Goal: Task Accomplishment & Management: Manage account settings

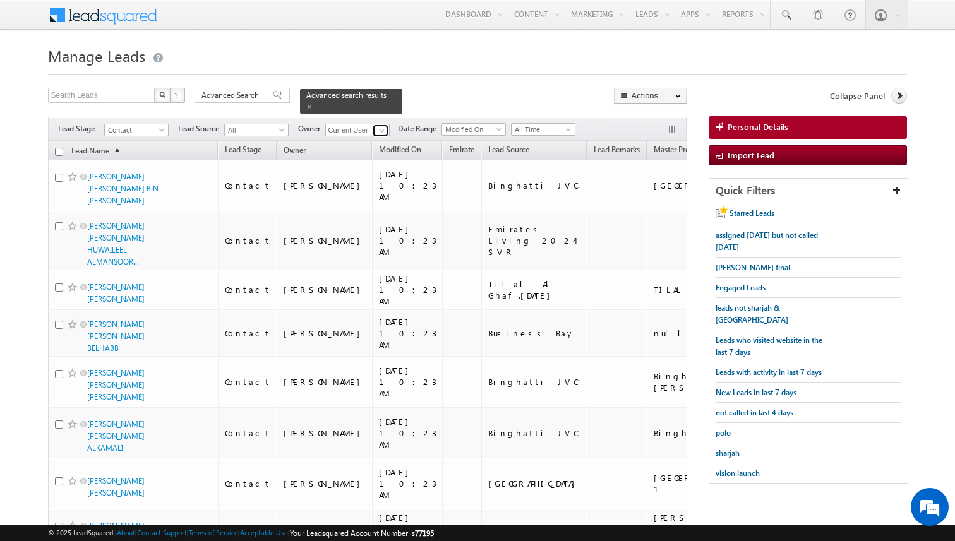
click at [379, 128] on span at bounding box center [382, 131] width 10 height 10
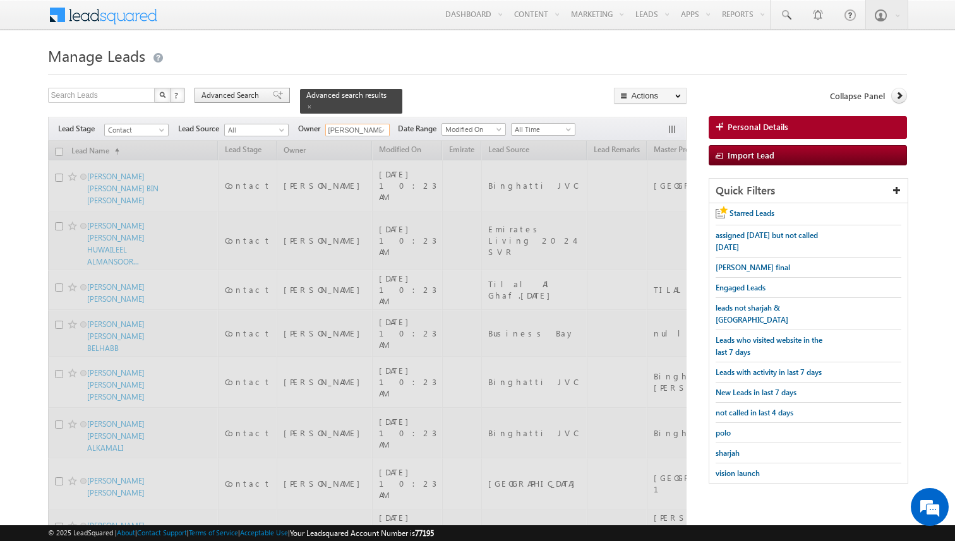
type input "[PERSON_NAME]"
click at [273, 97] on span at bounding box center [278, 95] width 10 height 9
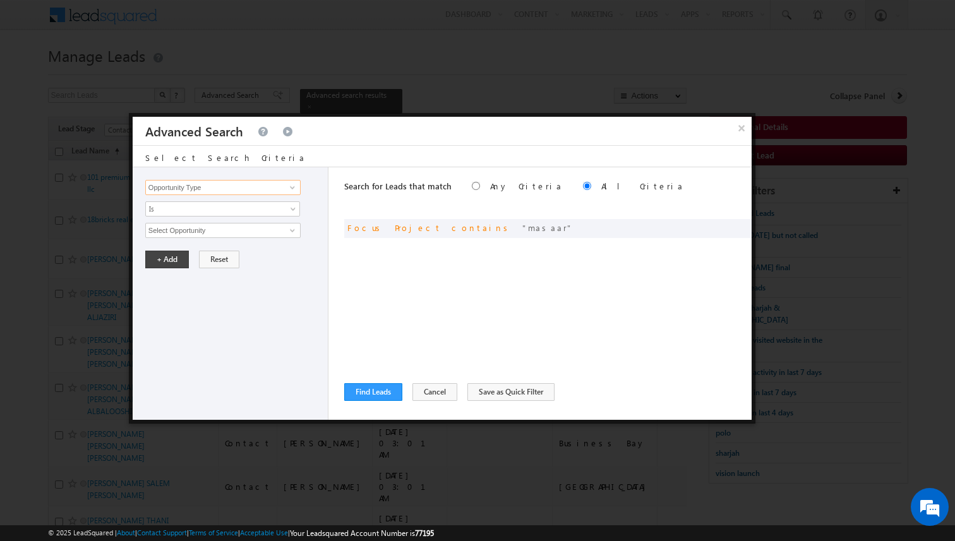
click at [267, 188] on input "Opportunity Type" at bounding box center [222, 187] width 155 height 15
type input "Last Activity Date"
click at [227, 230] on span "All Time" at bounding box center [214, 230] width 137 height 11
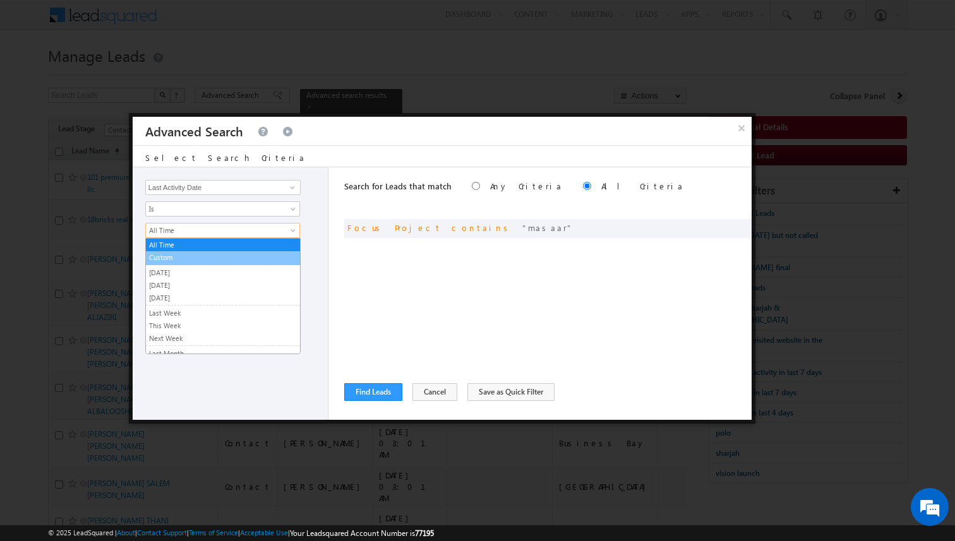
click at [208, 251] on li "Custom" at bounding box center [223, 258] width 154 height 14
click at [194, 228] on span "Custom" at bounding box center [214, 230] width 137 height 11
click at [181, 215] on link "Is" at bounding box center [222, 208] width 155 height 15
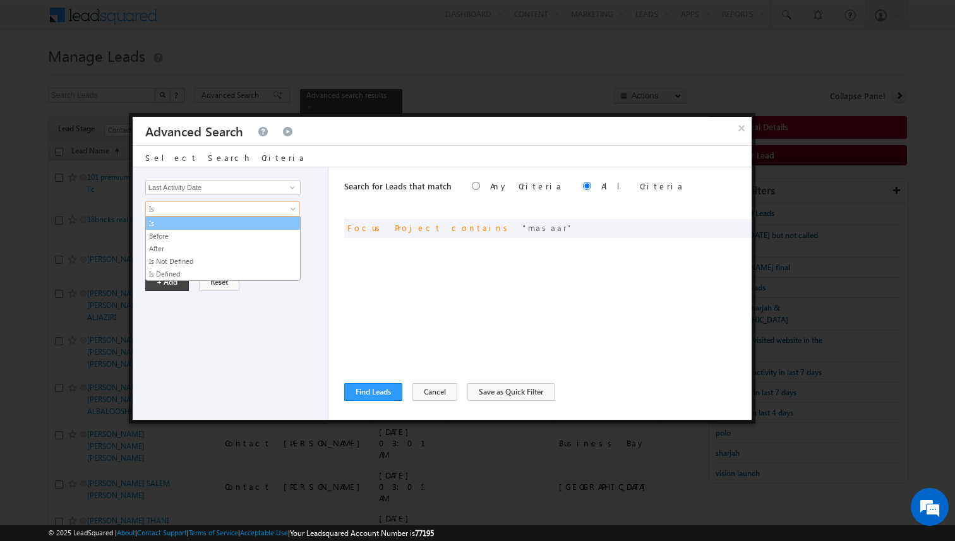
click at [177, 236] on link "Before" at bounding box center [223, 235] width 154 height 11
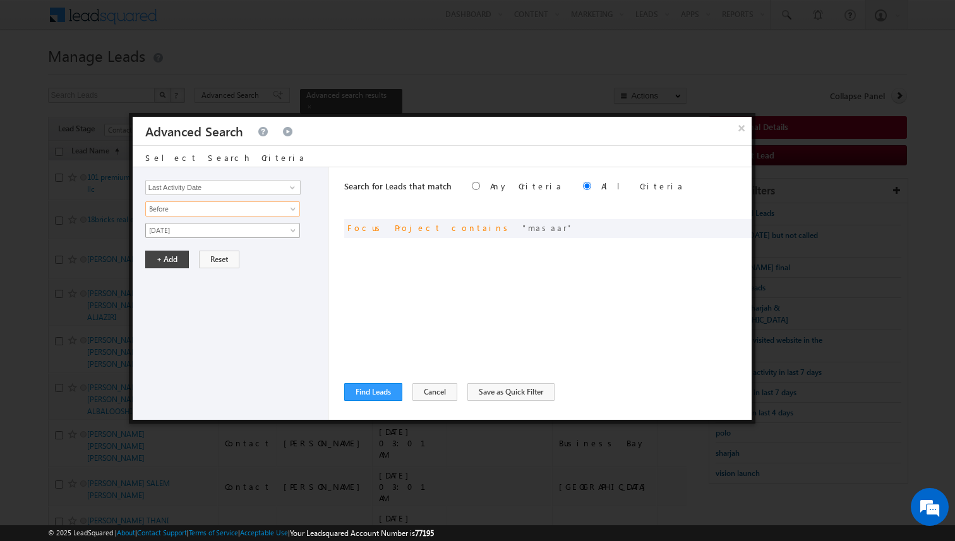
click at [188, 232] on span "[DATE]" at bounding box center [214, 230] width 137 height 11
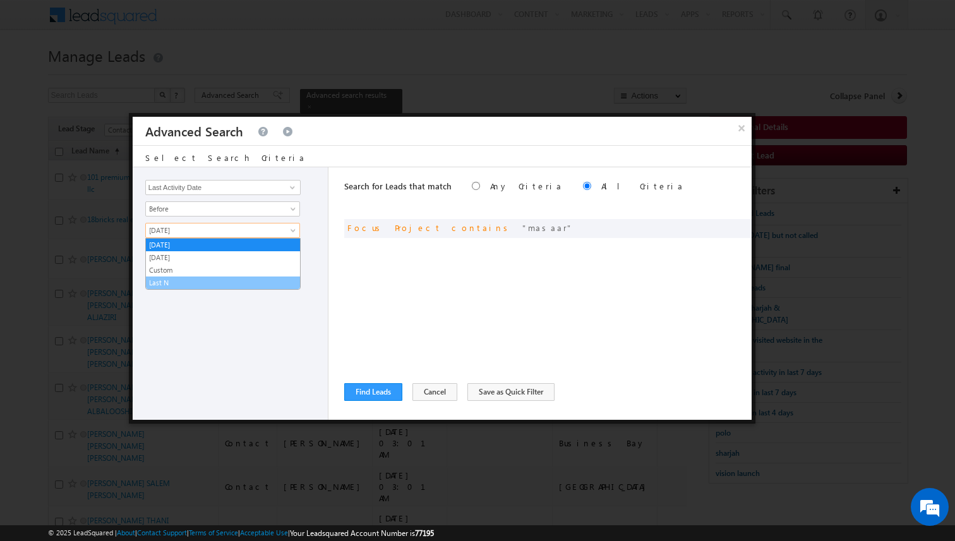
click at [180, 278] on link "Last N" at bounding box center [223, 282] width 154 height 11
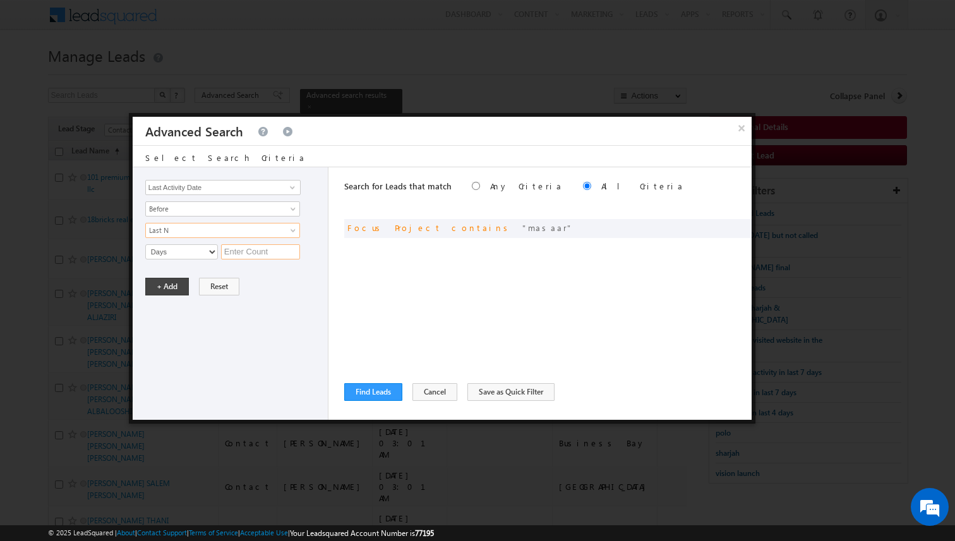
click at [239, 253] on input "text" at bounding box center [260, 251] width 79 height 15
type input "6"
click at [179, 282] on button "+ Add" at bounding box center [167, 287] width 44 height 18
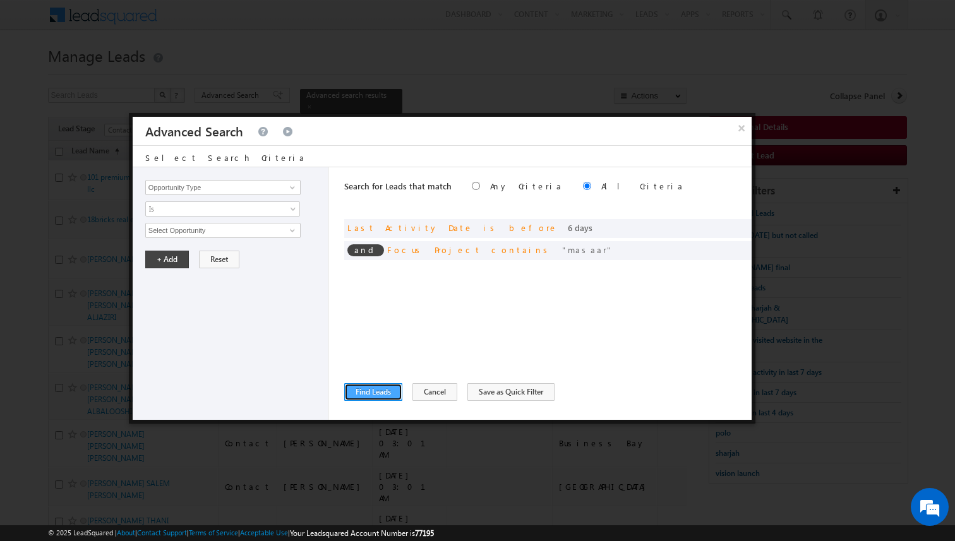
click at [374, 390] on button "Find Leads" at bounding box center [373, 392] width 58 height 18
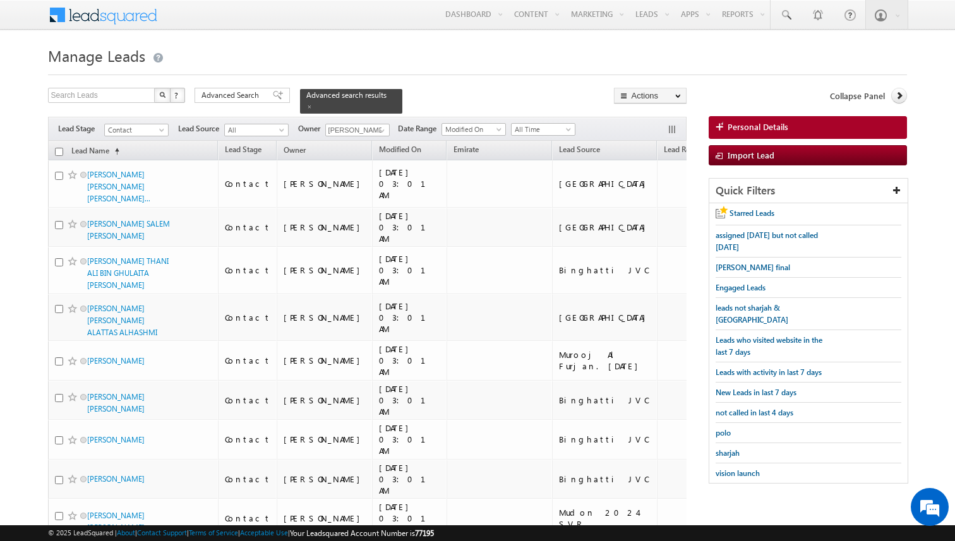
click at [60, 152] on input "checkbox" at bounding box center [59, 152] width 8 height 8
checkbox input "true"
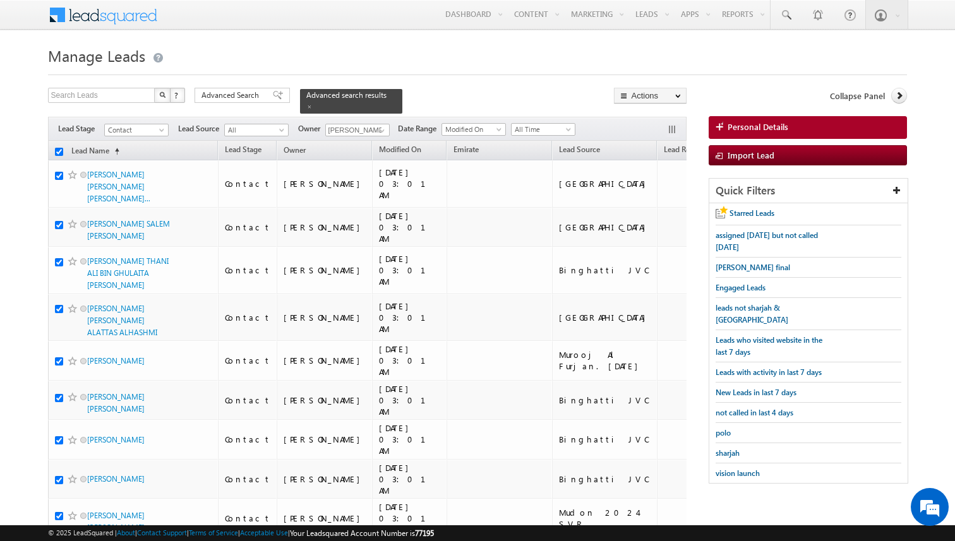
checkbox input "true"
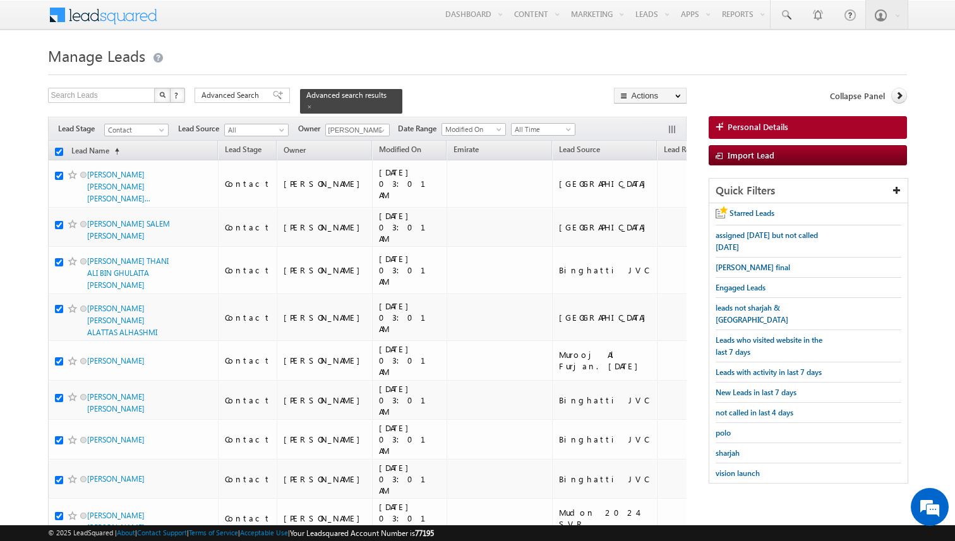
checkbox input "true"
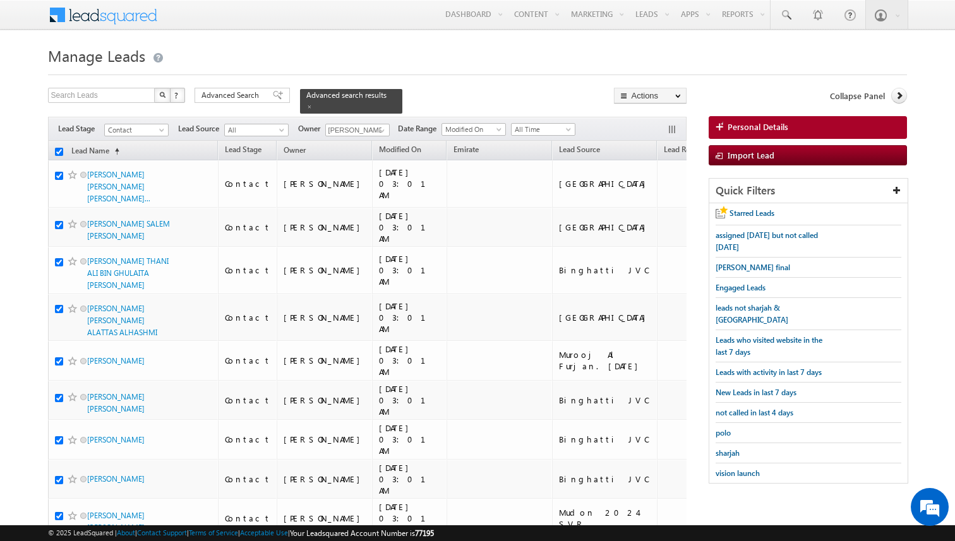
checkbox input "true"
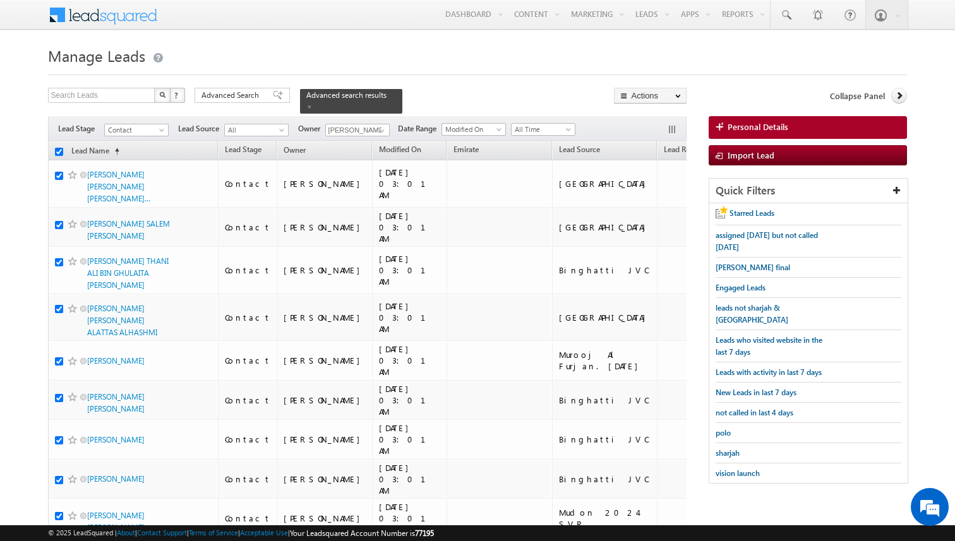
checkbox input "true"
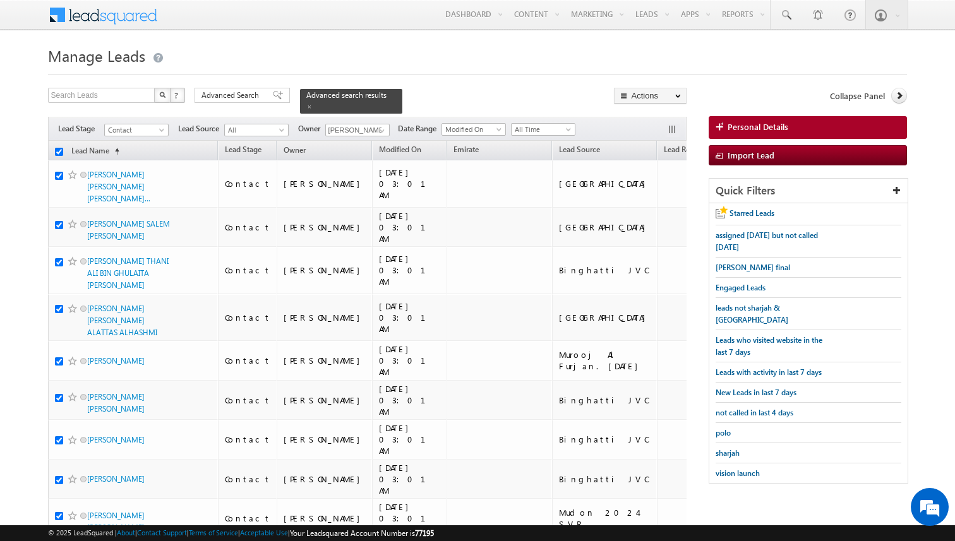
checkbox input "true"
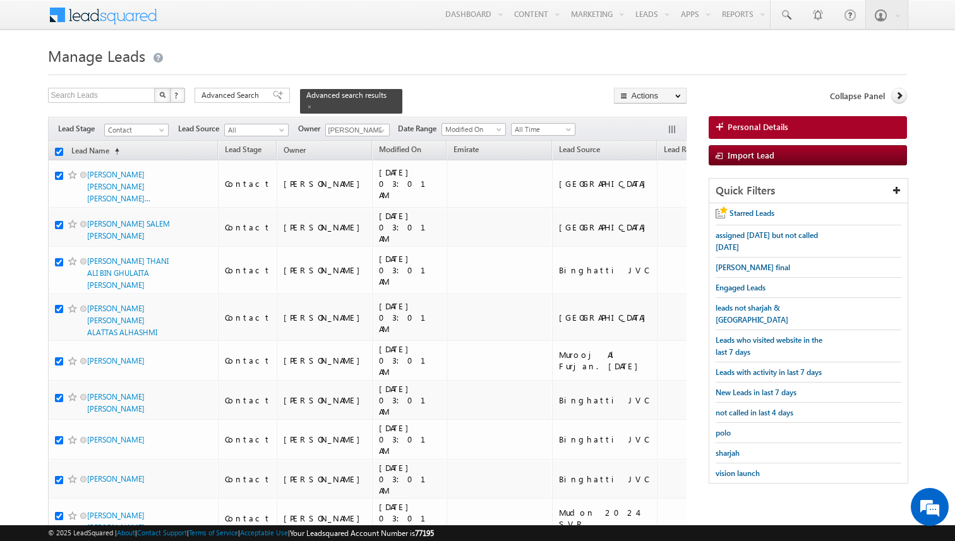
checkbox input "true"
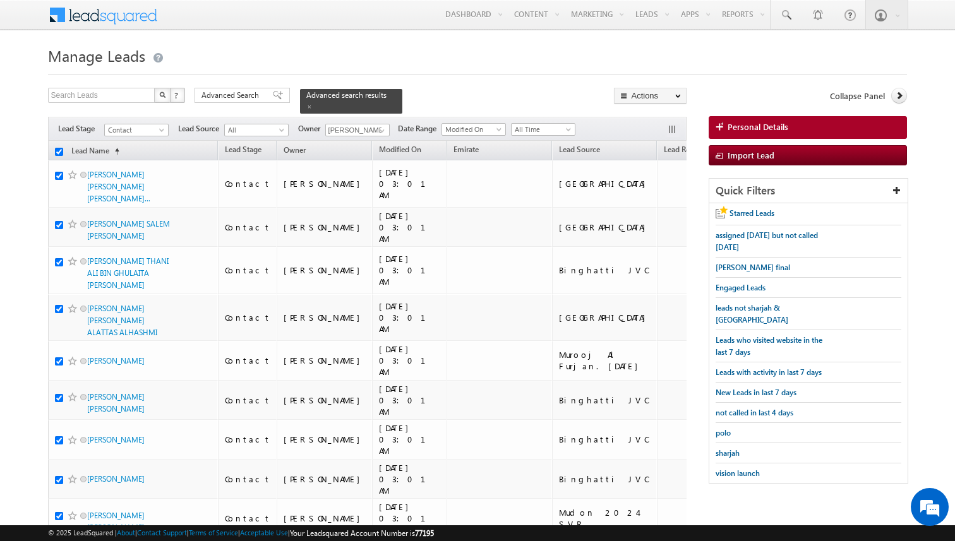
checkbox input "true"
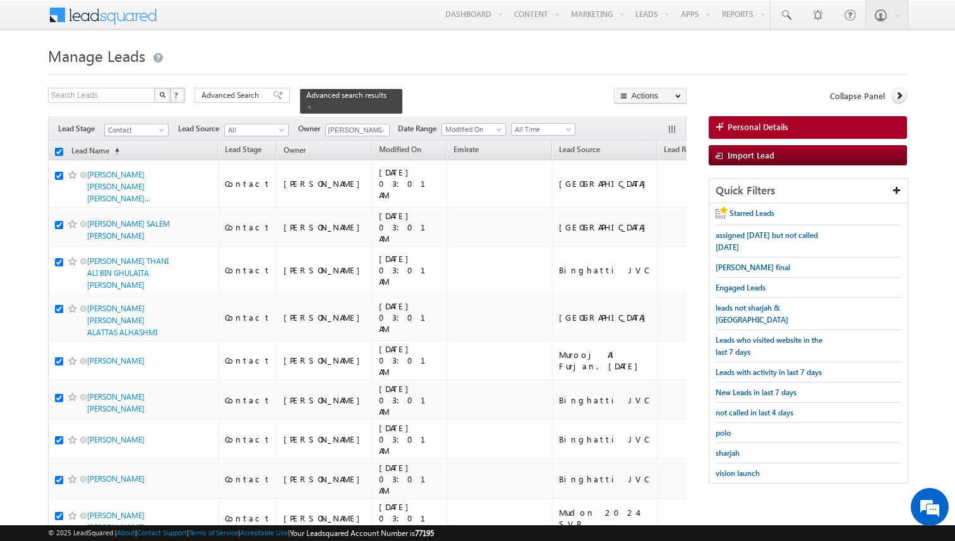
checkbox input "true"
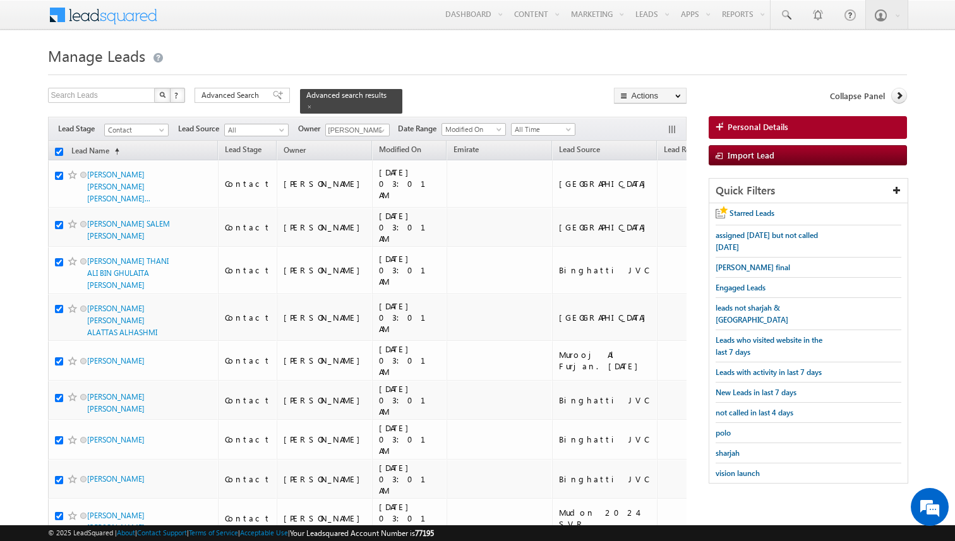
checkbox input "true"
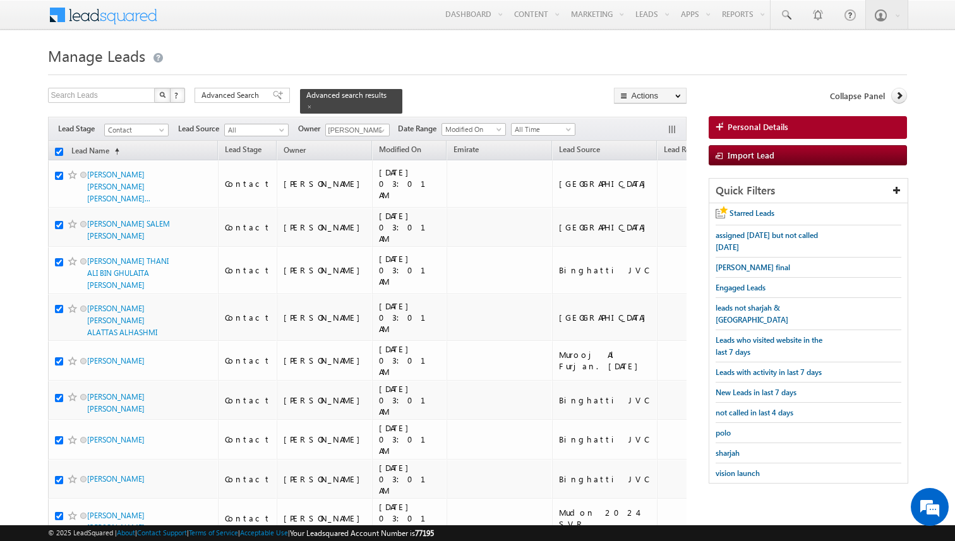
checkbox input "true"
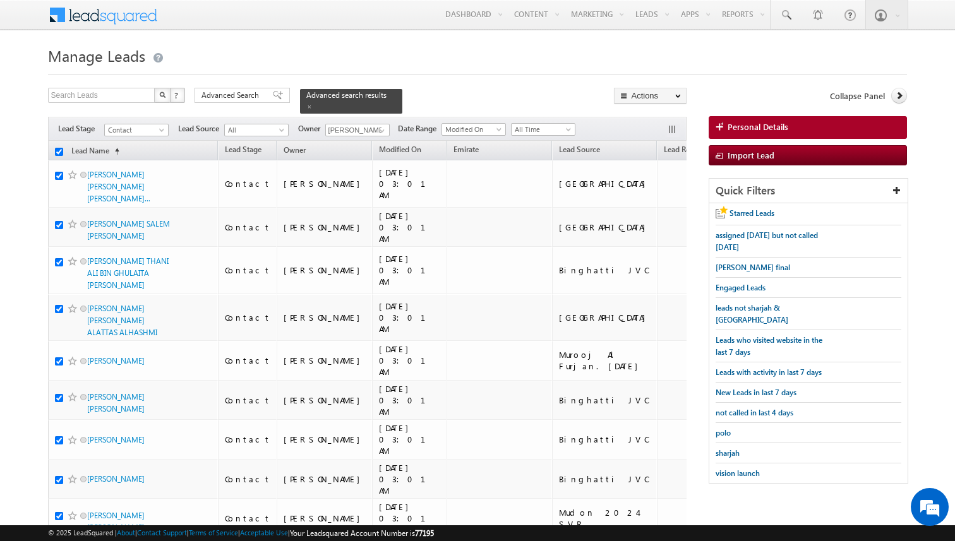
checkbox input "true"
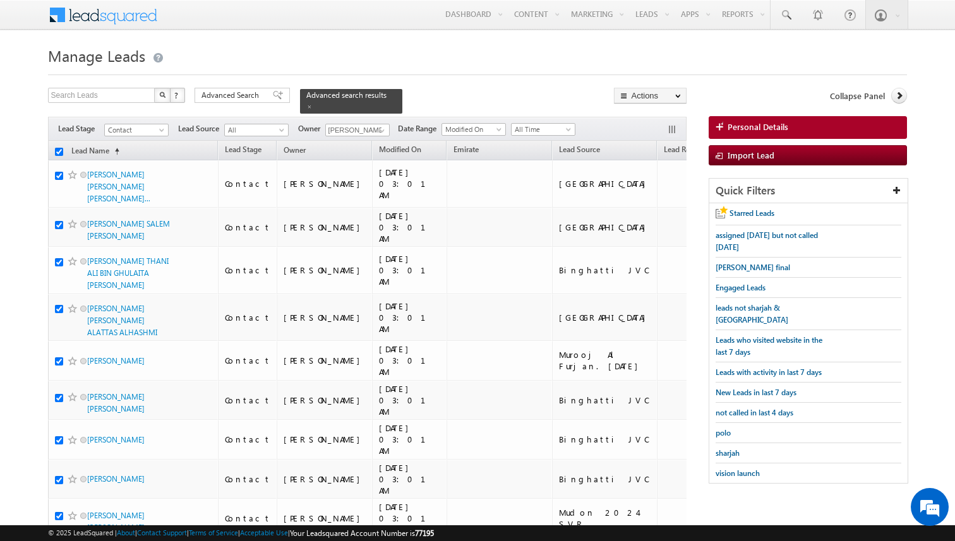
checkbox input "true"
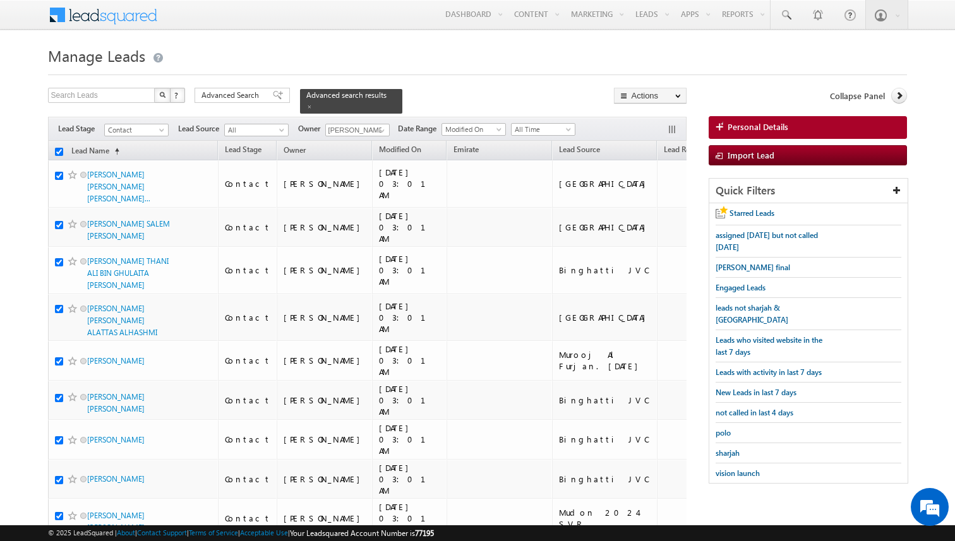
checkbox input "true"
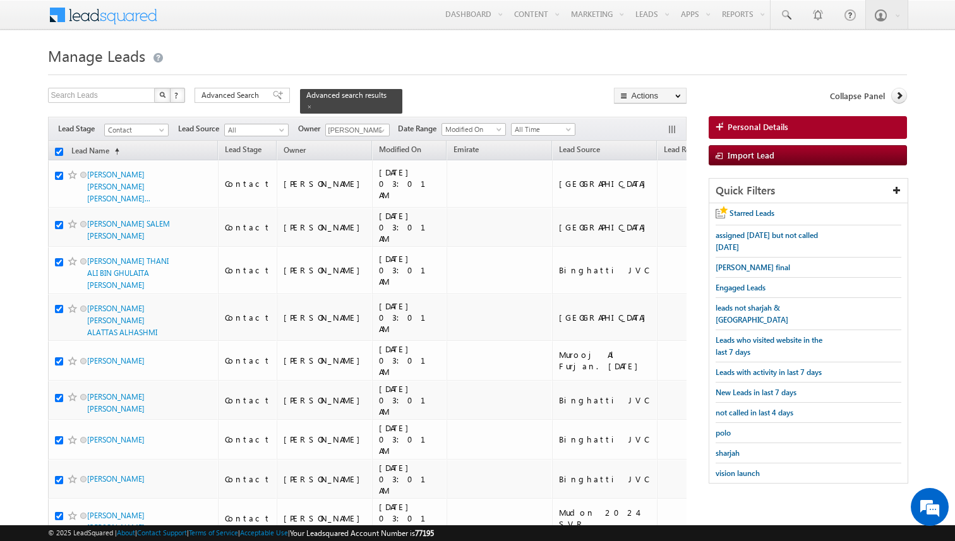
checkbox input "true"
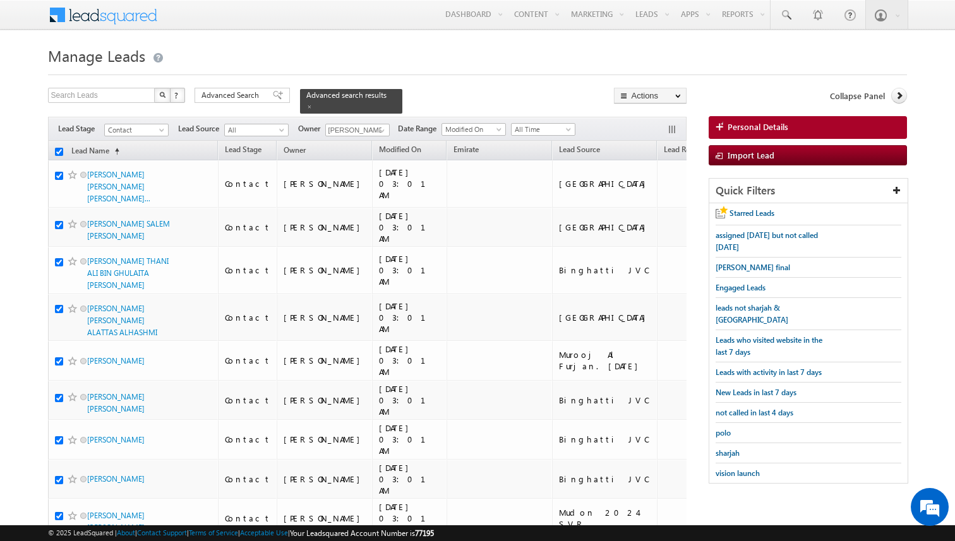
checkbox input "true"
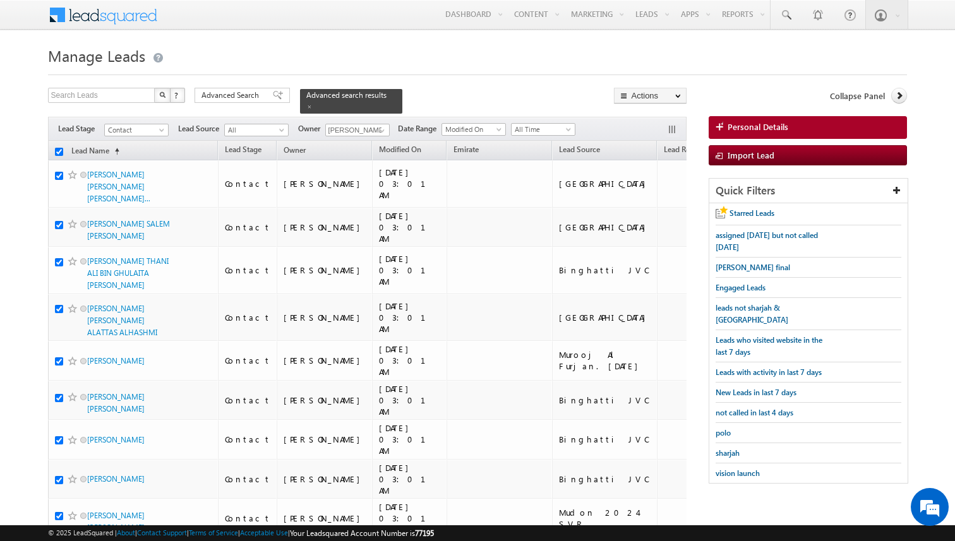
checkbox input "true"
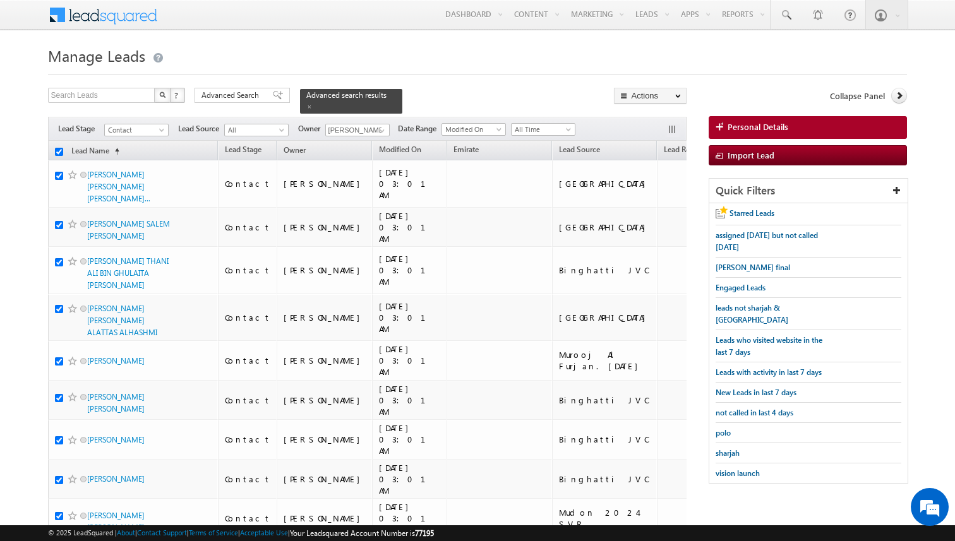
checkbox input "true"
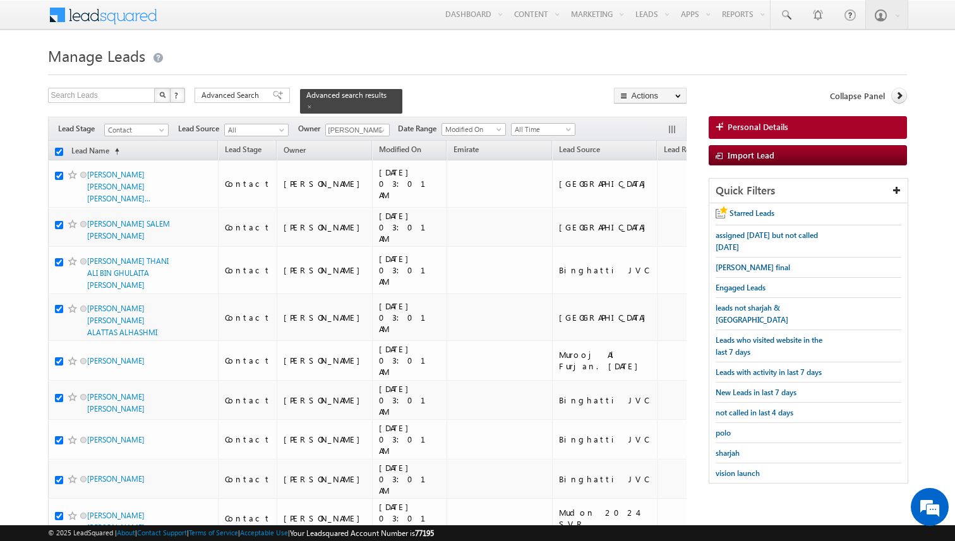
checkbox input "true"
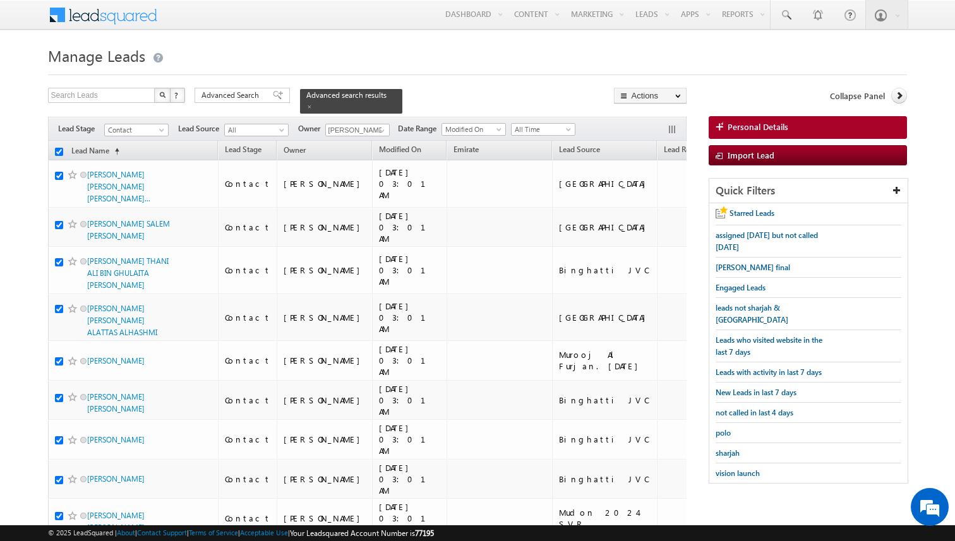
checkbox input "true"
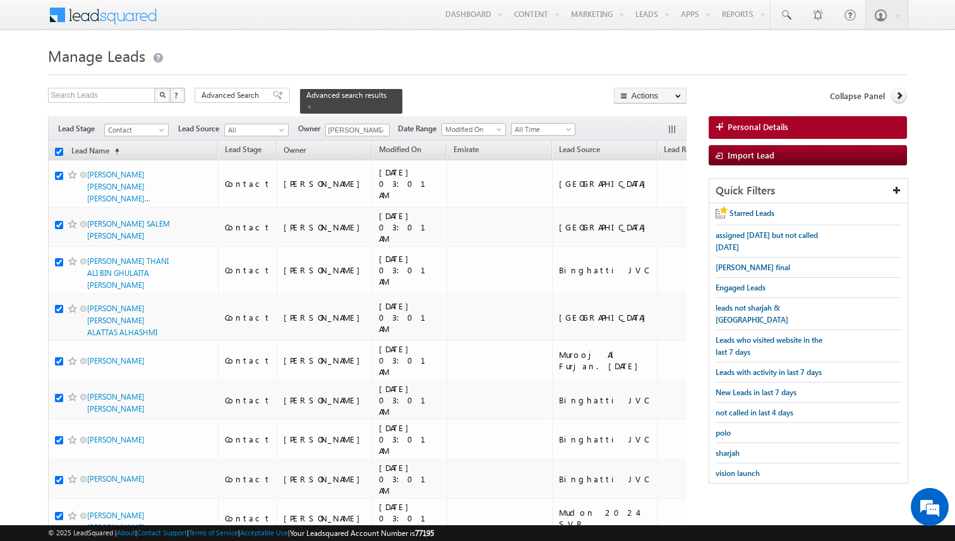
checkbox input "true"
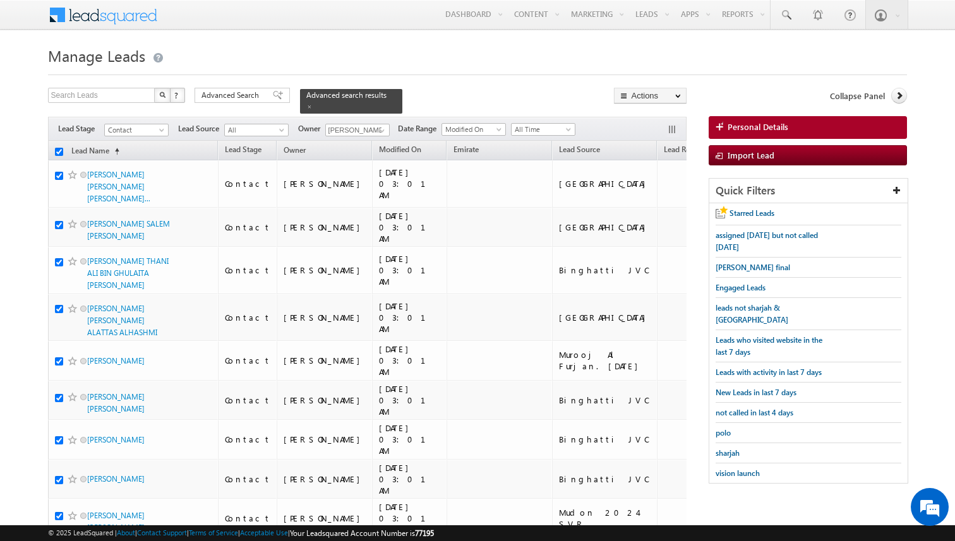
checkbox input "true"
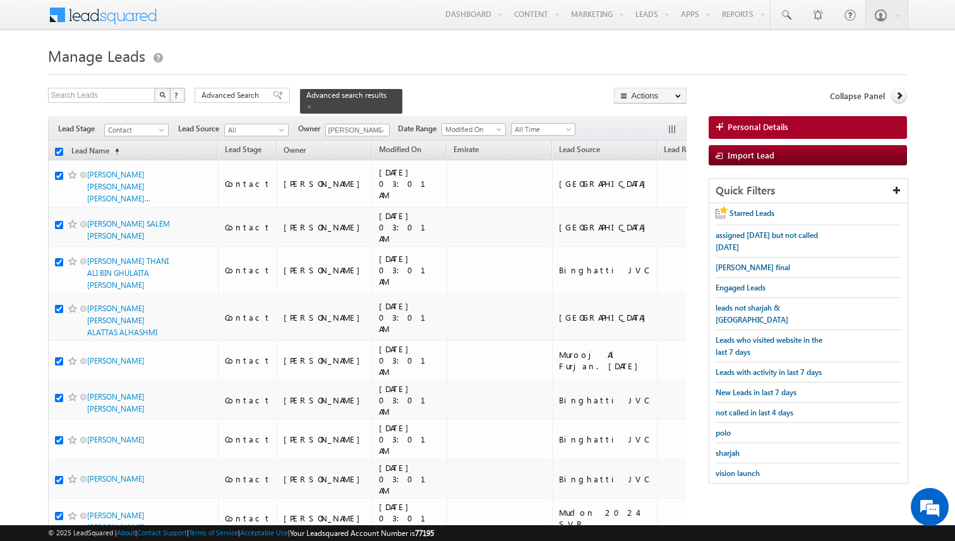
checkbox input "true"
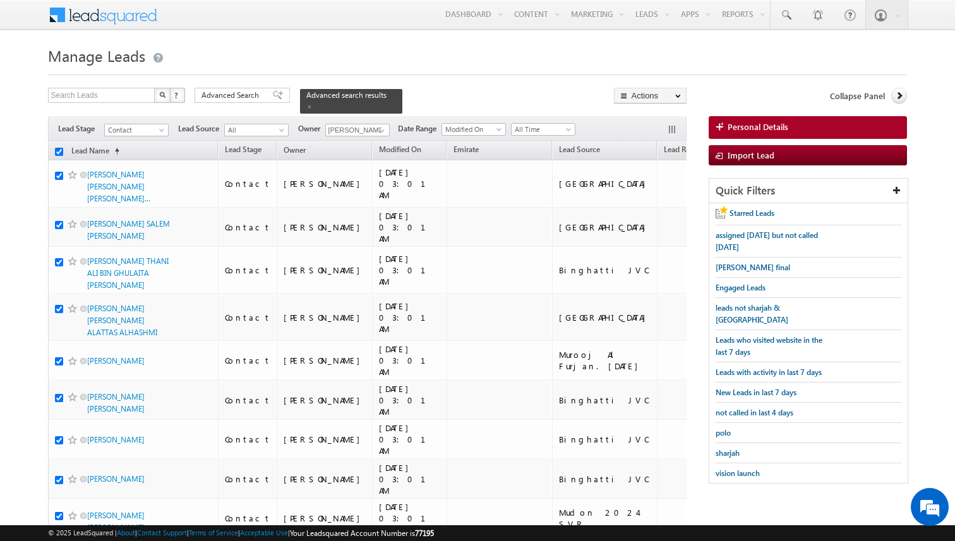
checkbox input "true"
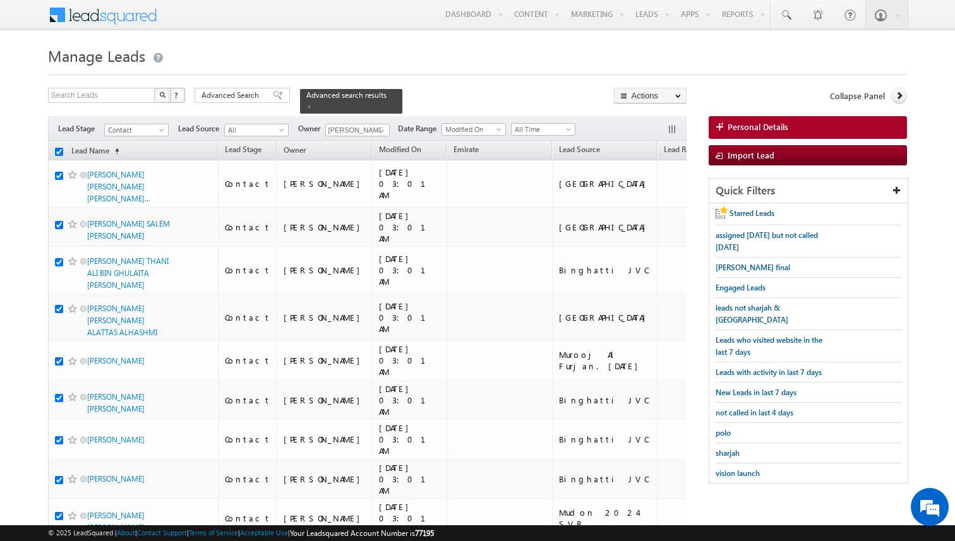
checkbox input "true"
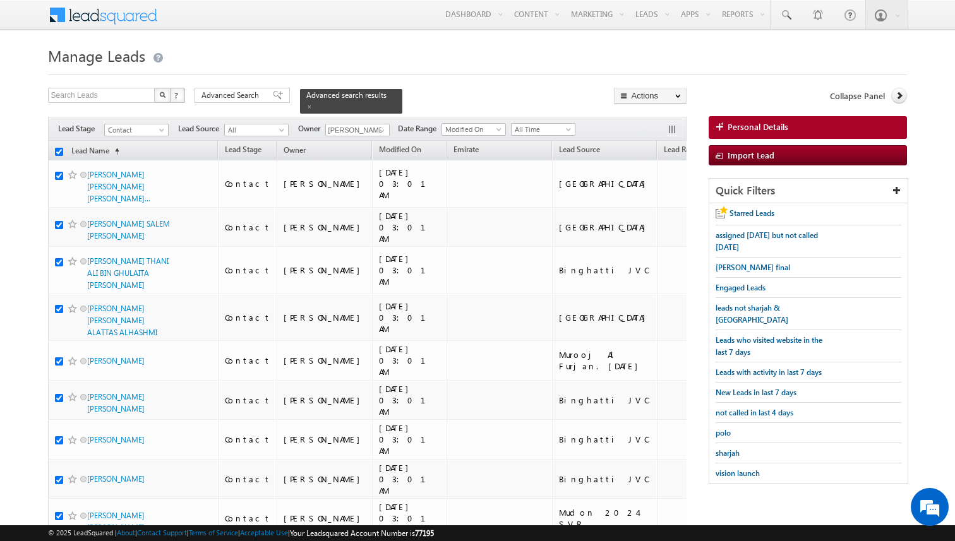
checkbox input "true"
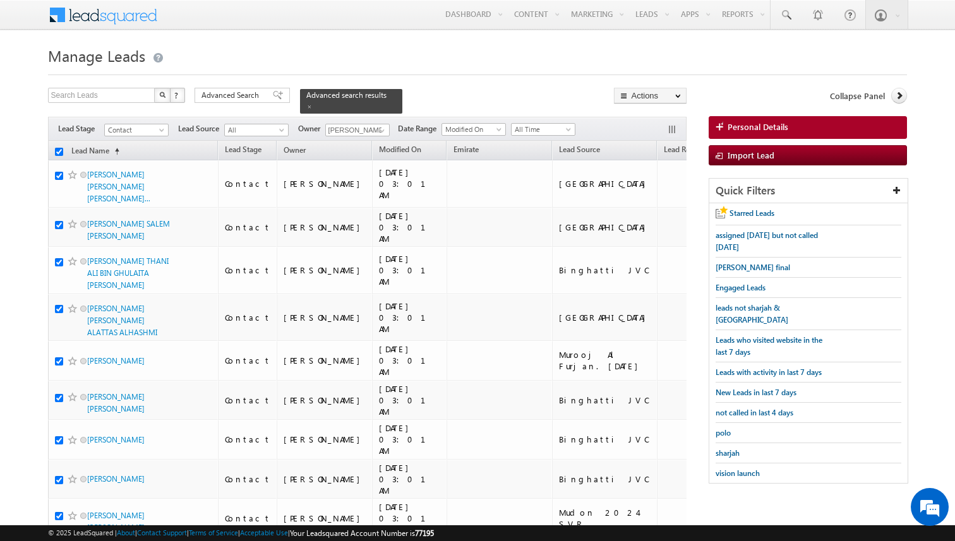
checkbox input "true"
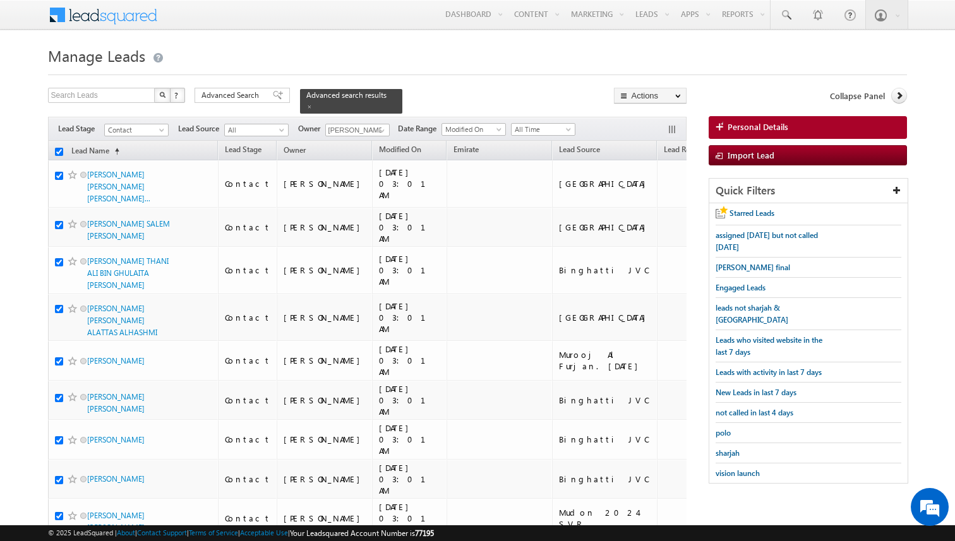
checkbox input "true"
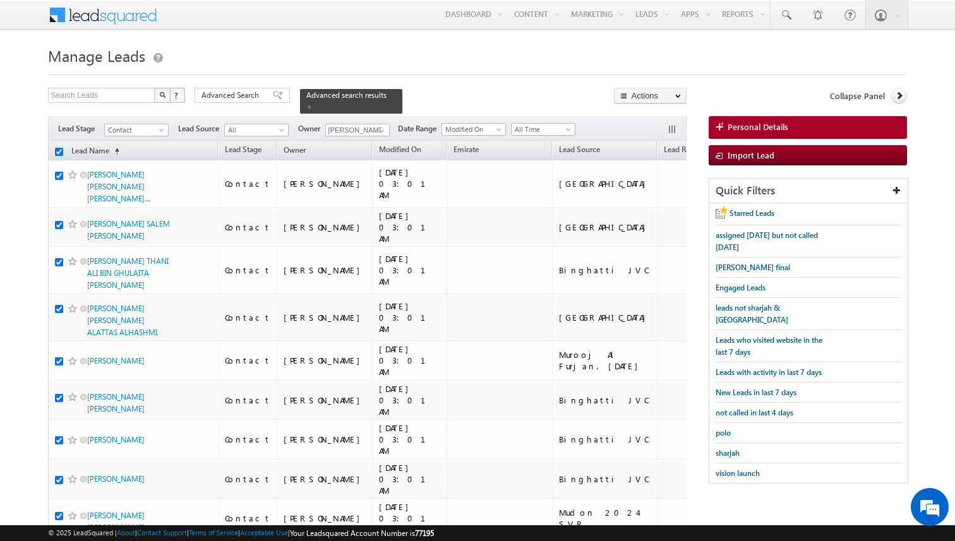
checkbox input "true"
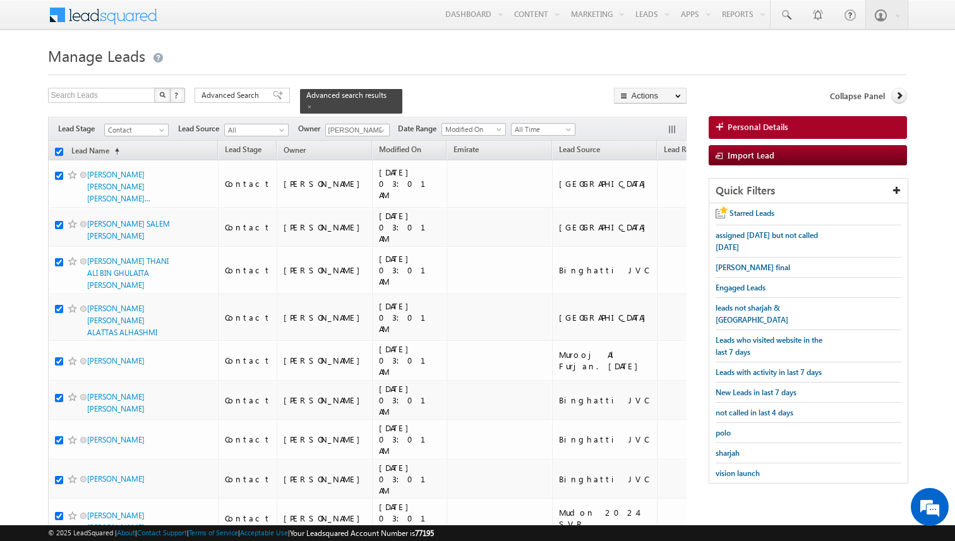
checkbox input "true"
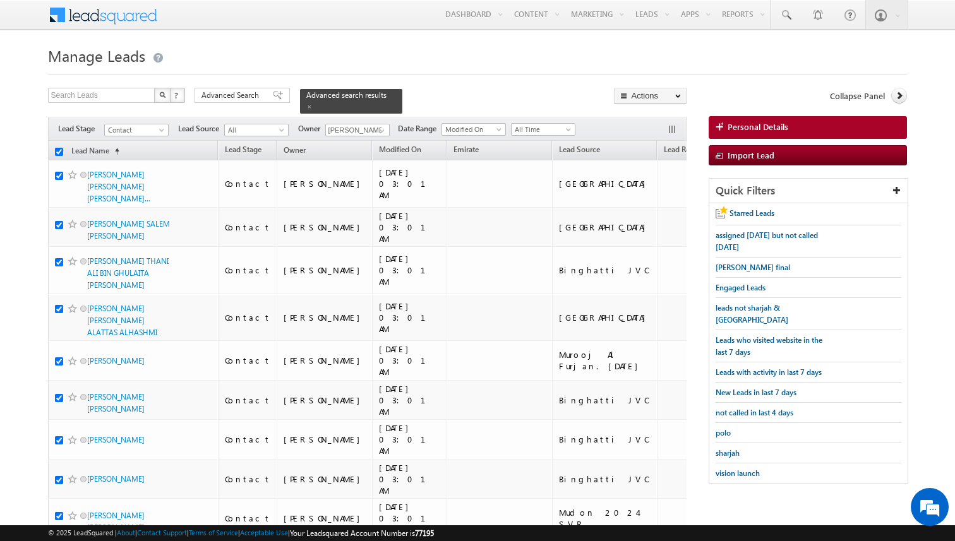
checkbox input "true"
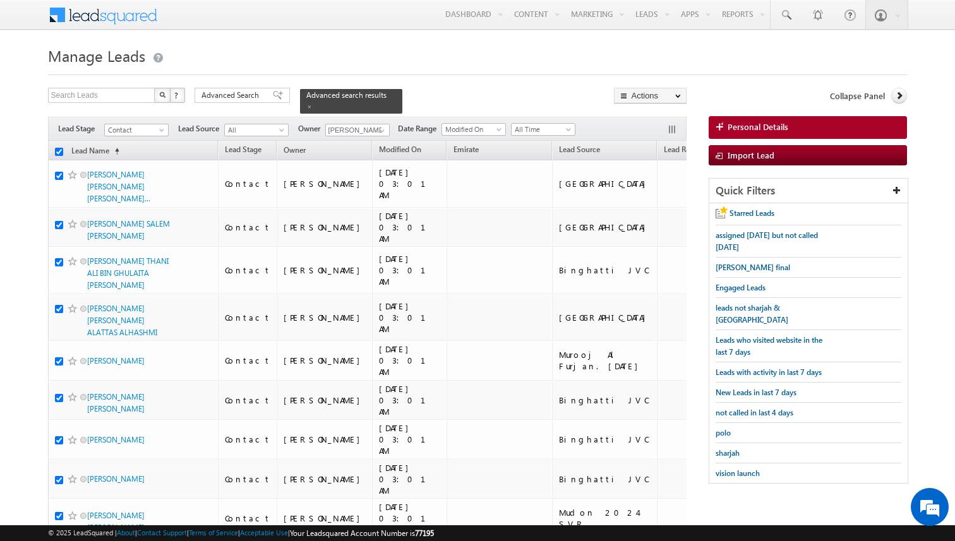
checkbox input "true"
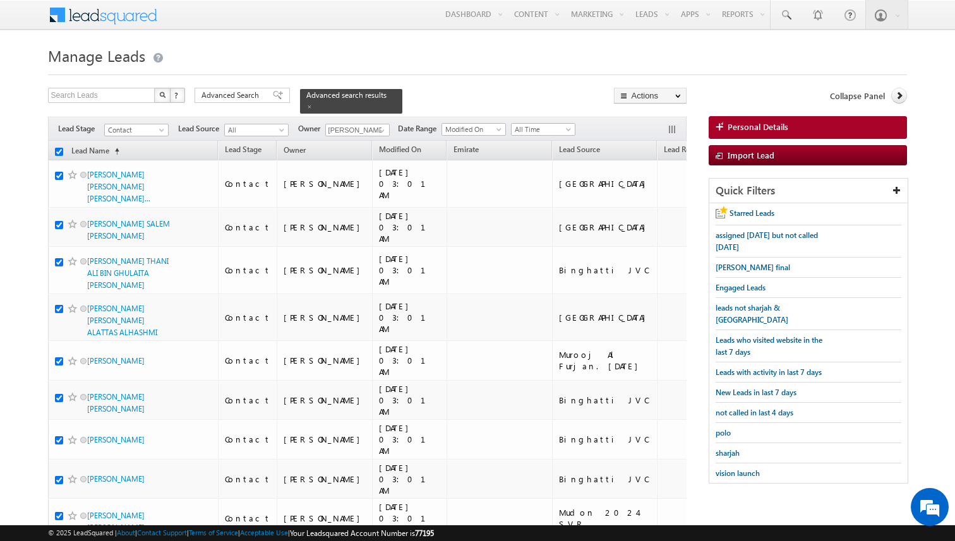
checkbox input "true"
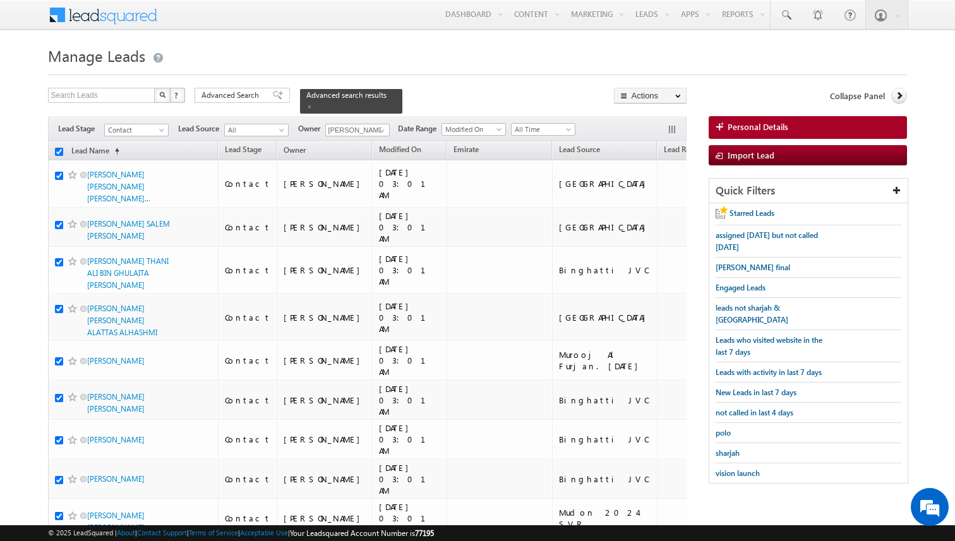
checkbox input "true"
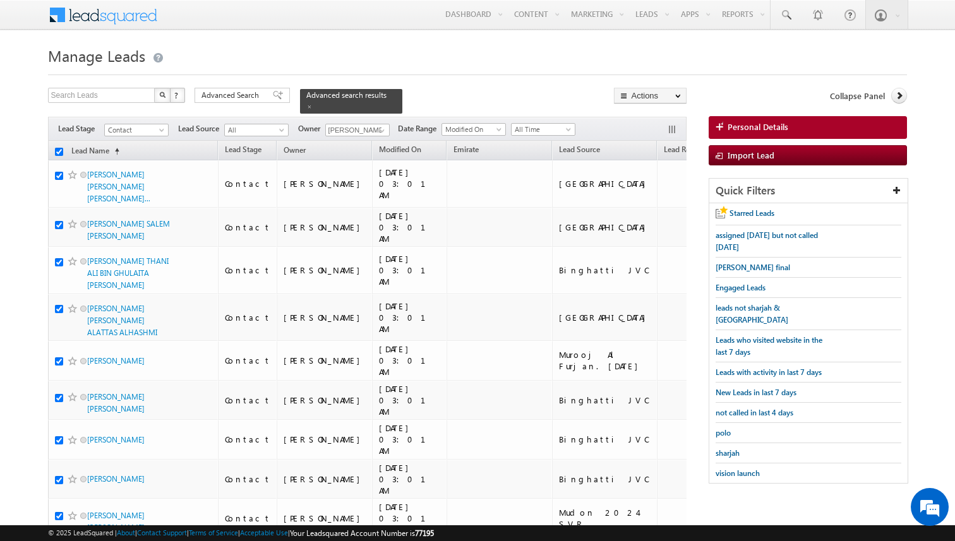
checkbox input "true"
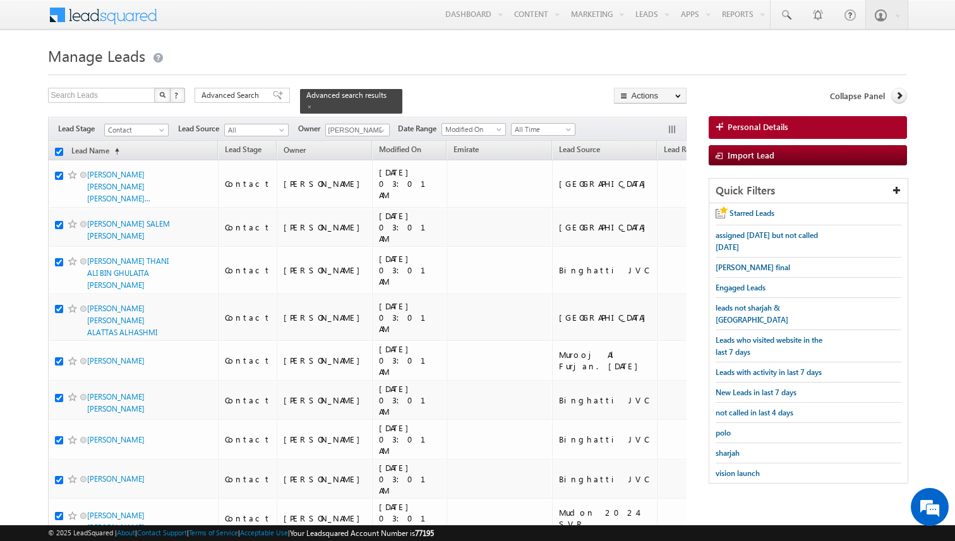
checkbox input "true"
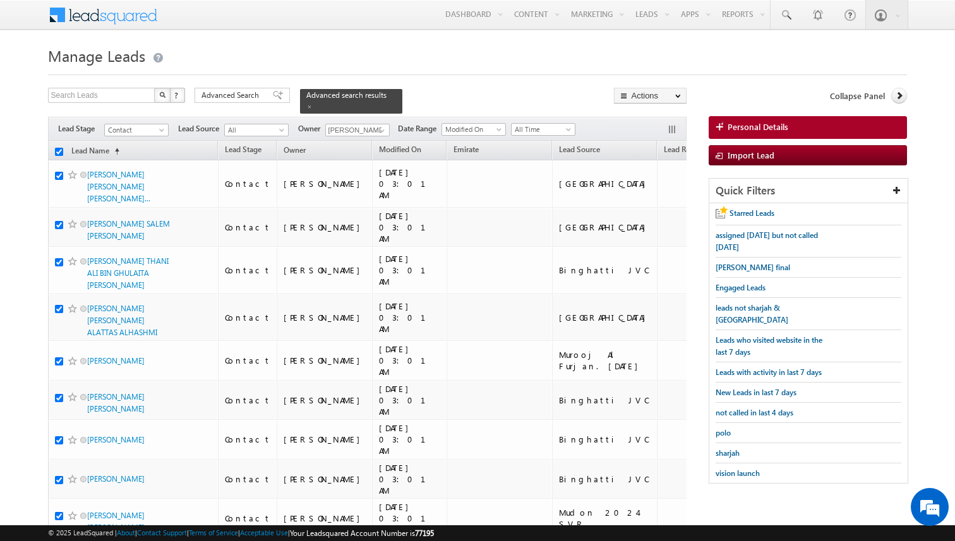
checkbox input "true"
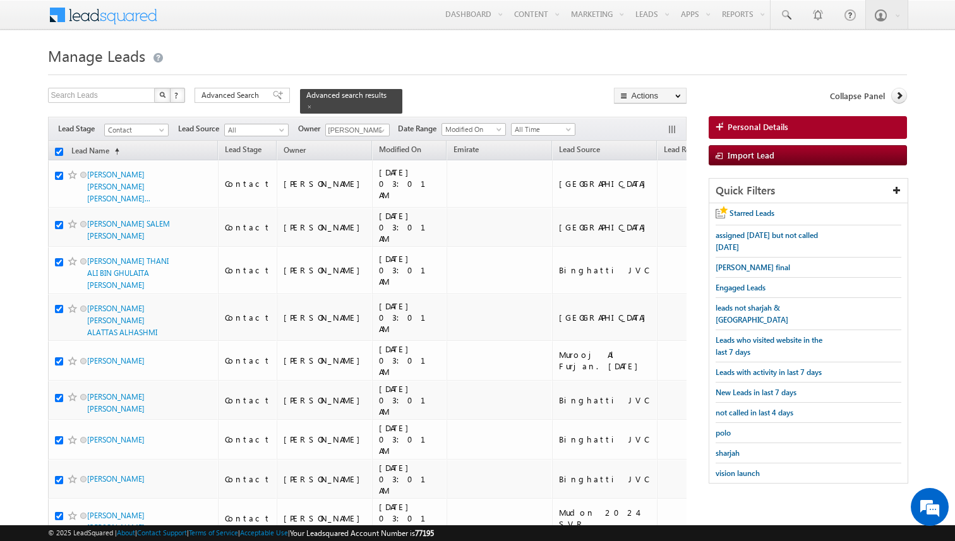
checkbox input "true"
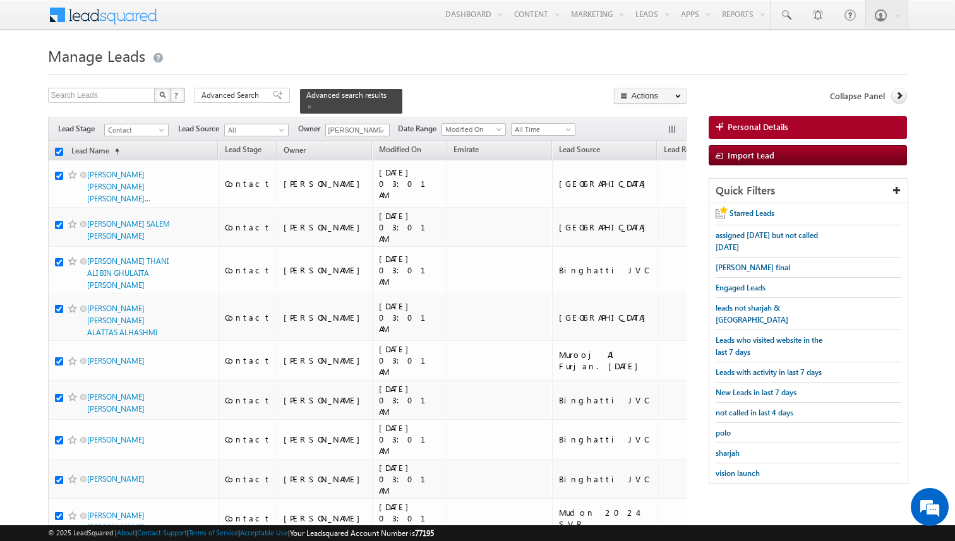
checkbox input "true"
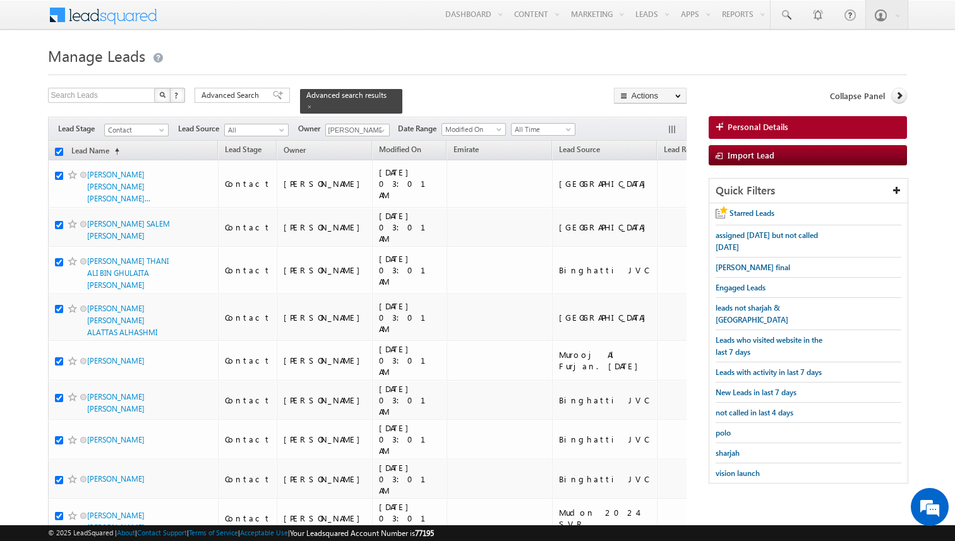
checkbox input "true"
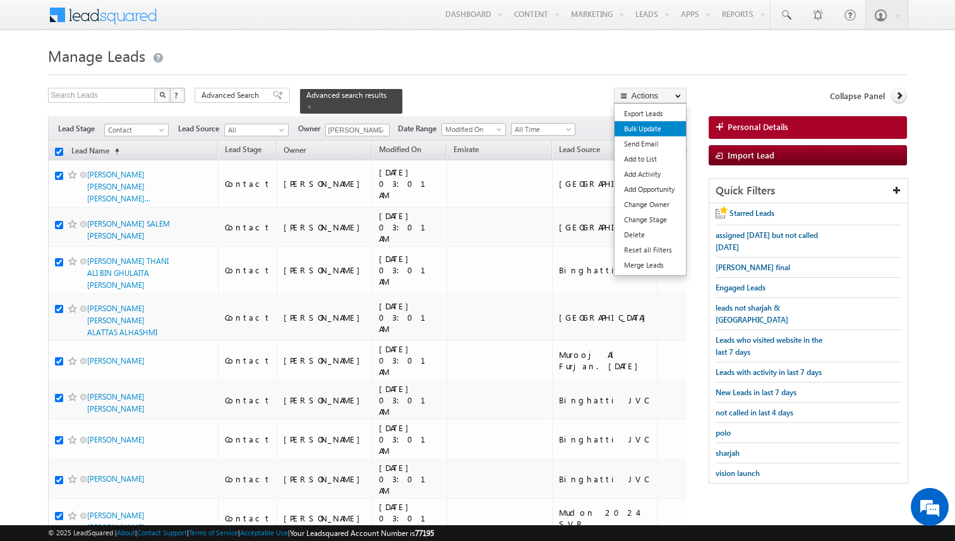
click at [652, 129] on link "Bulk Update" at bounding box center [649, 128] width 71 height 15
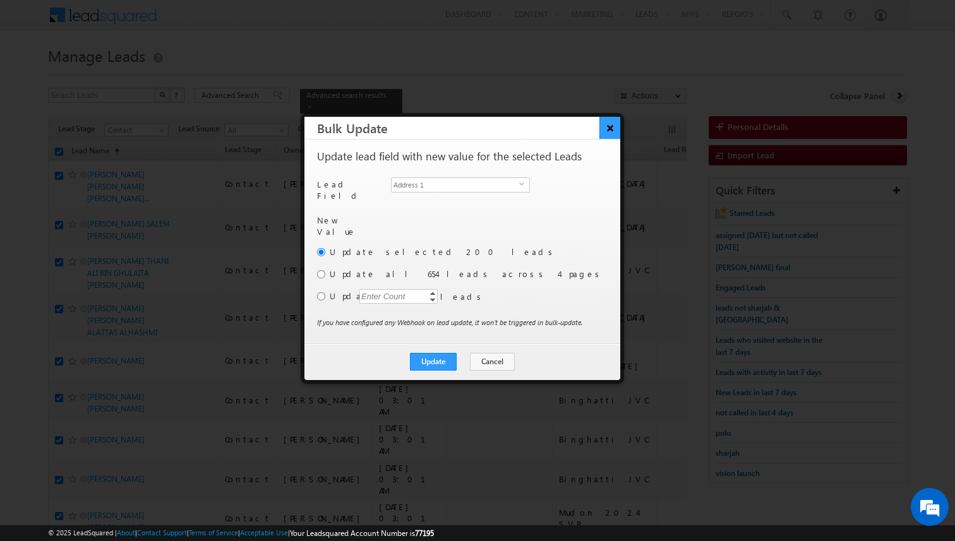
click at [611, 129] on button "×" at bounding box center [609, 128] width 21 height 22
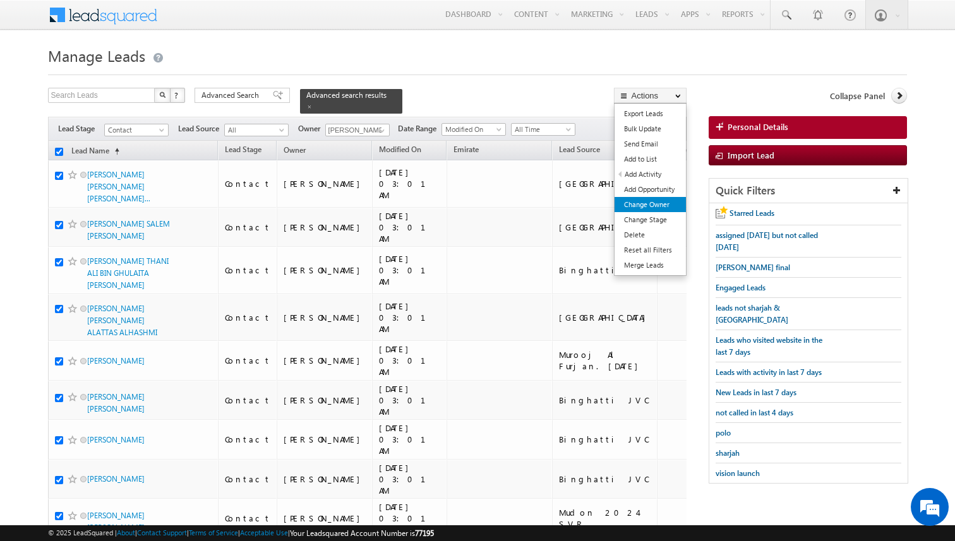
click at [661, 206] on link "Change Owner" at bounding box center [649, 204] width 71 height 15
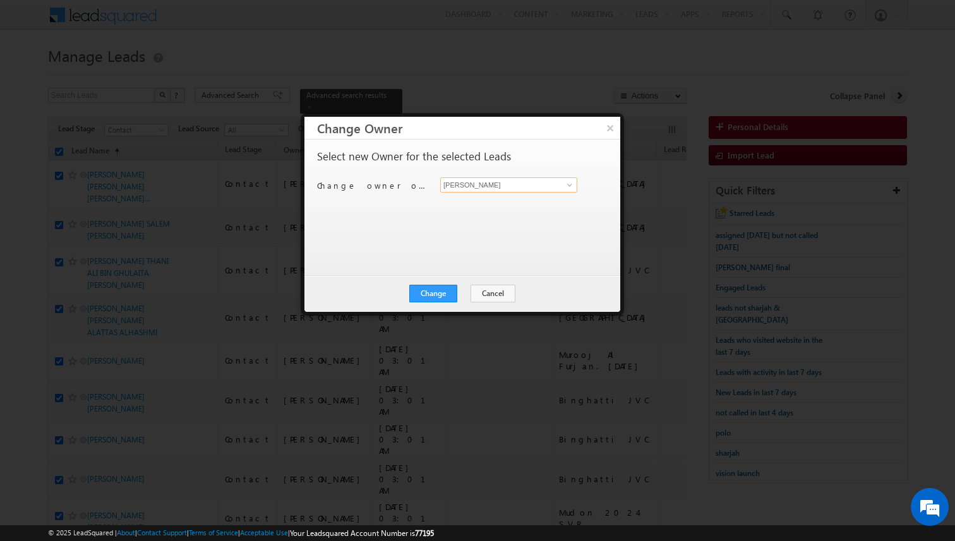
click at [477, 189] on input "[PERSON_NAME]" at bounding box center [508, 184] width 137 height 15
click at [424, 290] on button "Change" at bounding box center [433, 294] width 48 height 18
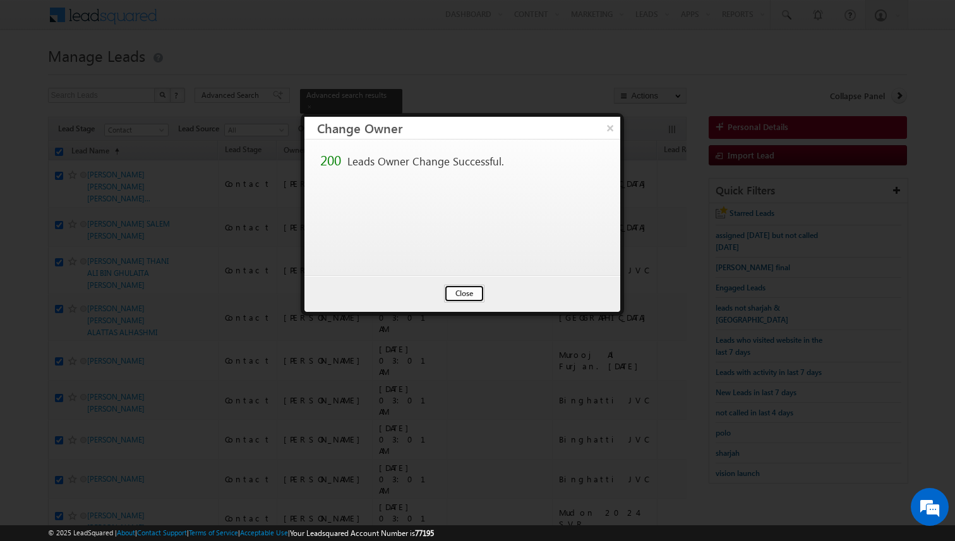
click at [469, 287] on button "Close" at bounding box center [464, 294] width 40 height 18
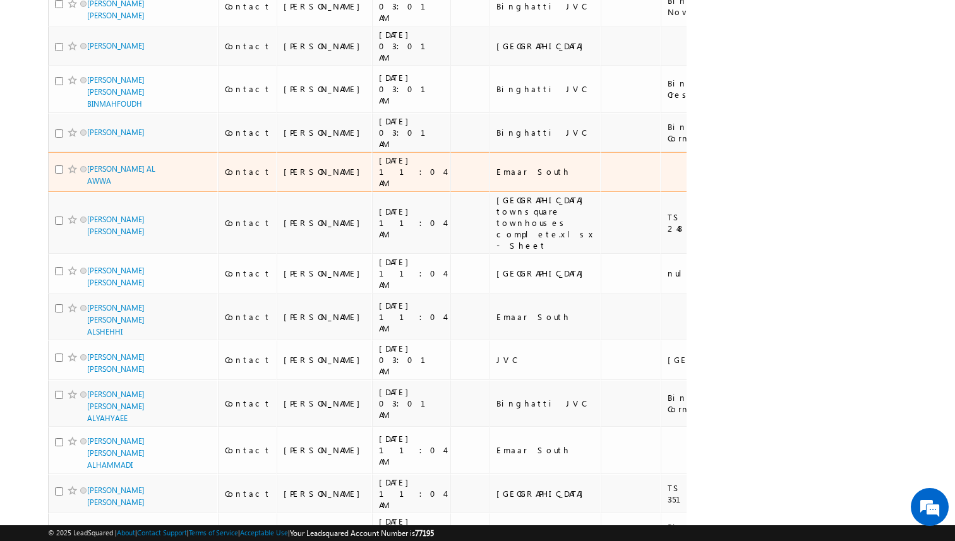
scroll to position [7955, 0]
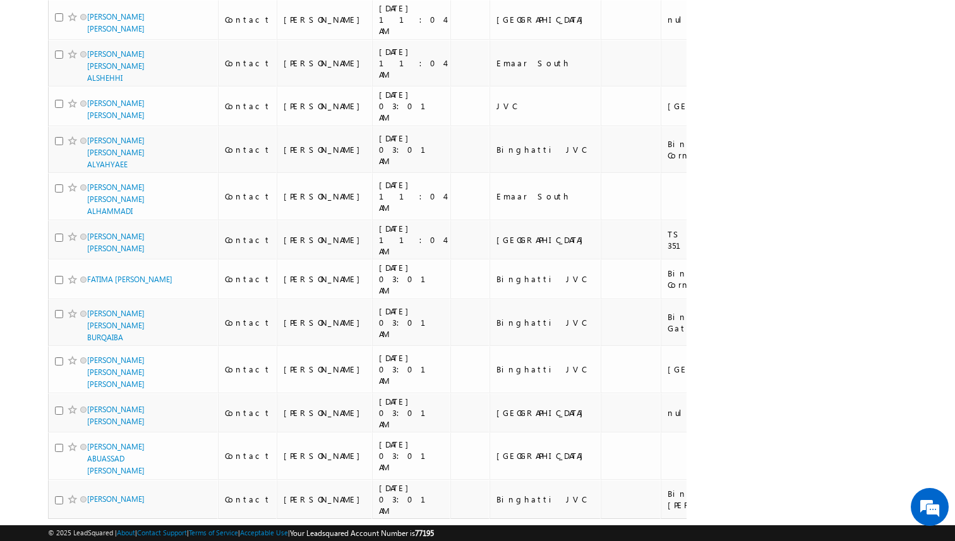
click at [628, 532] on link "2" at bounding box center [622, 542] width 23 height 21
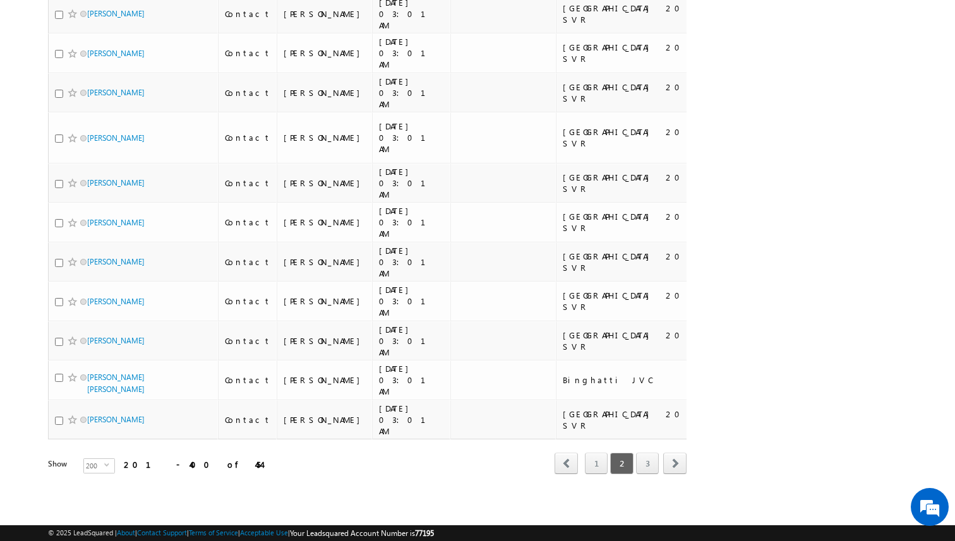
scroll to position [7927, 0]
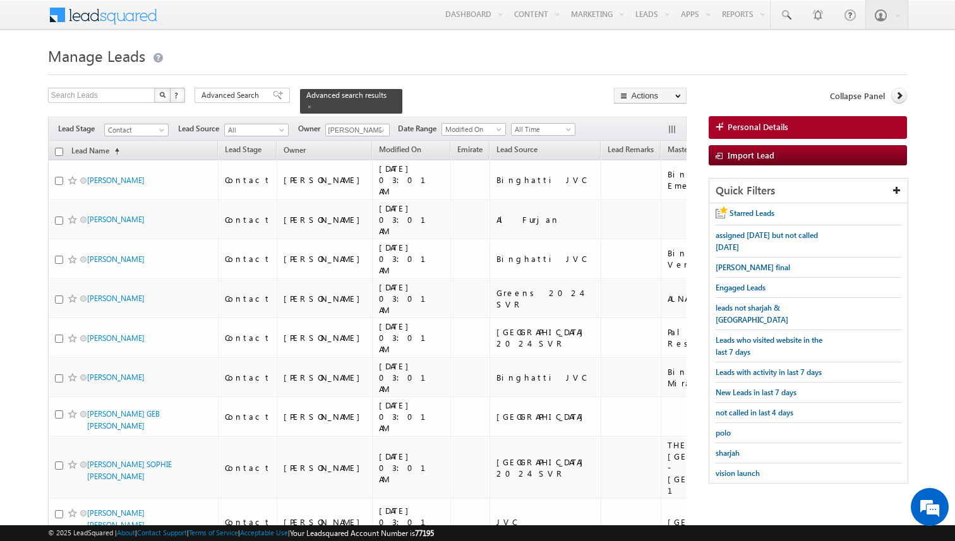
click at [60, 153] on input "checkbox" at bounding box center [59, 152] width 8 height 8
checkbox input "true"
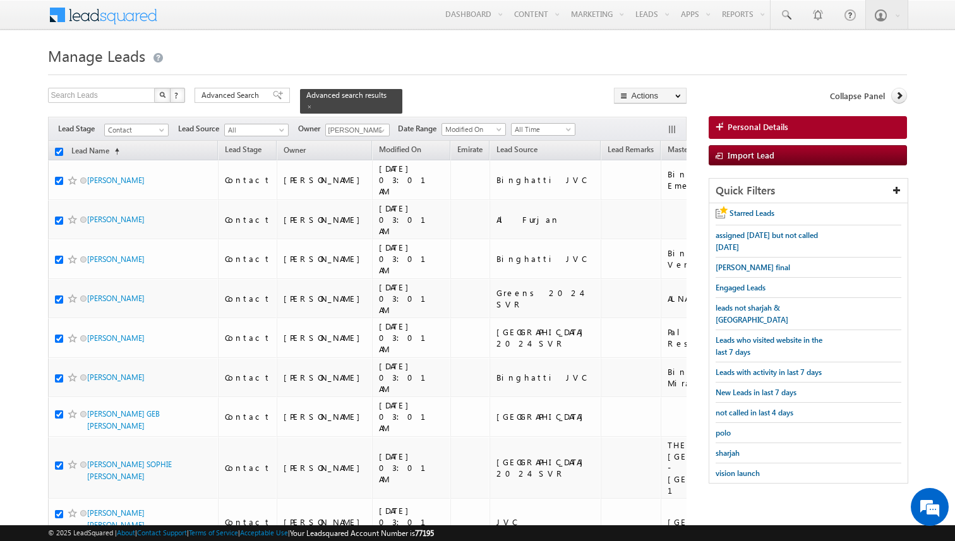
checkbox input "true"
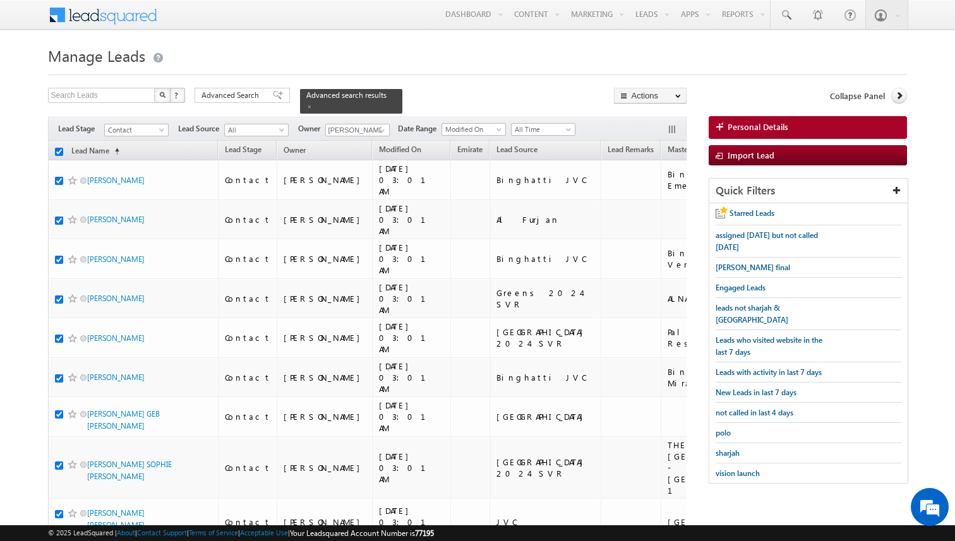
checkbox input "true"
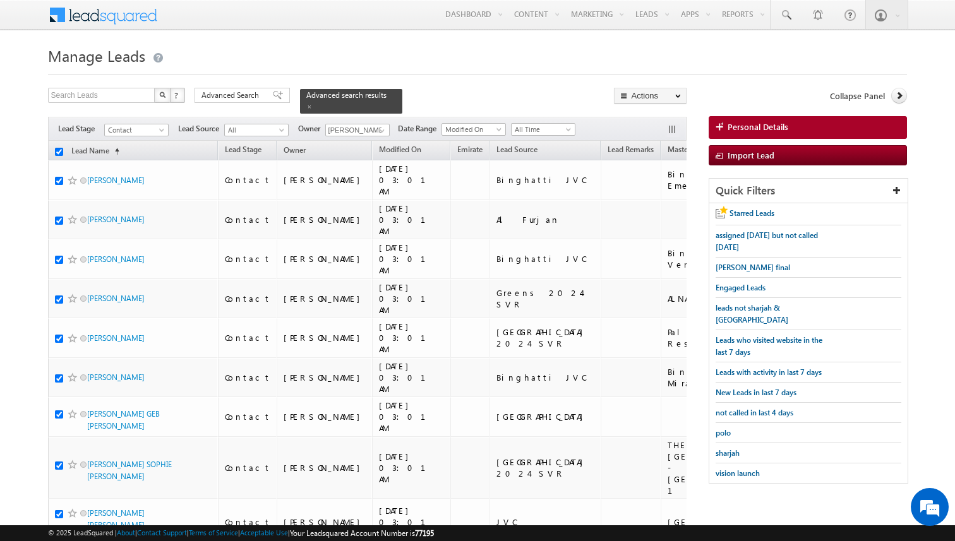
checkbox input "true"
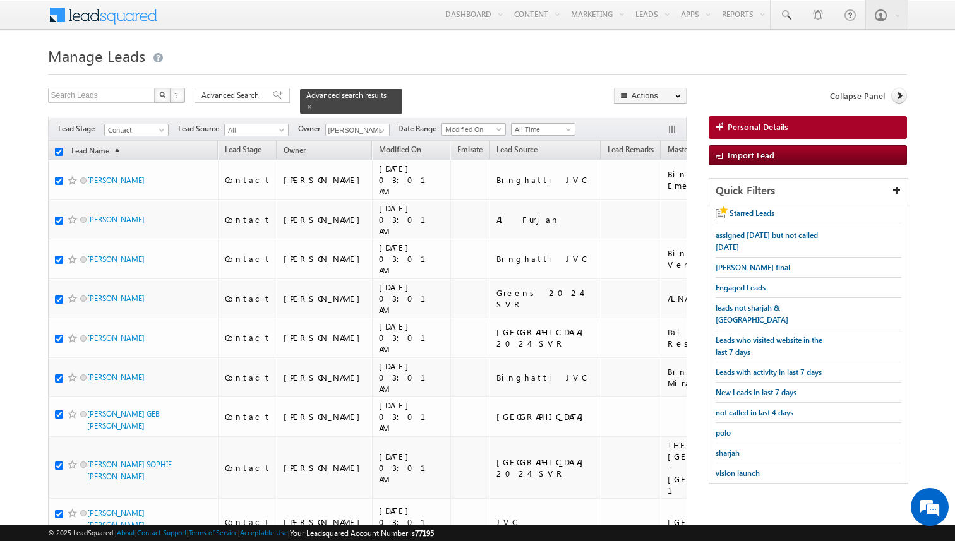
checkbox input "true"
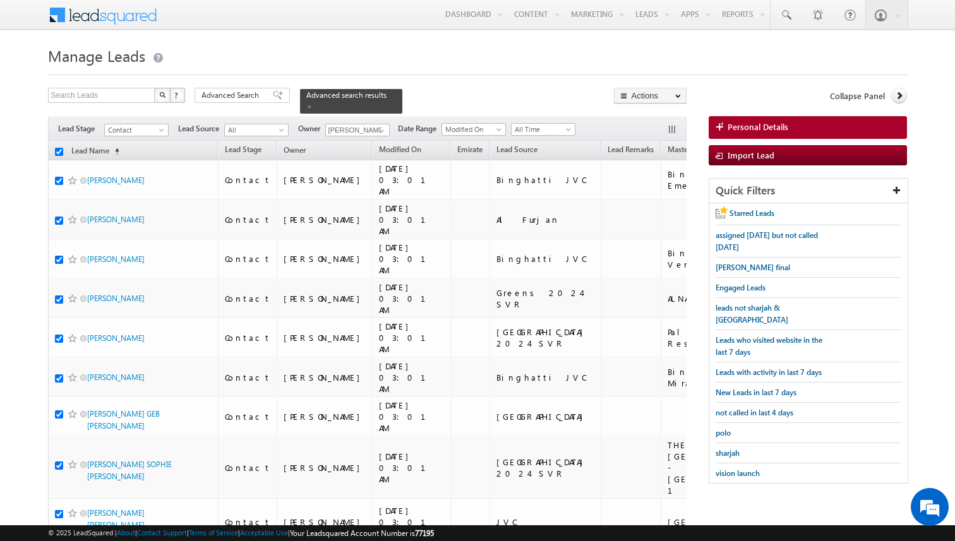
checkbox input "true"
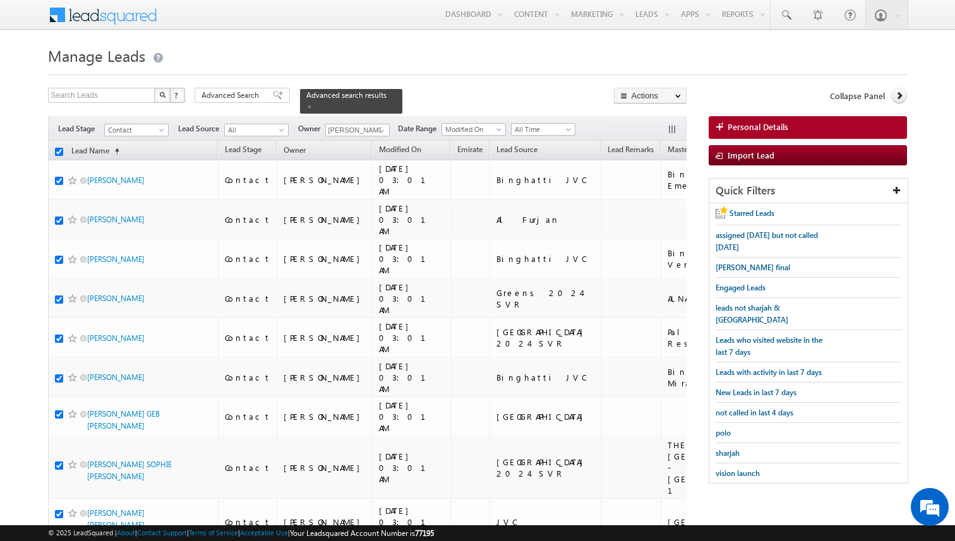
checkbox input "true"
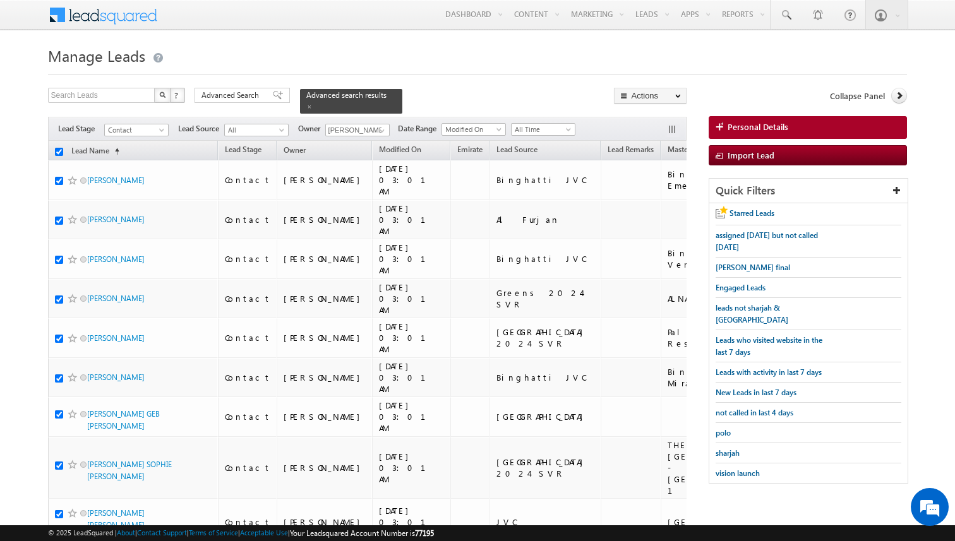
checkbox input "true"
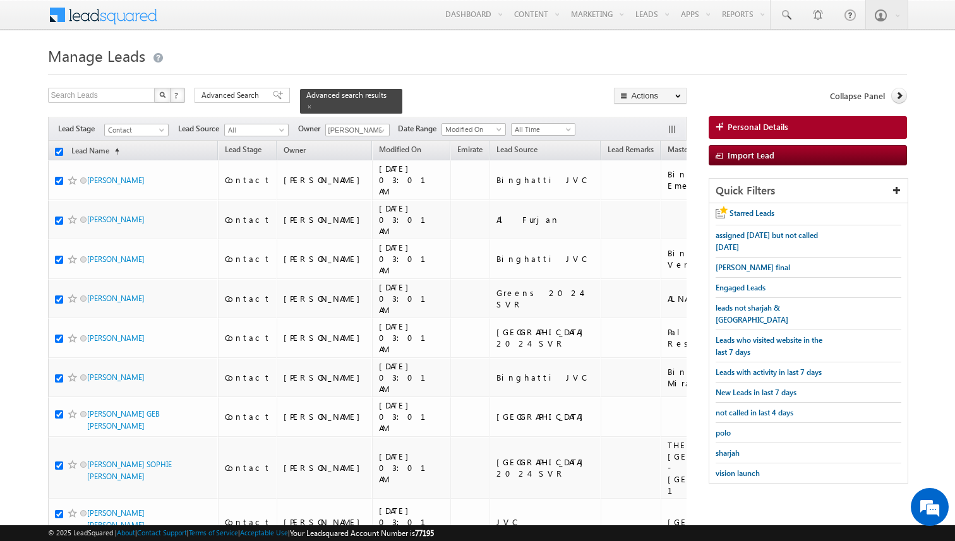
checkbox input "true"
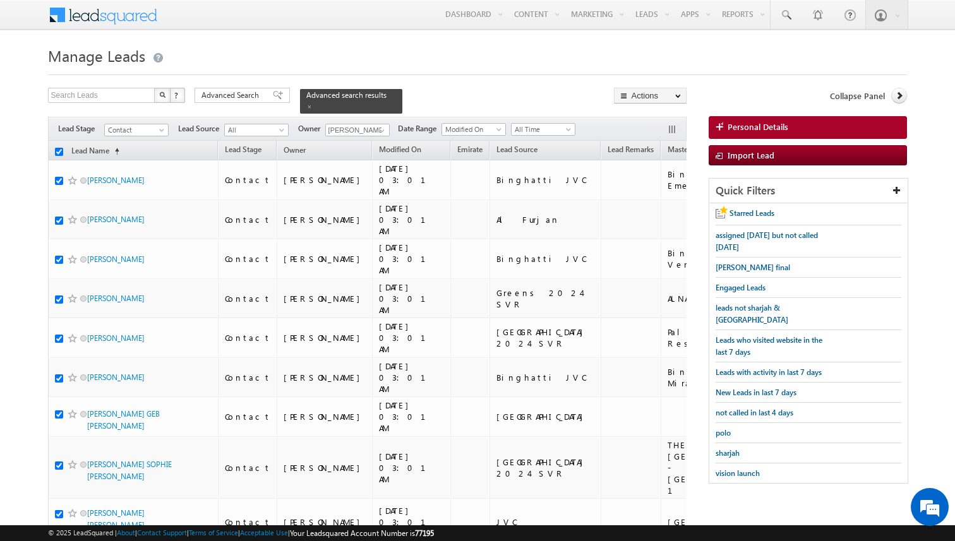
checkbox input "true"
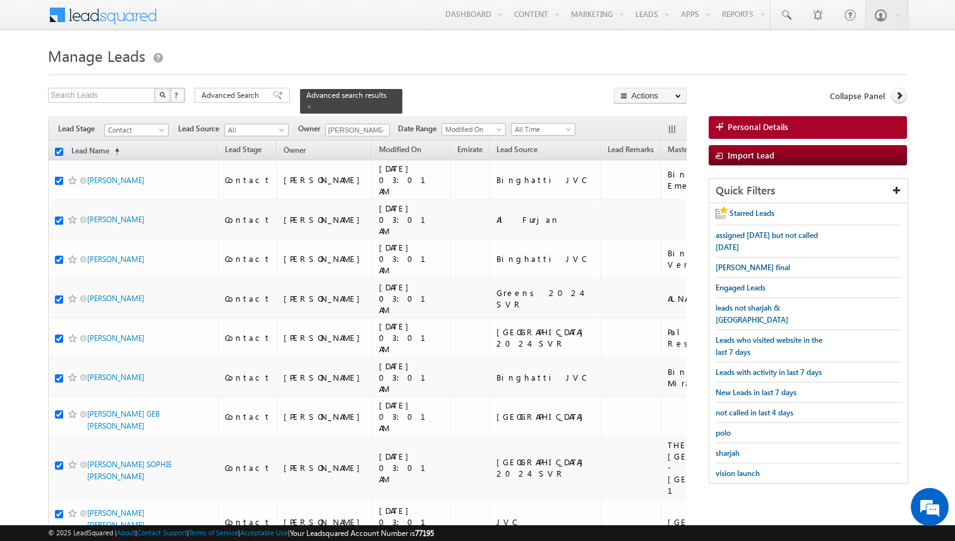
checkbox input "true"
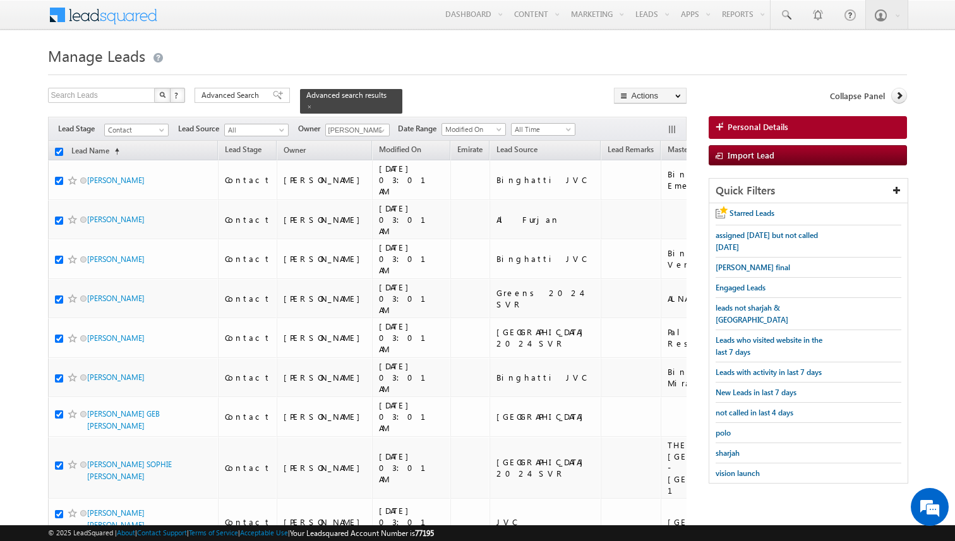
checkbox input "true"
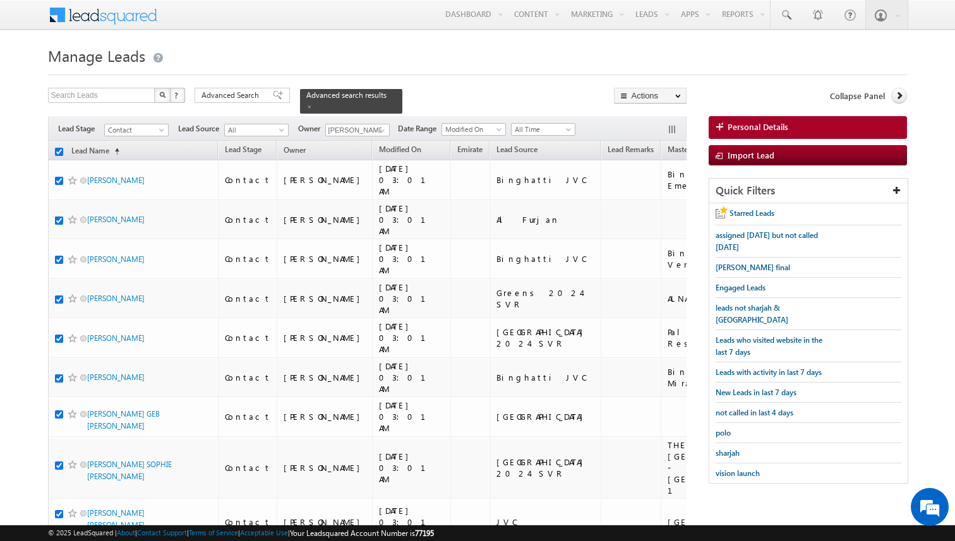
checkbox input "true"
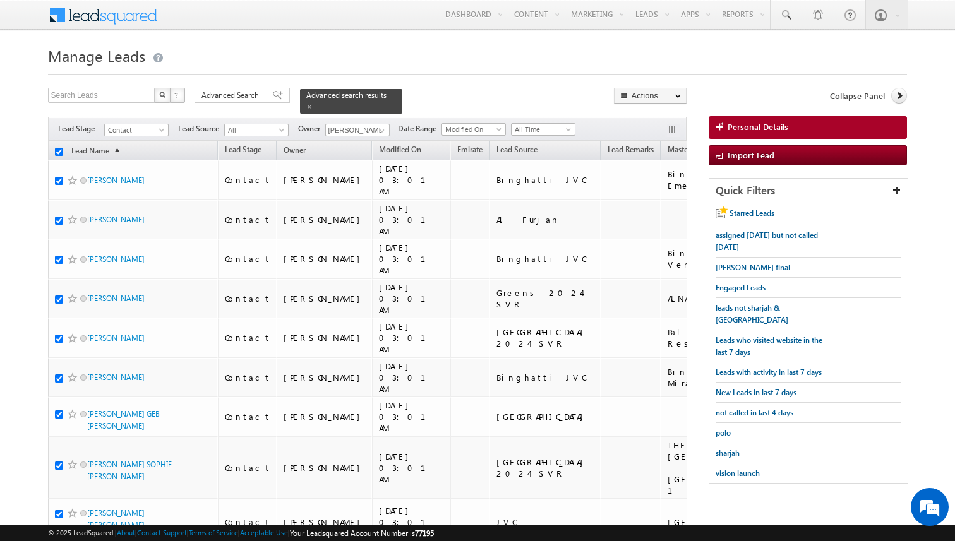
checkbox input "true"
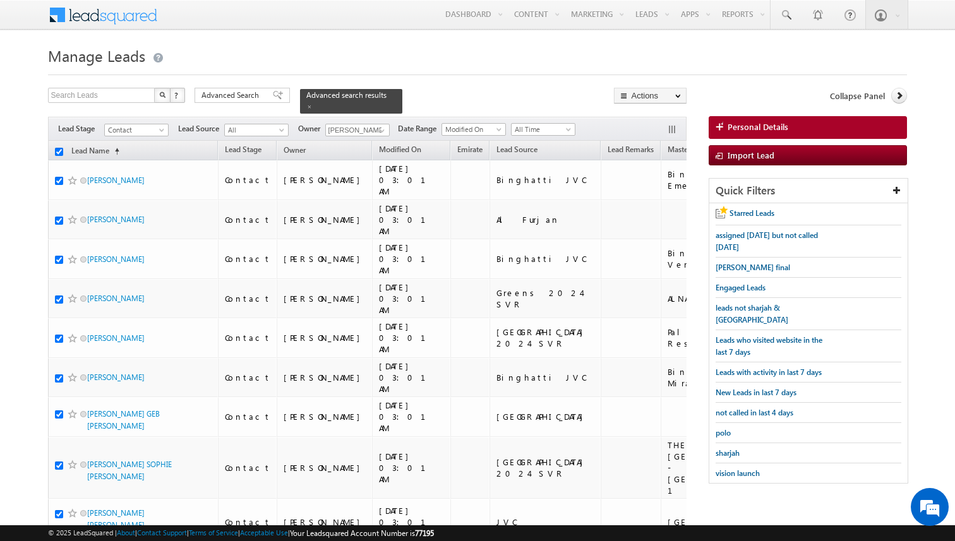
checkbox input "true"
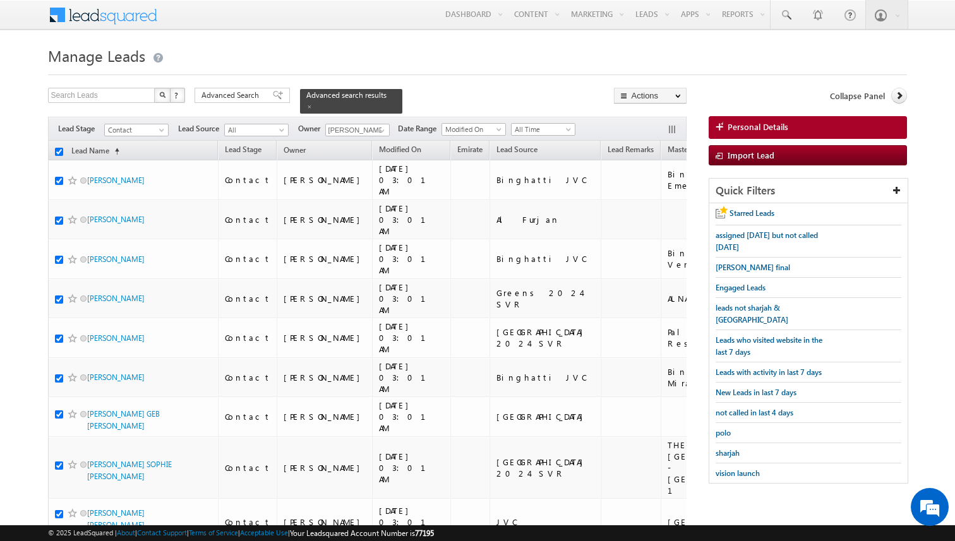
checkbox input "true"
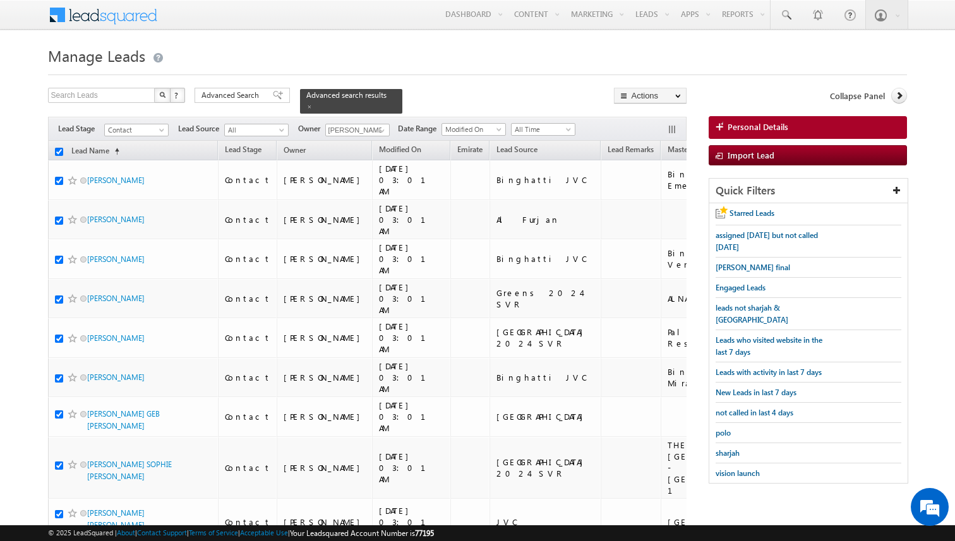
checkbox input "true"
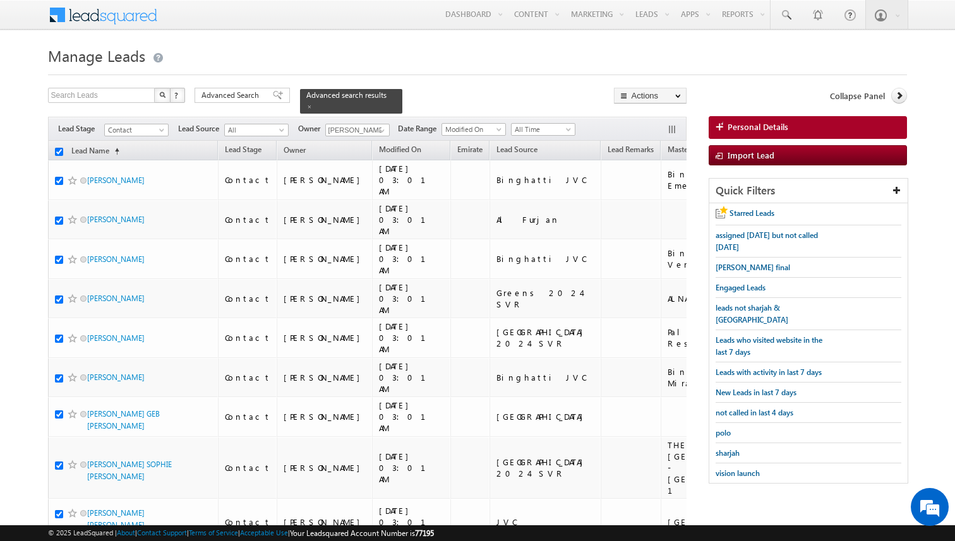
checkbox input "true"
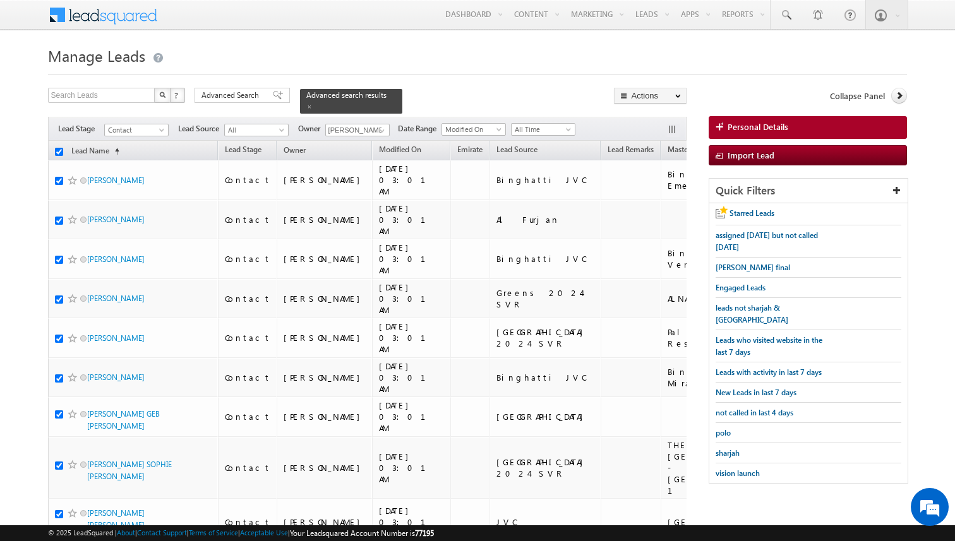
checkbox input "true"
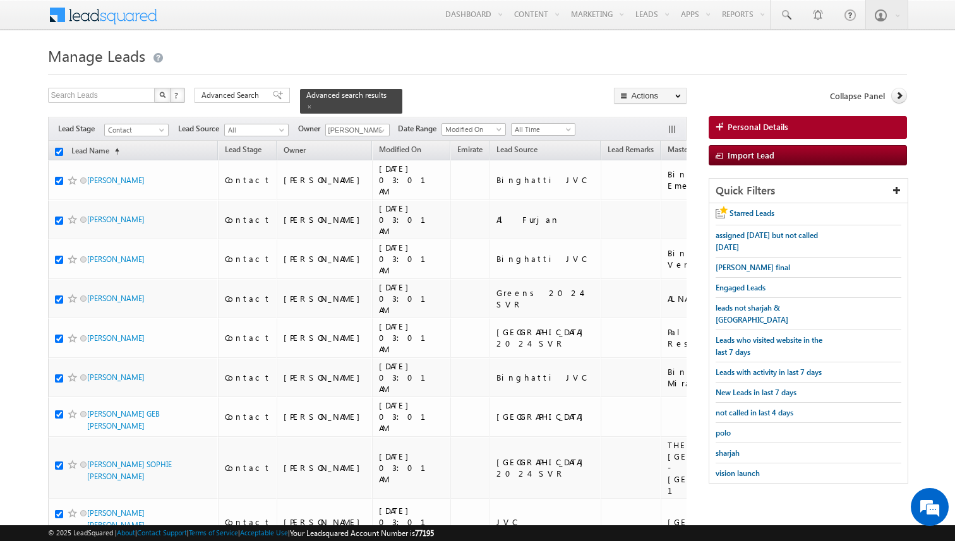
checkbox input "true"
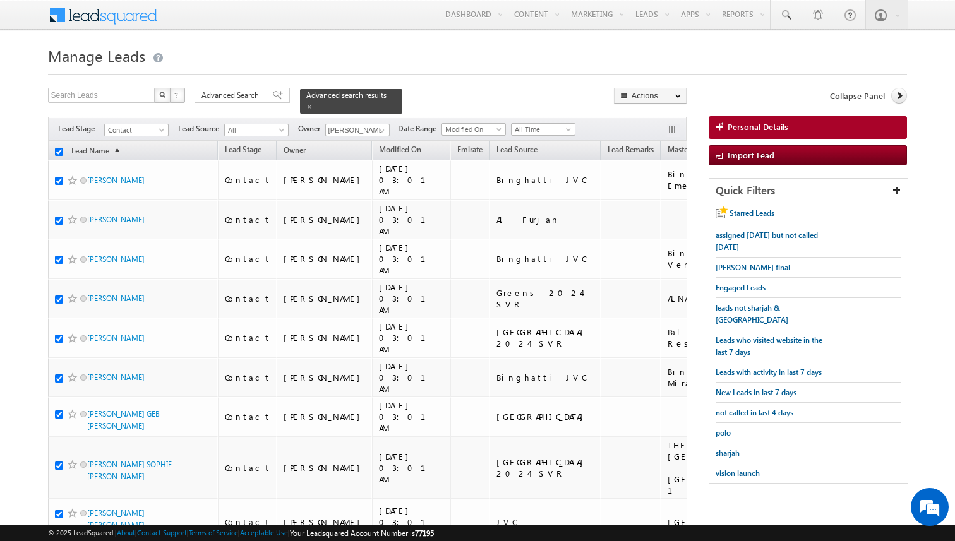
checkbox input "true"
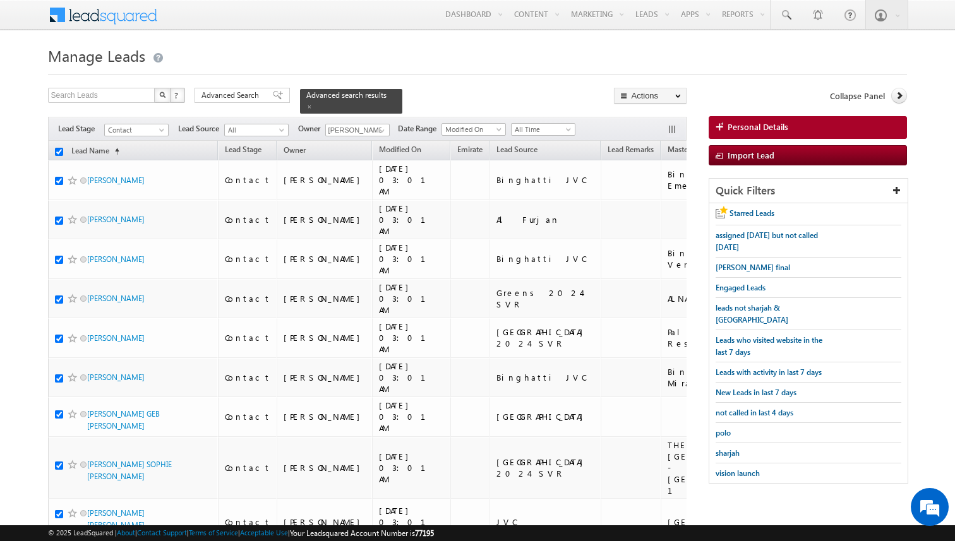
checkbox input "true"
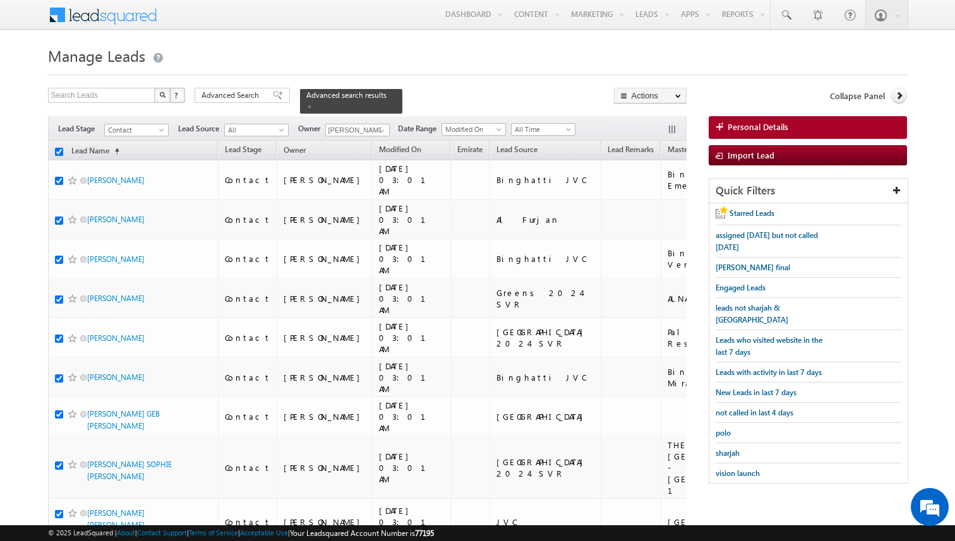
checkbox input "true"
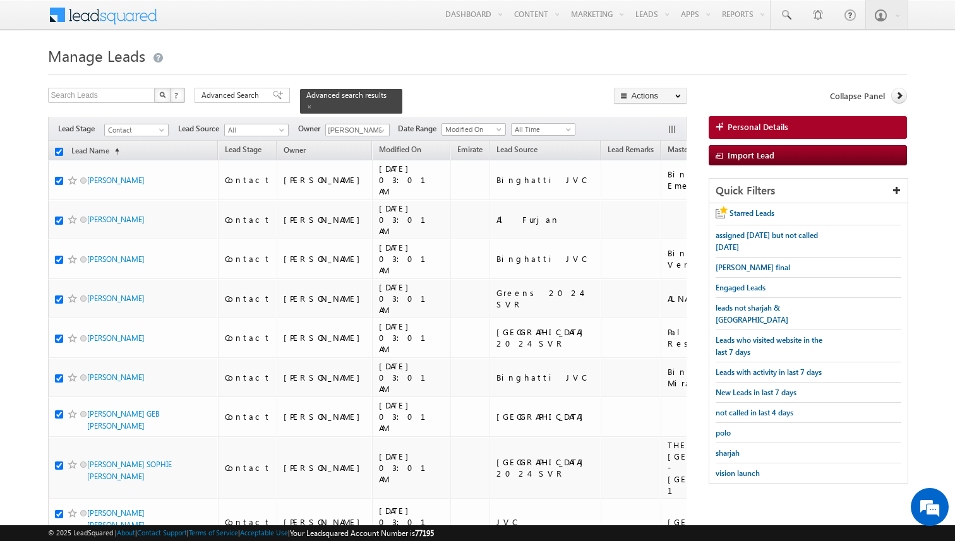
checkbox input "true"
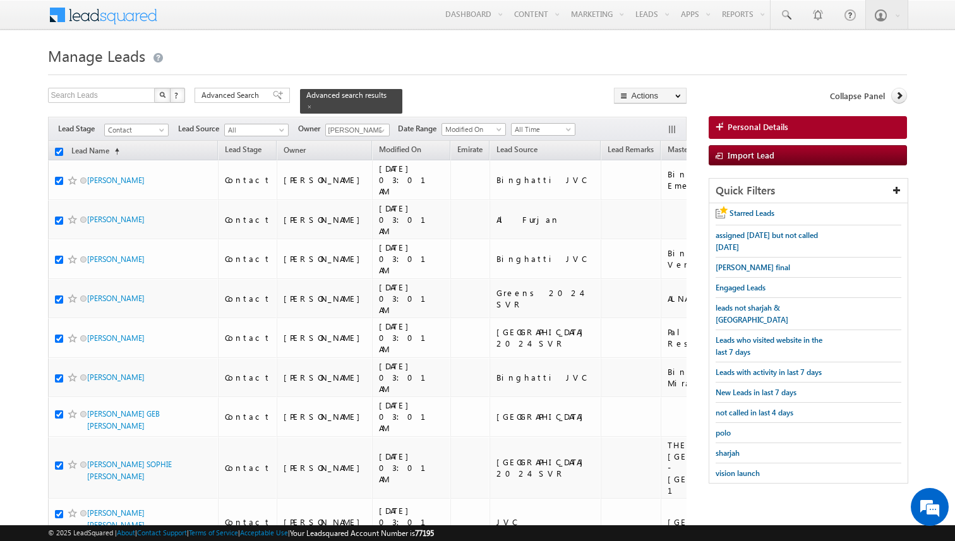
checkbox input "true"
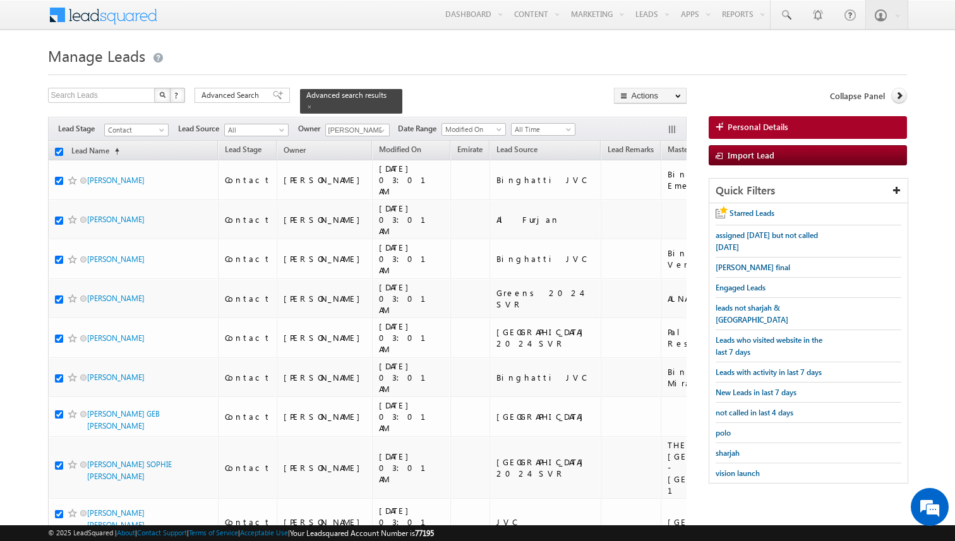
checkbox input "true"
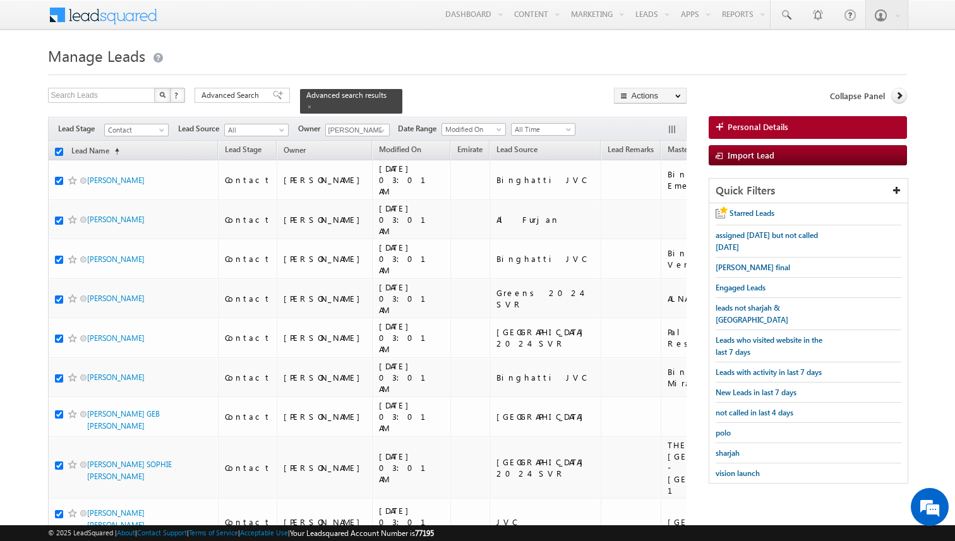
checkbox input "true"
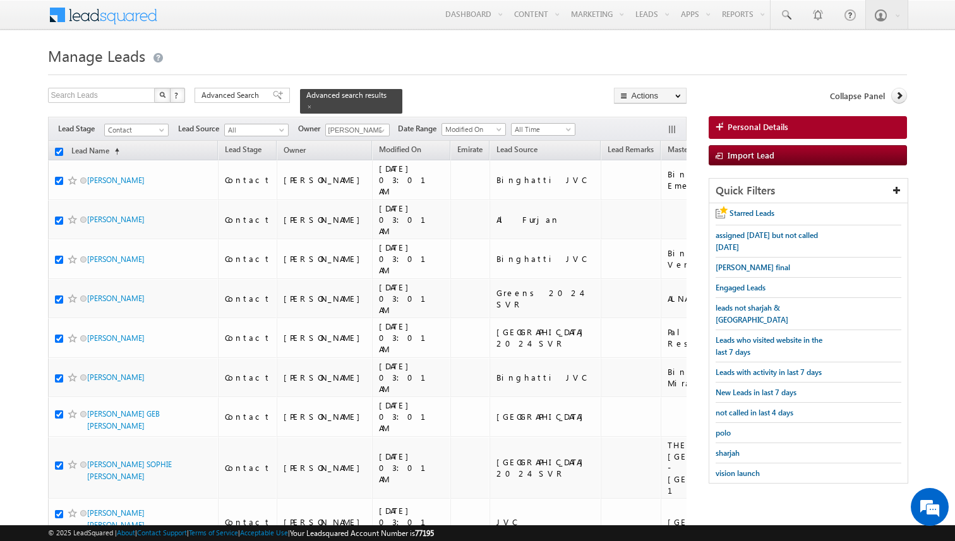
checkbox input "true"
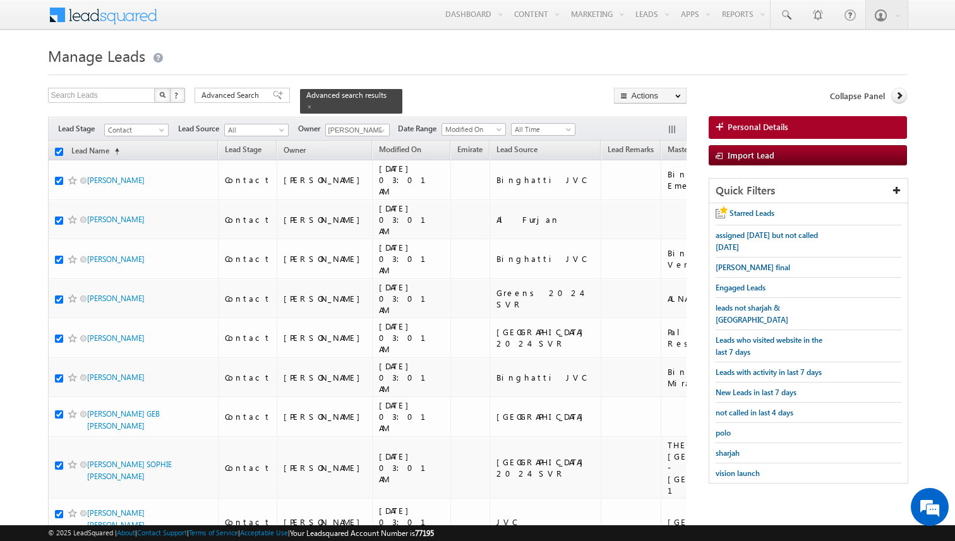
checkbox input "true"
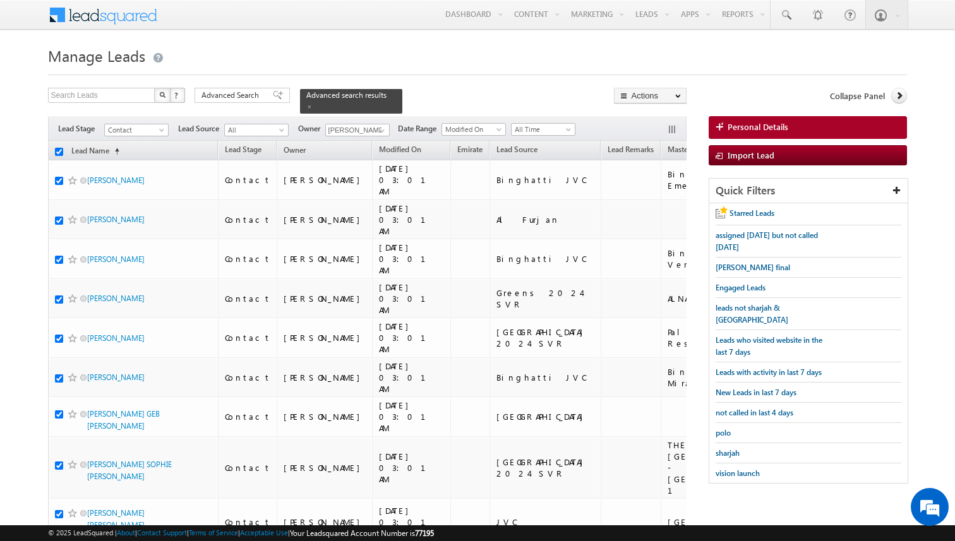
checkbox input "true"
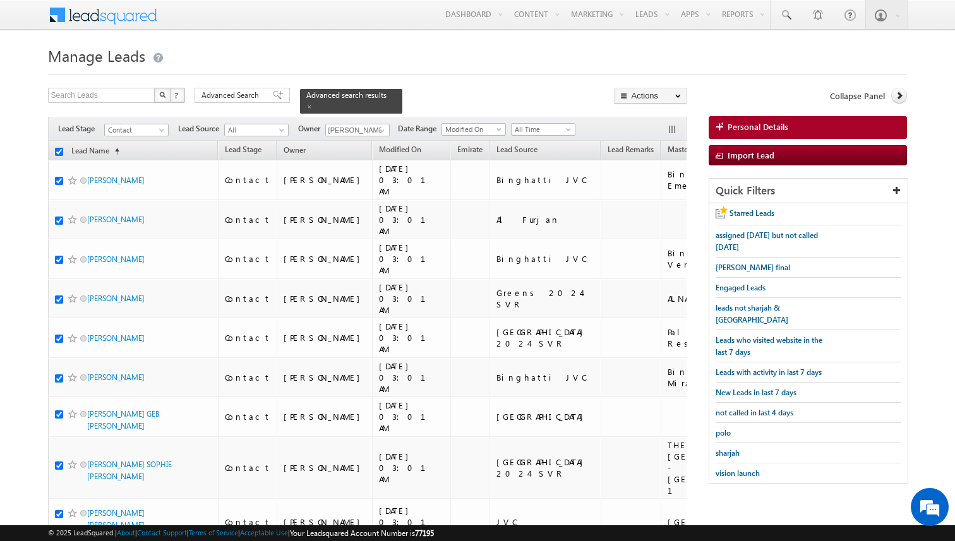
checkbox input "true"
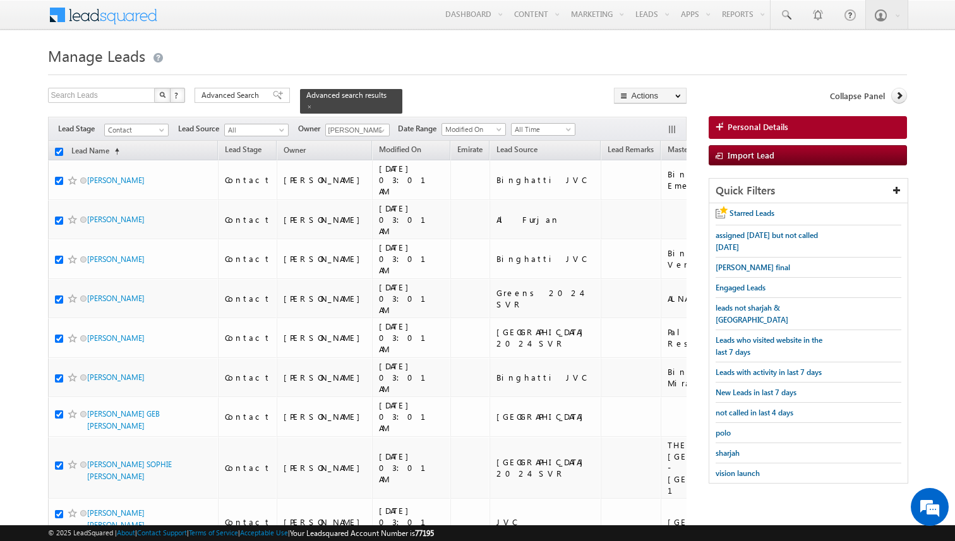
checkbox input "true"
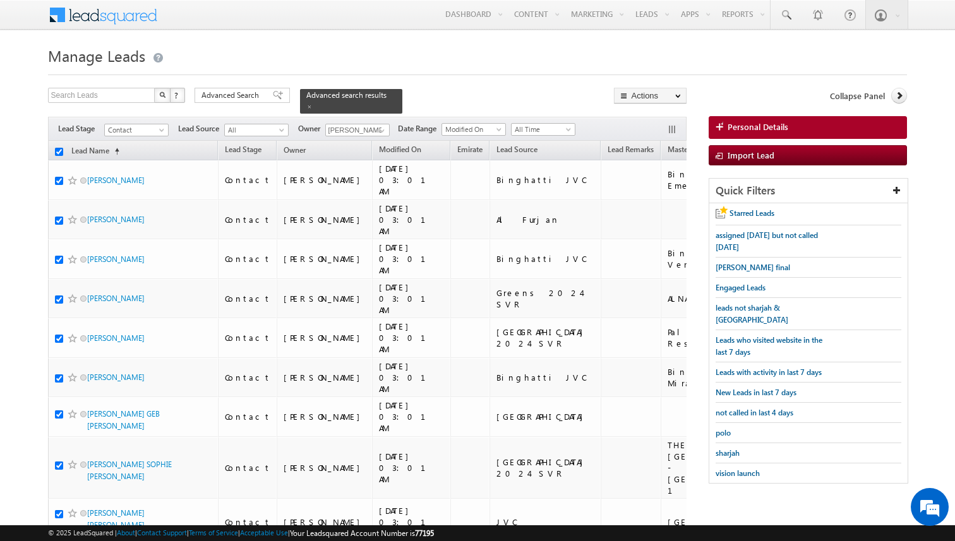
checkbox input "true"
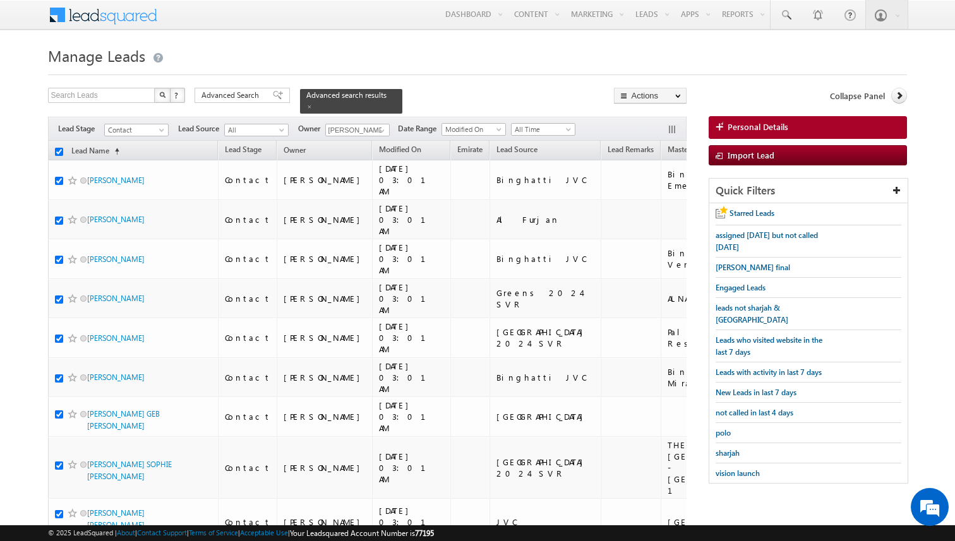
checkbox input "true"
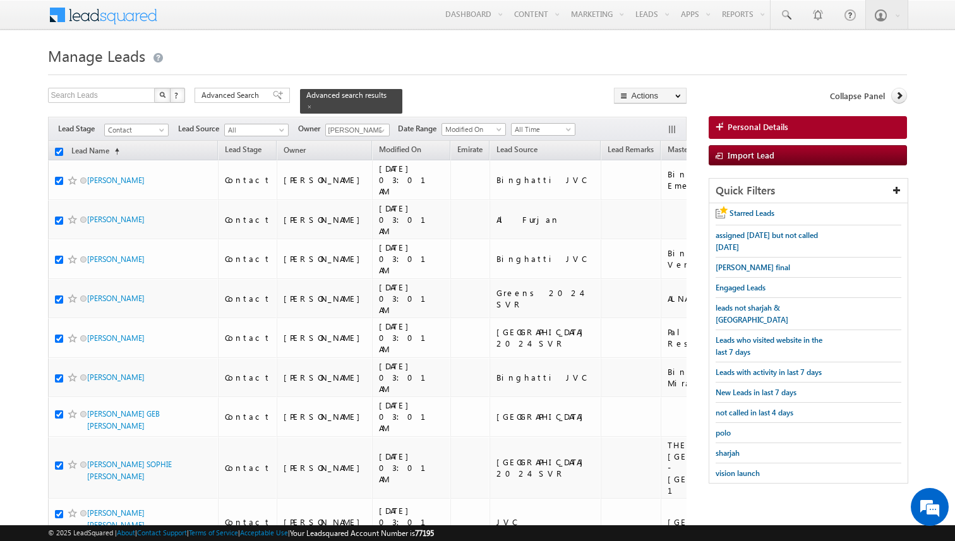
checkbox input "true"
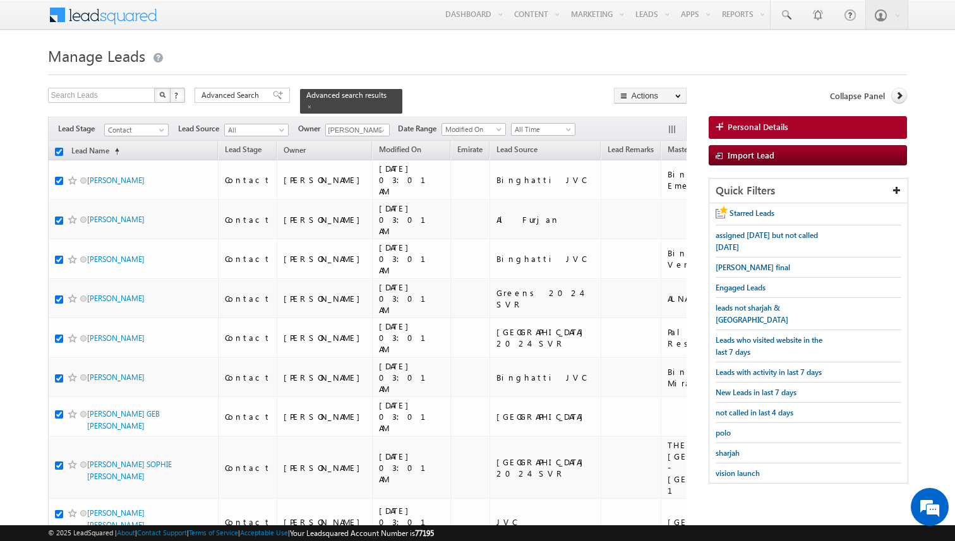
checkbox input "true"
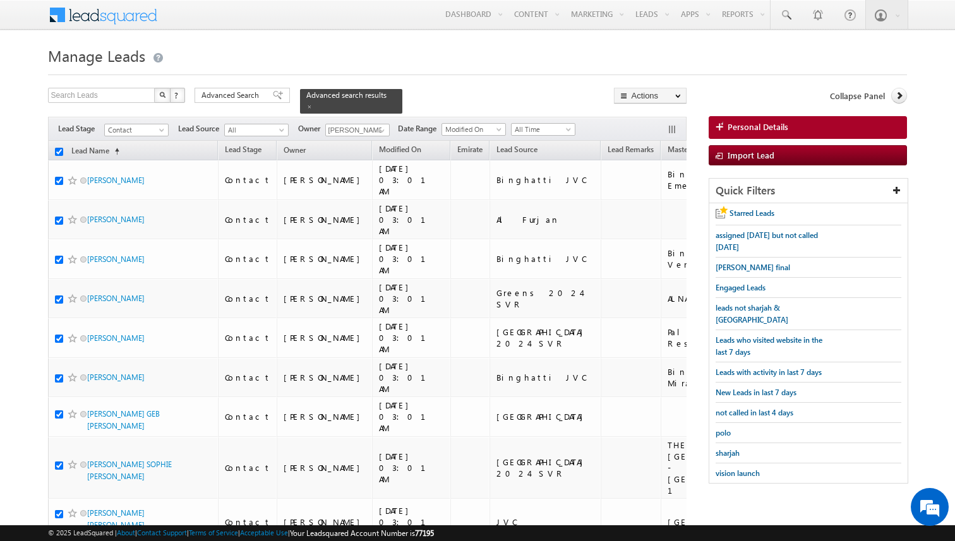
checkbox input "true"
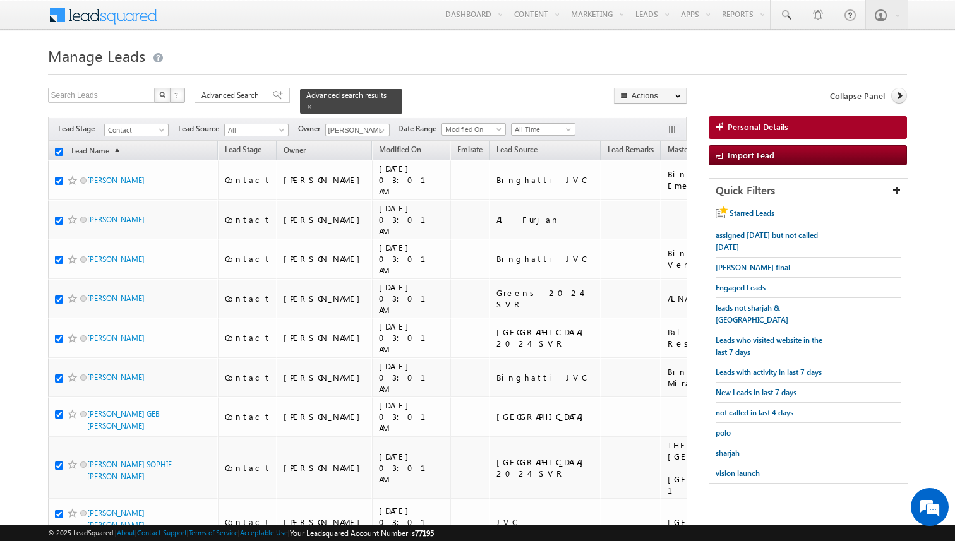
checkbox input "true"
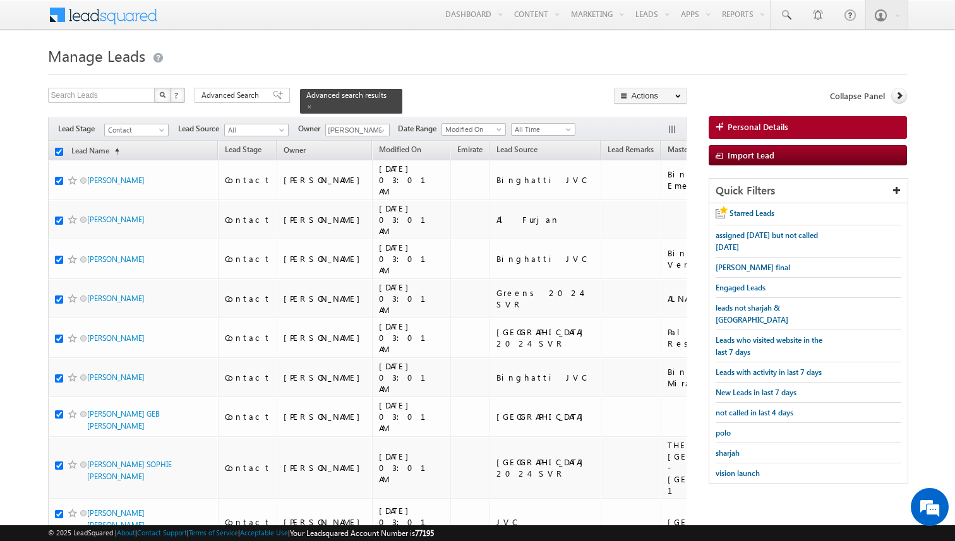
checkbox input "true"
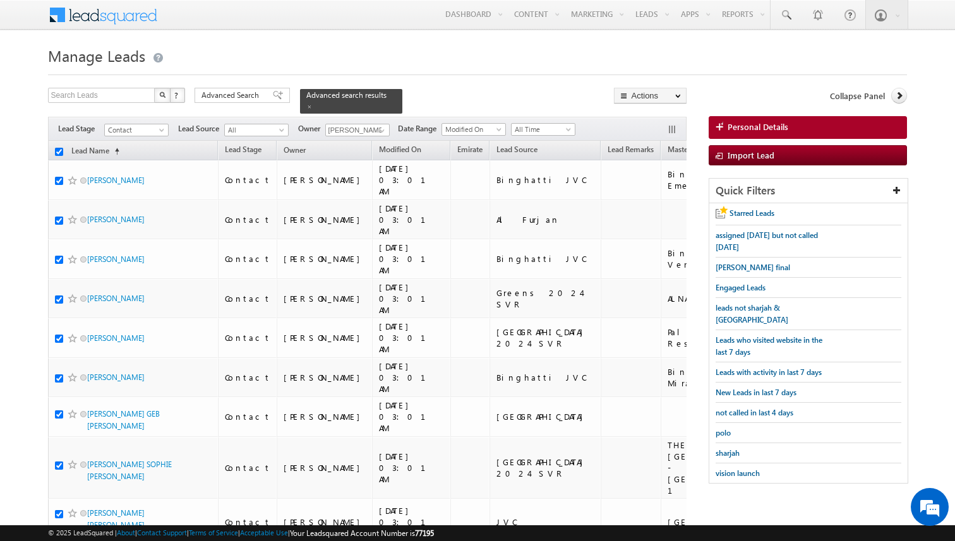
checkbox input "true"
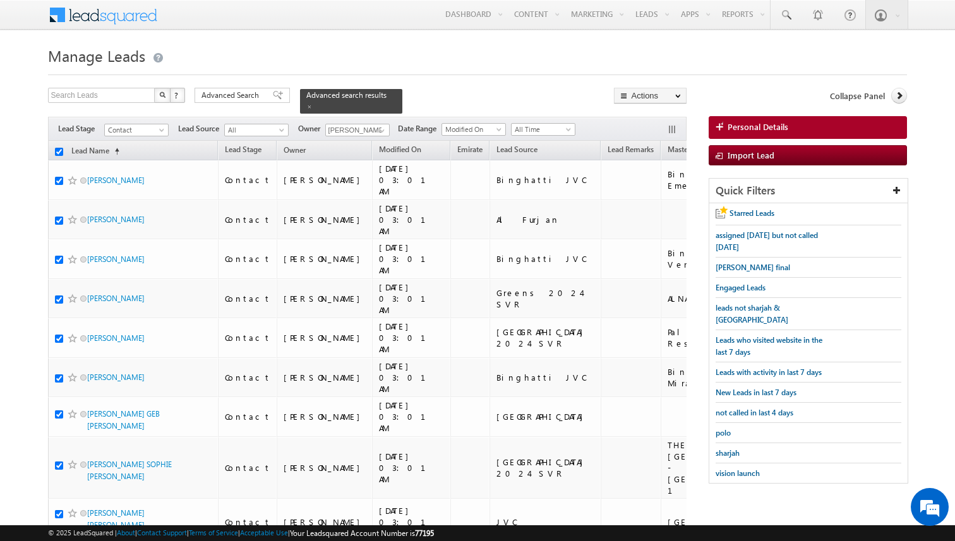
checkbox input "true"
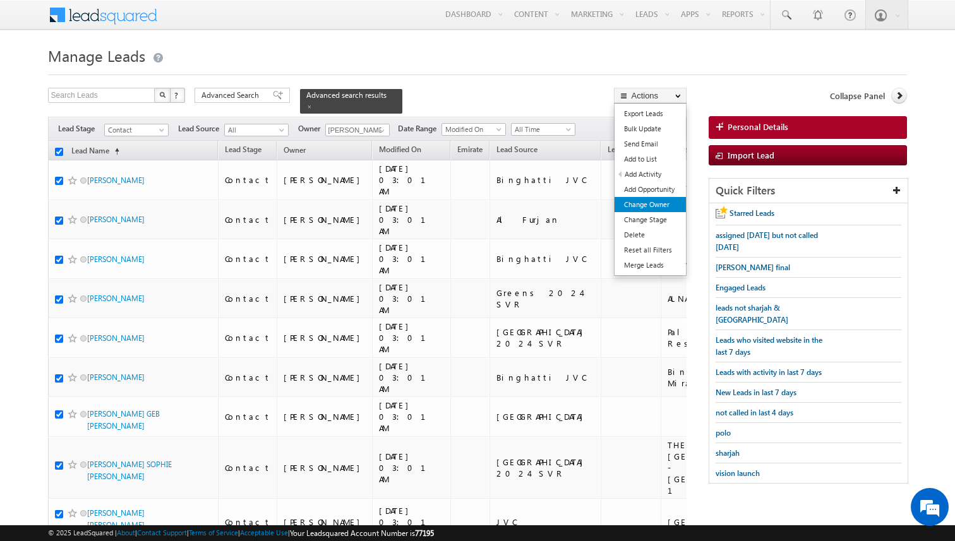
click at [653, 201] on link "Change Owner" at bounding box center [649, 204] width 71 height 15
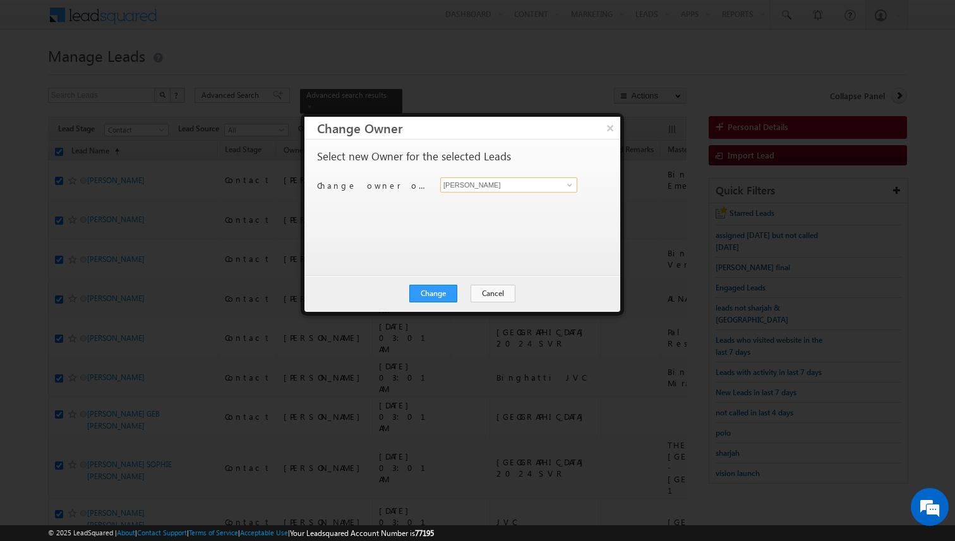
click at [538, 191] on input "[PERSON_NAME]" at bounding box center [508, 184] width 137 height 15
click at [434, 291] on button "Change" at bounding box center [433, 294] width 48 height 18
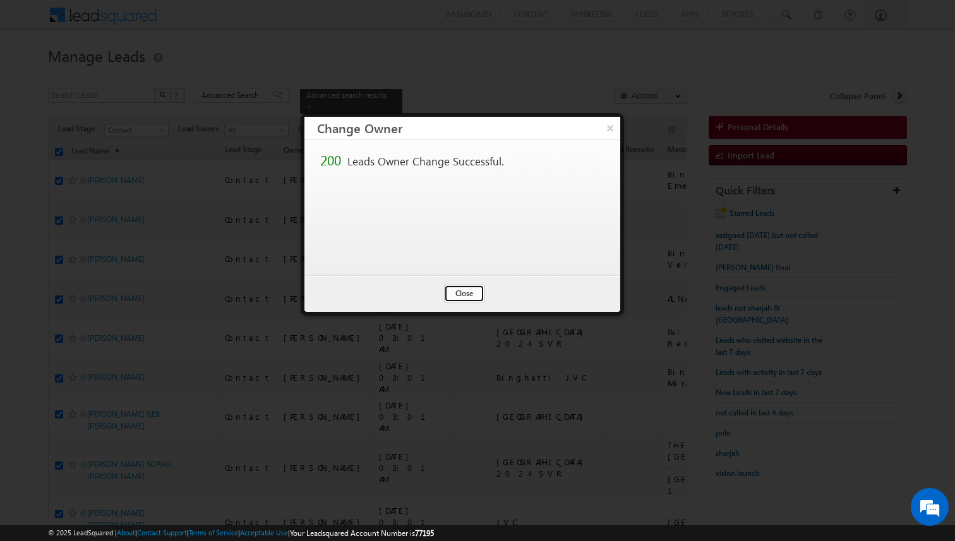
click at [457, 287] on button "Close" at bounding box center [464, 294] width 40 height 18
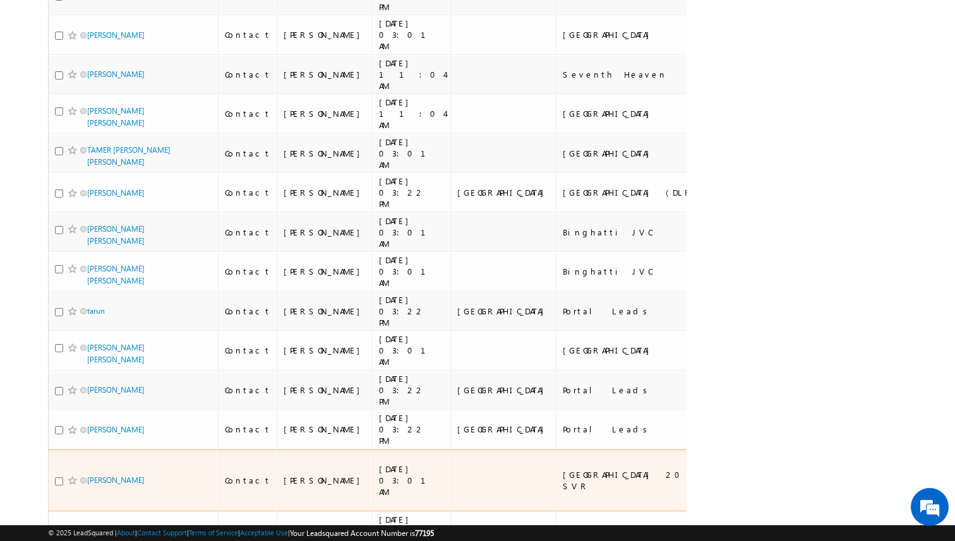
scroll to position [7927, 0]
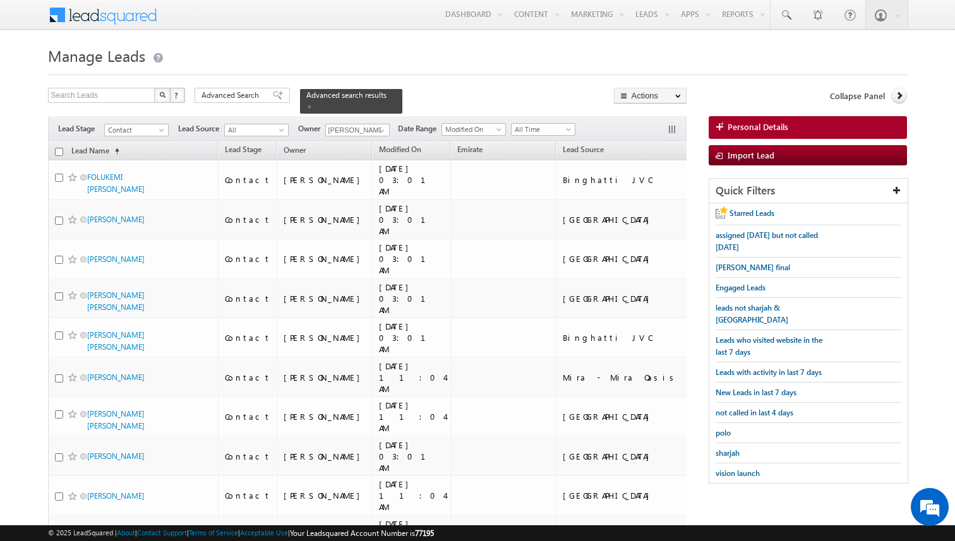
click at [59, 152] on input "checkbox" at bounding box center [59, 152] width 8 height 8
checkbox input "true"
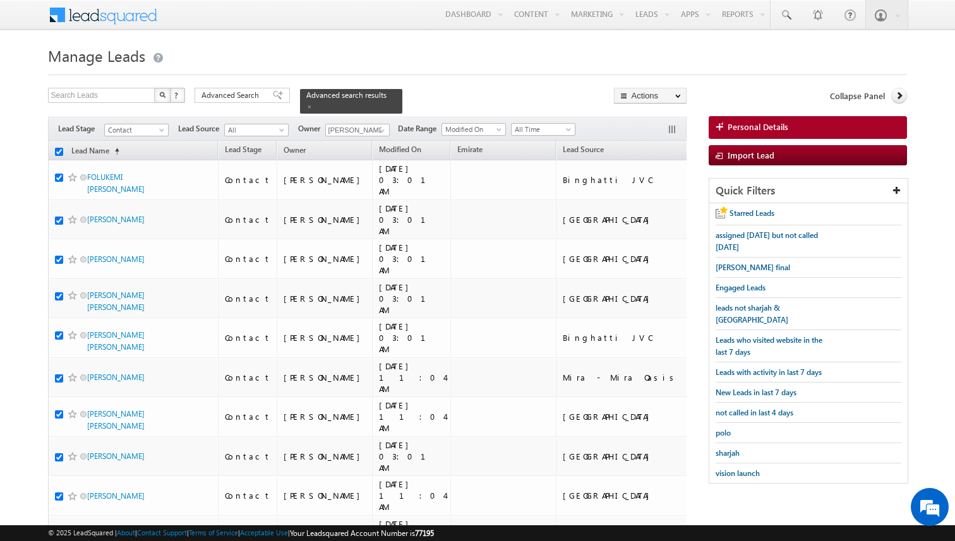
checkbox input "true"
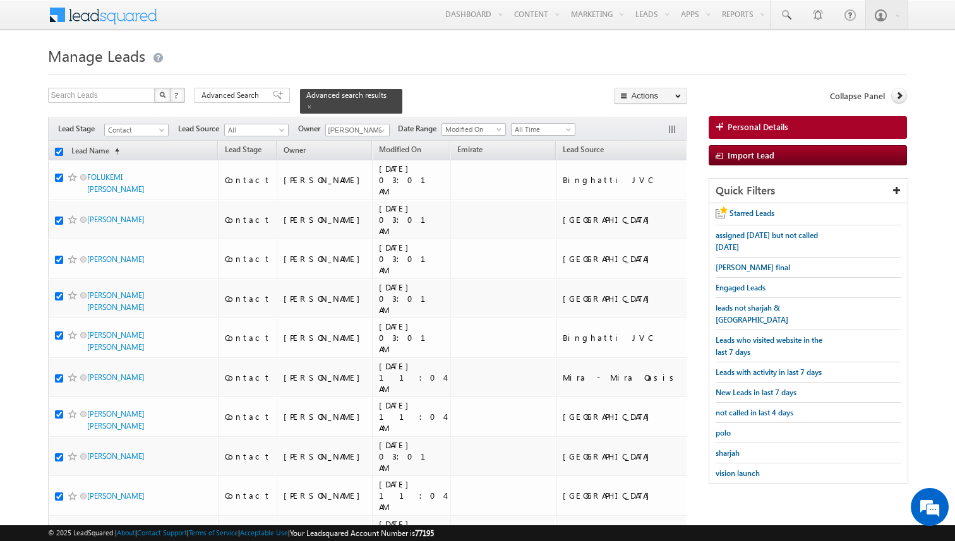
checkbox input "true"
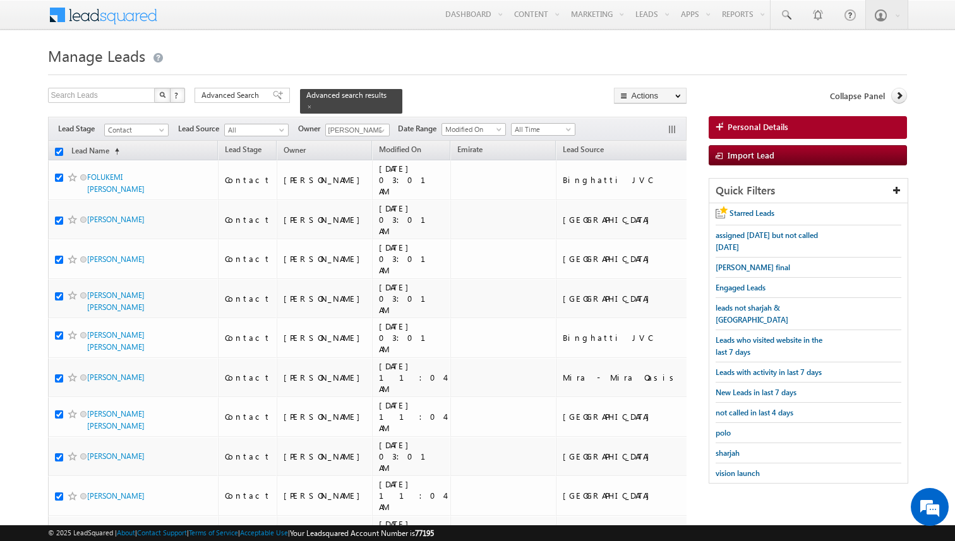
checkbox input "true"
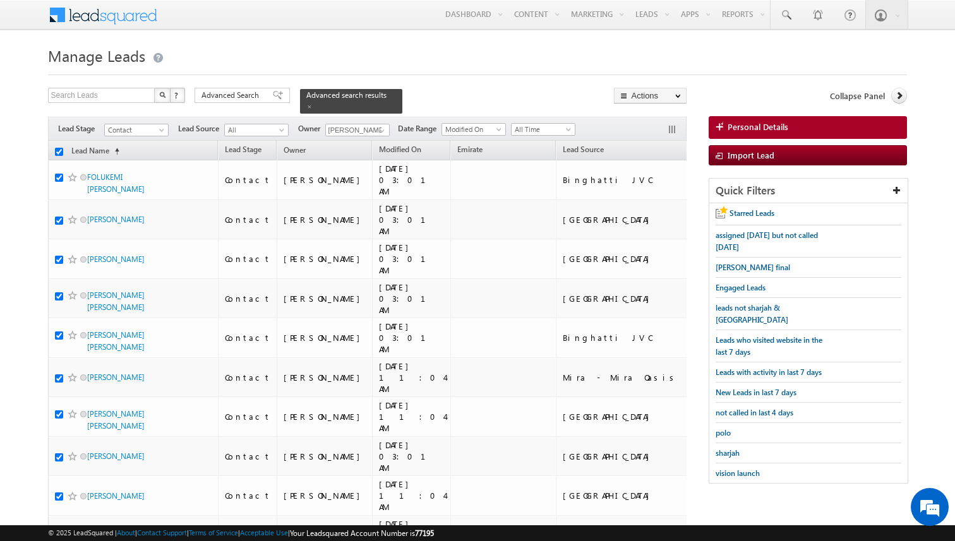
checkbox input "true"
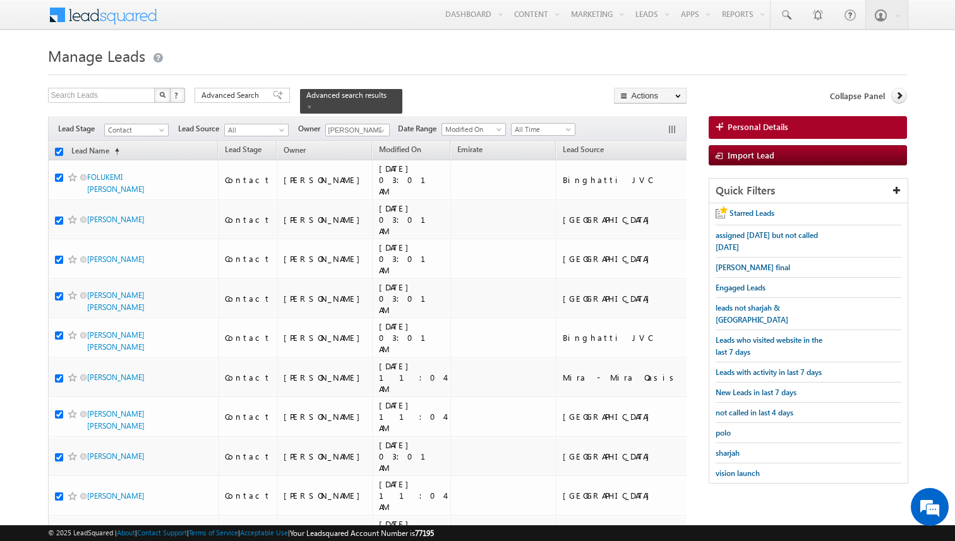
checkbox input "true"
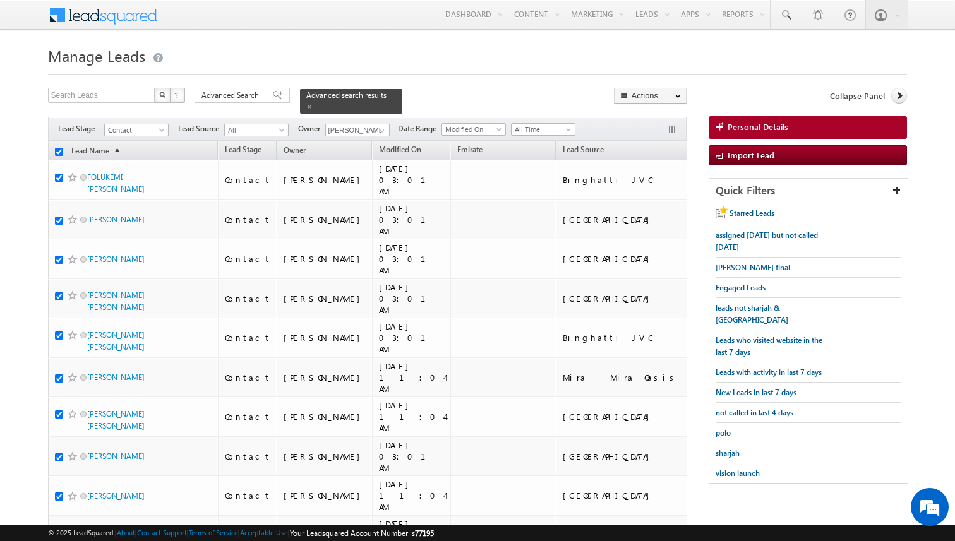
checkbox input "true"
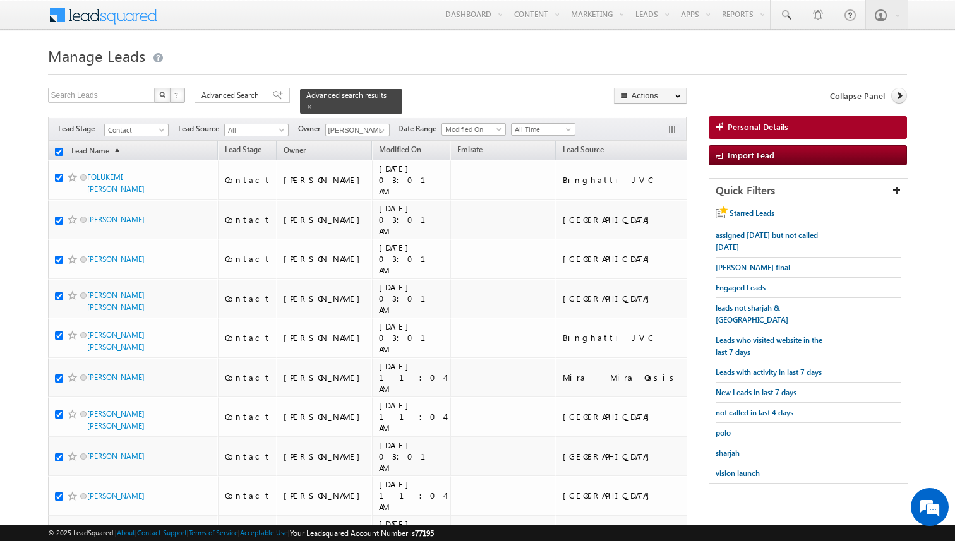
checkbox input "true"
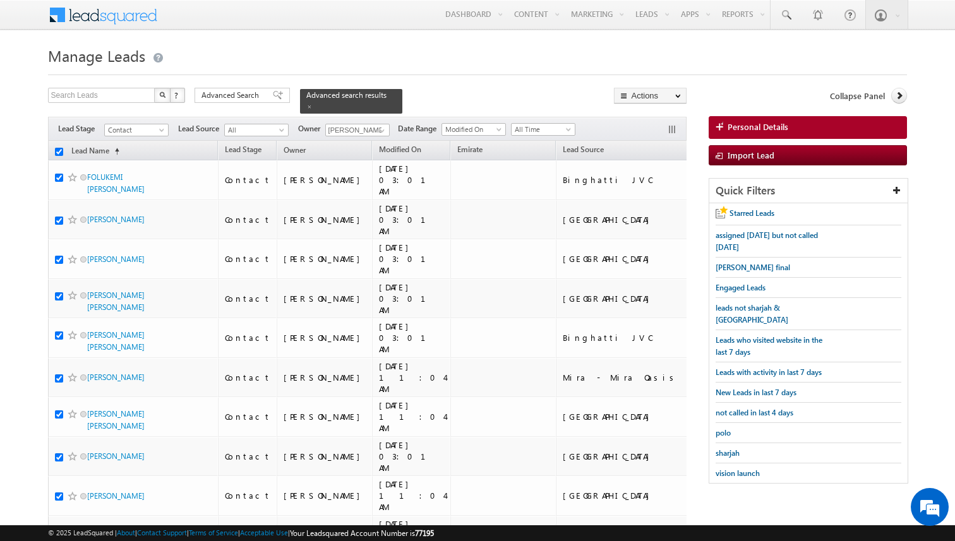
checkbox input "true"
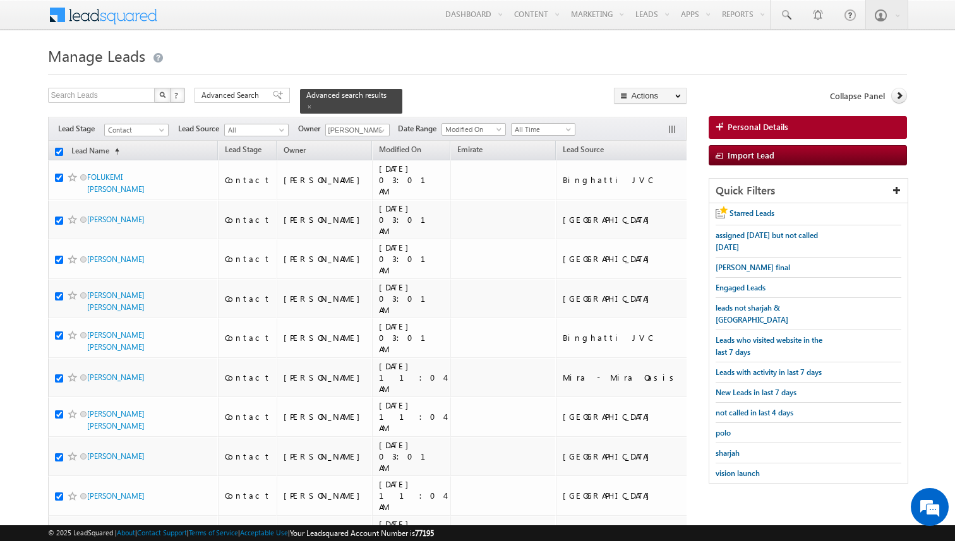
checkbox input "true"
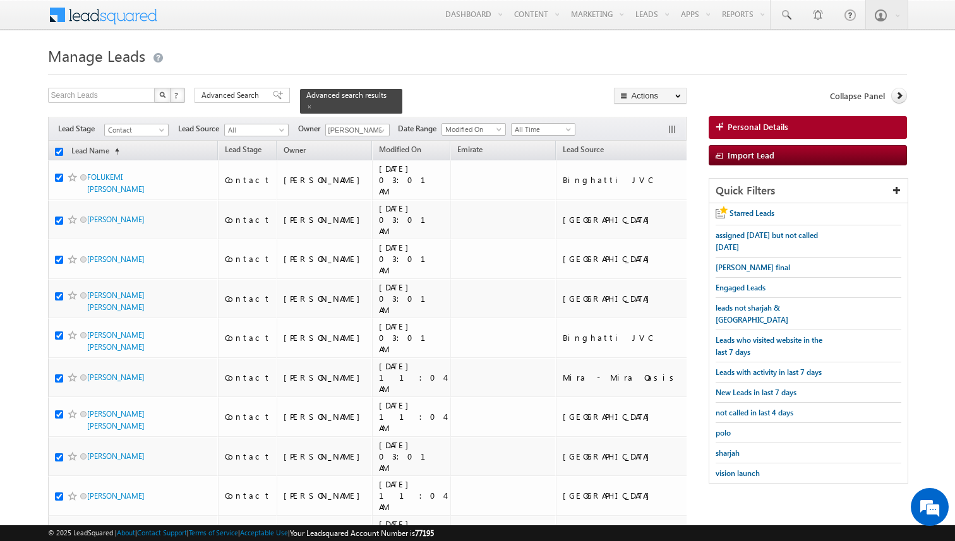
checkbox input "true"
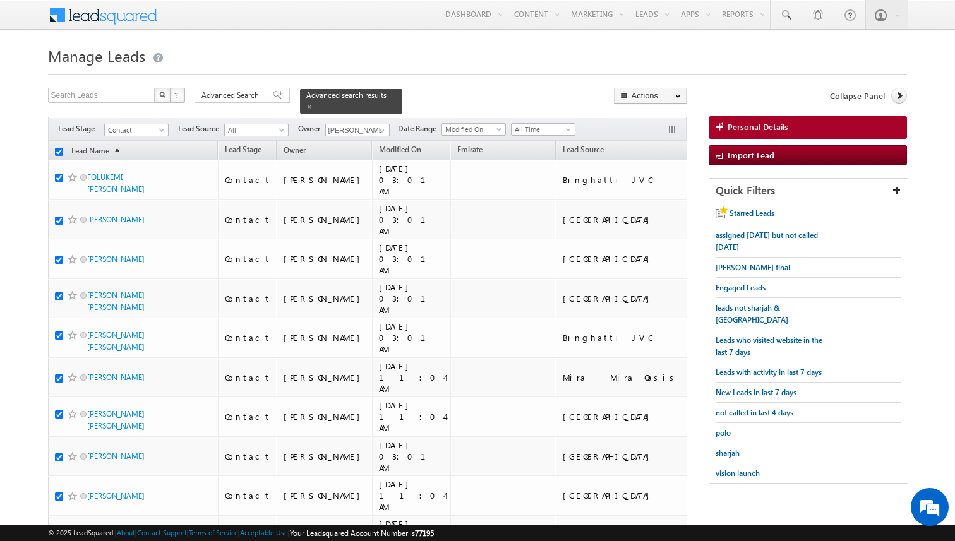
checkbox input "true"
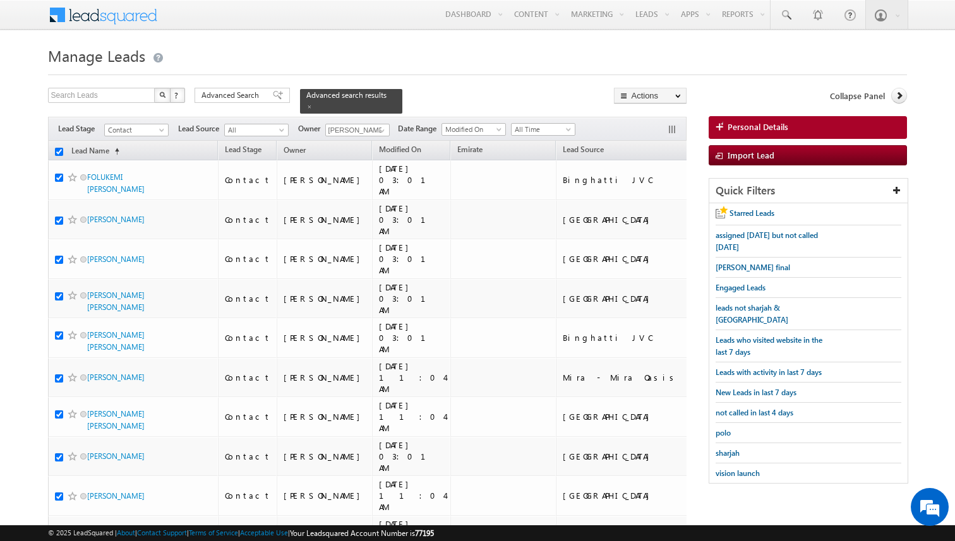
checkbox input "true"
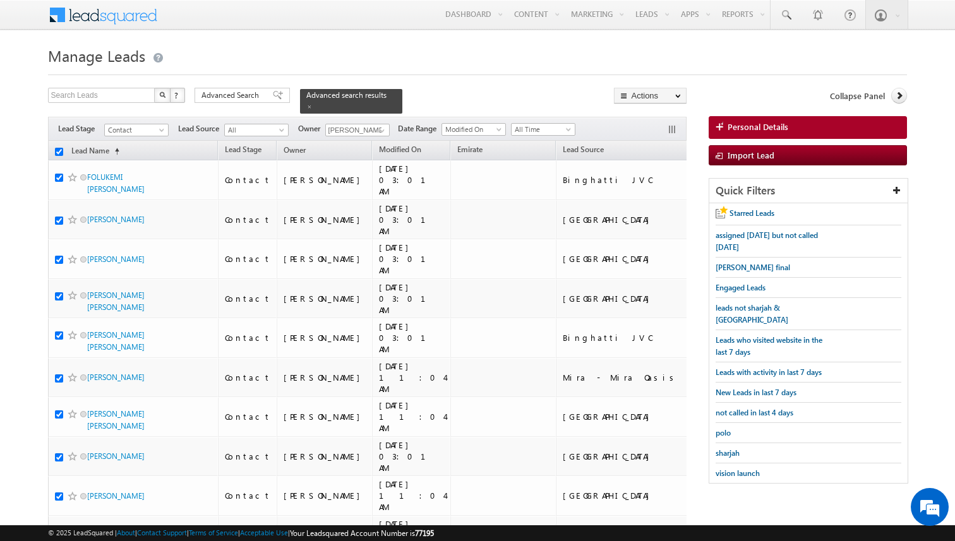
checkbox input "true"
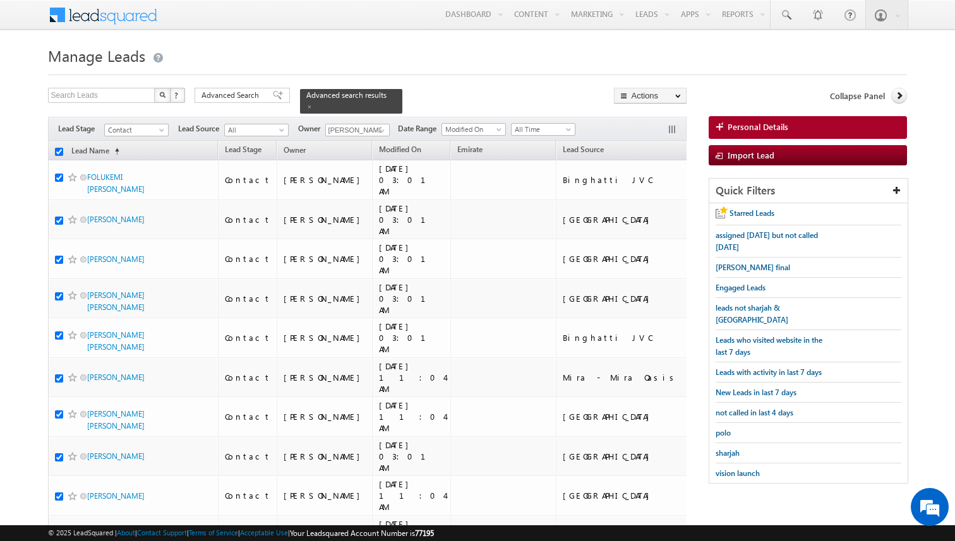
checkbox input "true"
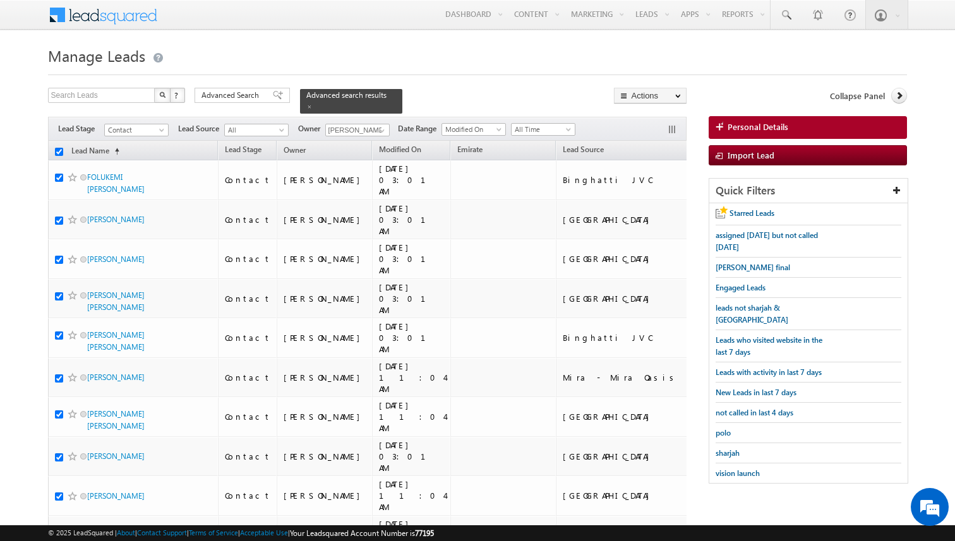
checkbox input "true"
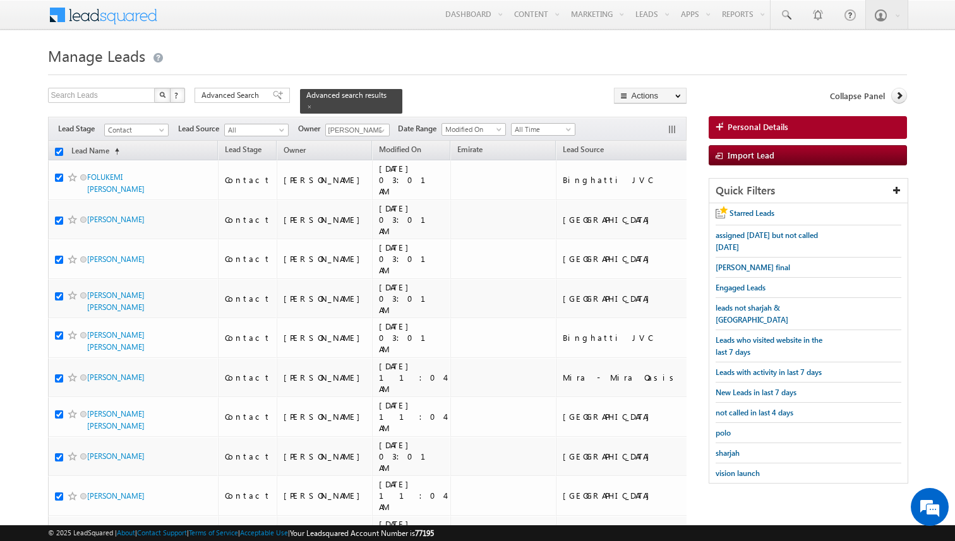
checkbox input "true"
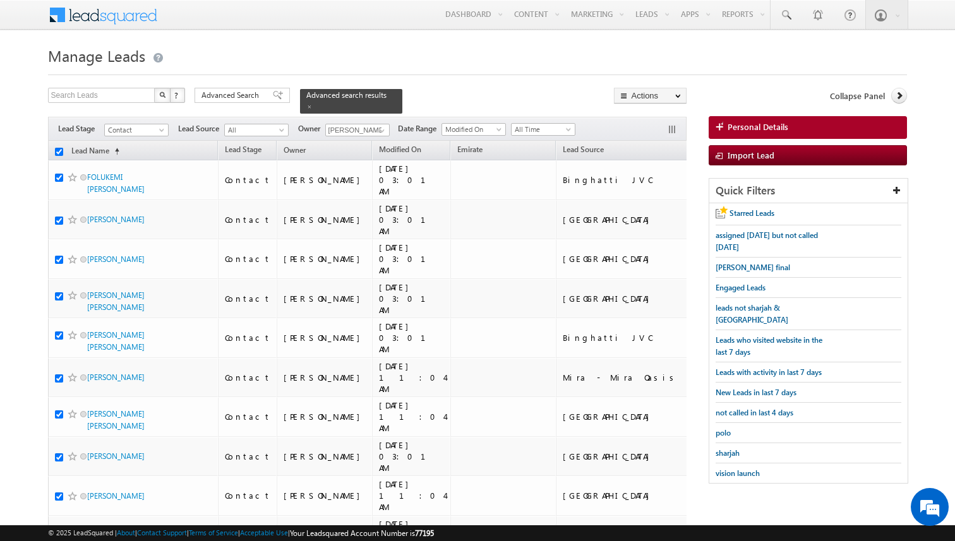
checkbox input "true"
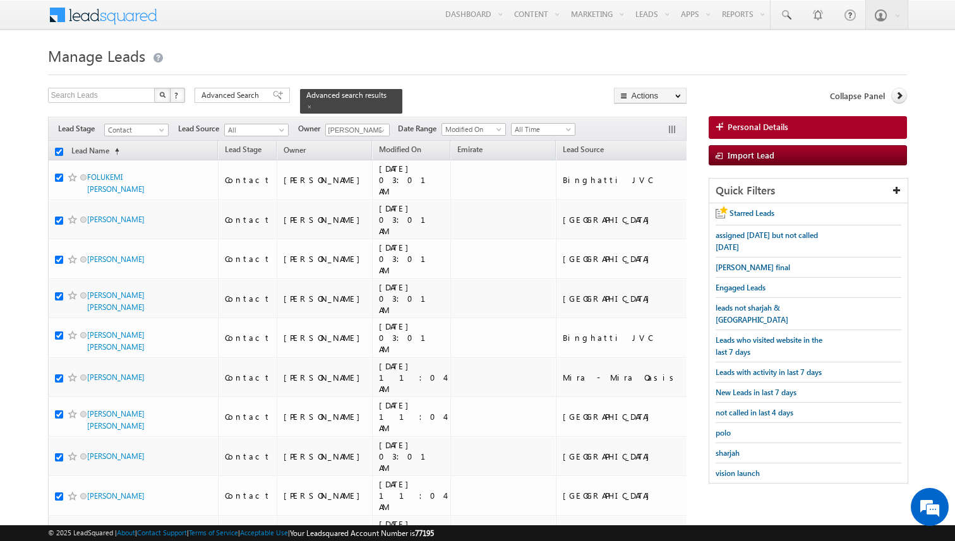
checkbox input "true"
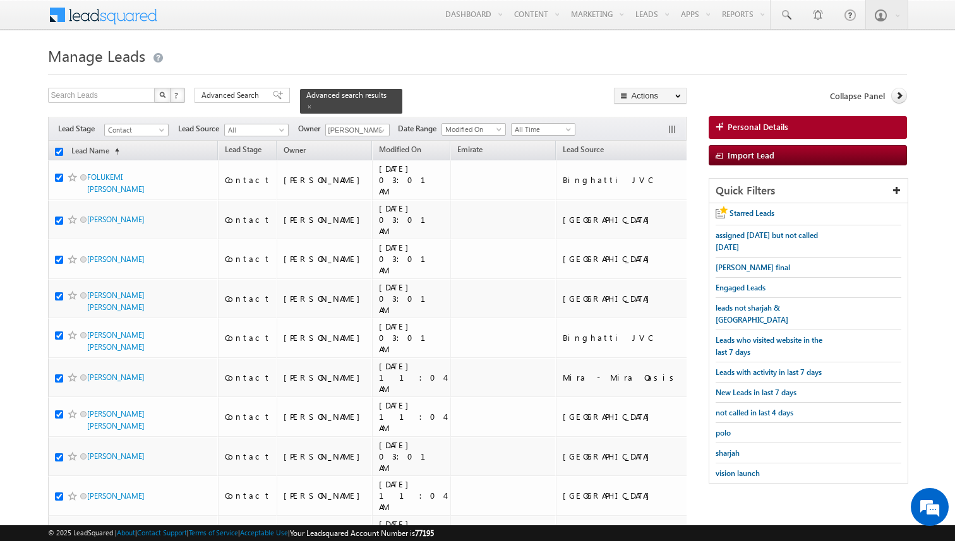
checkbox input "true"
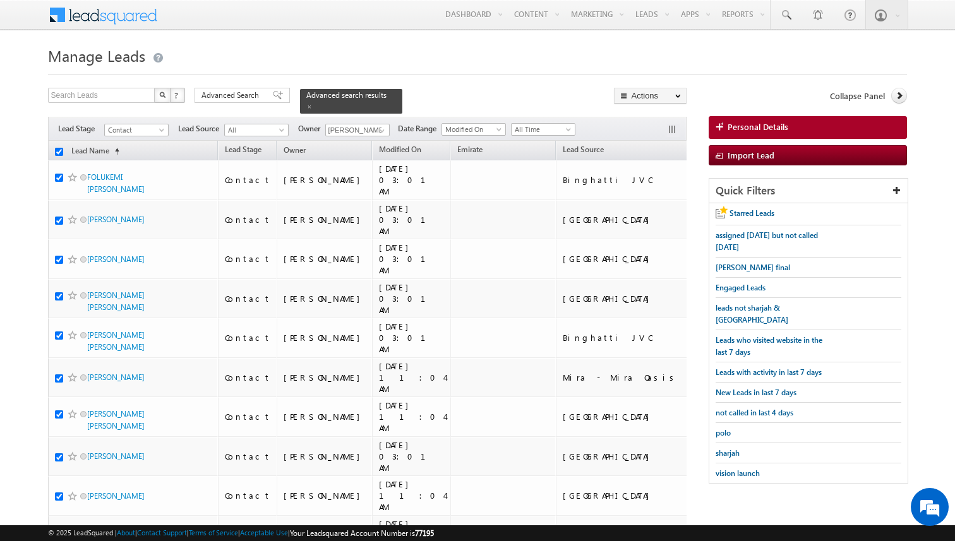
checkbox input "true"
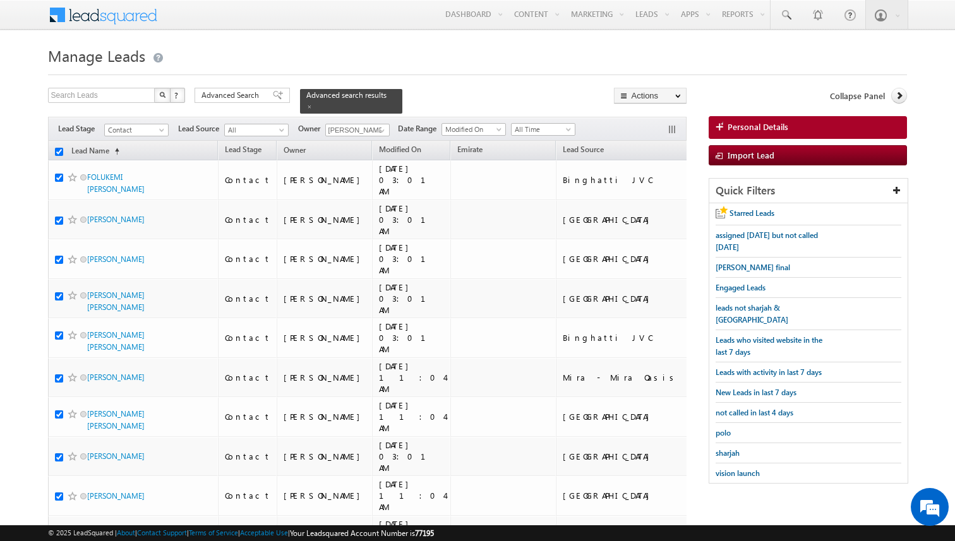
checkbox input "true"
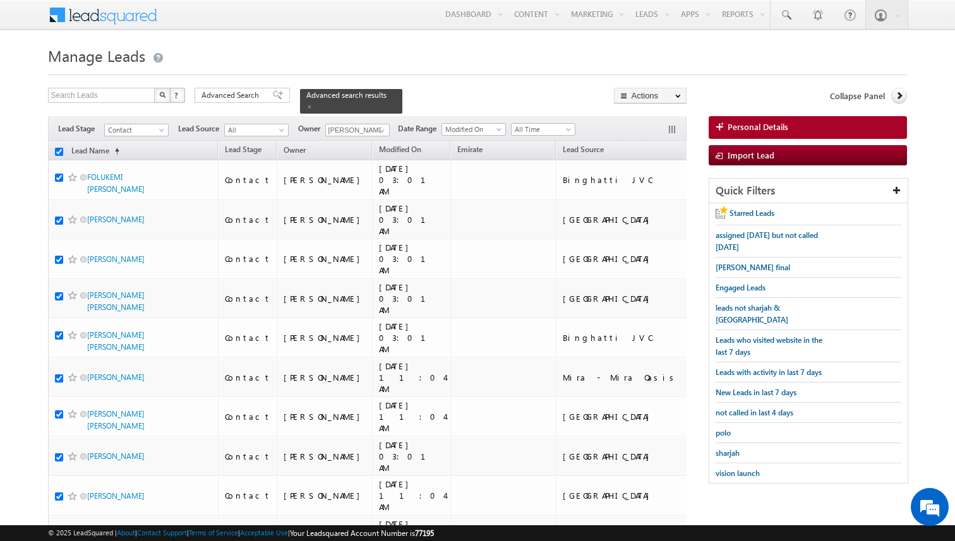
checkbox input "true"
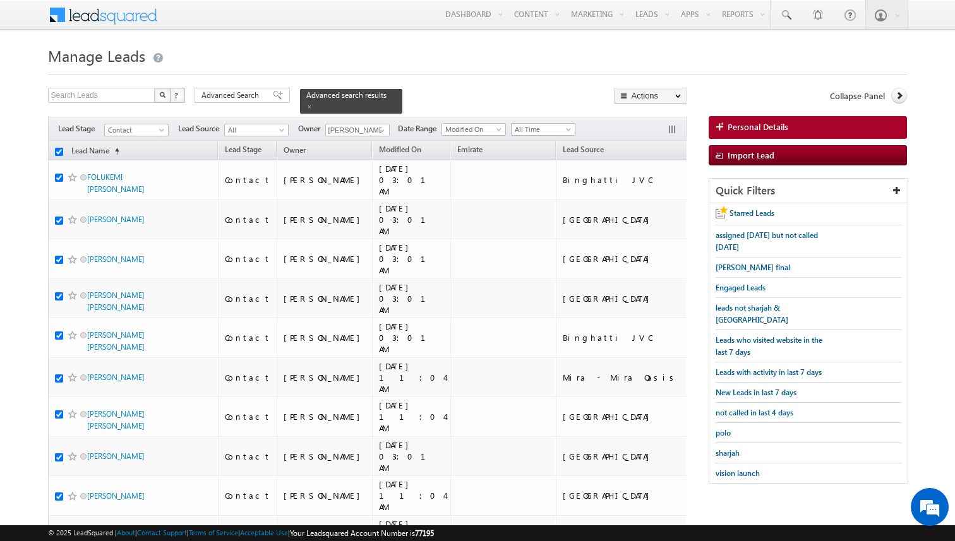
checkbox input "true"
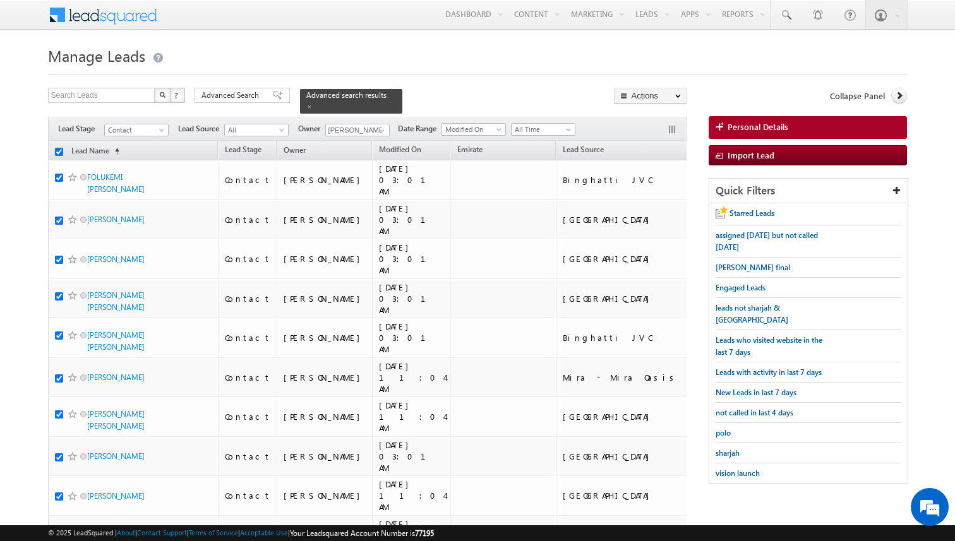
checkbox input "true"
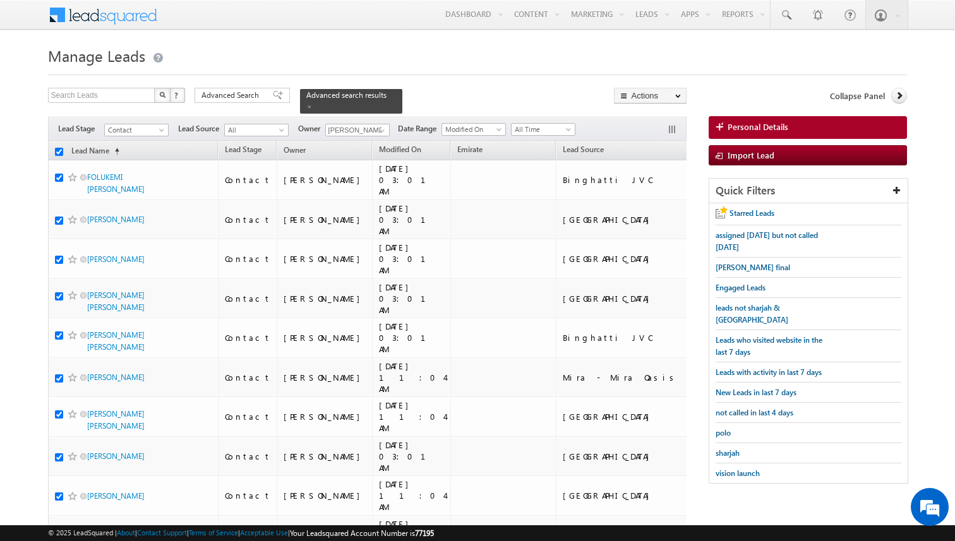
checkbox input "true"
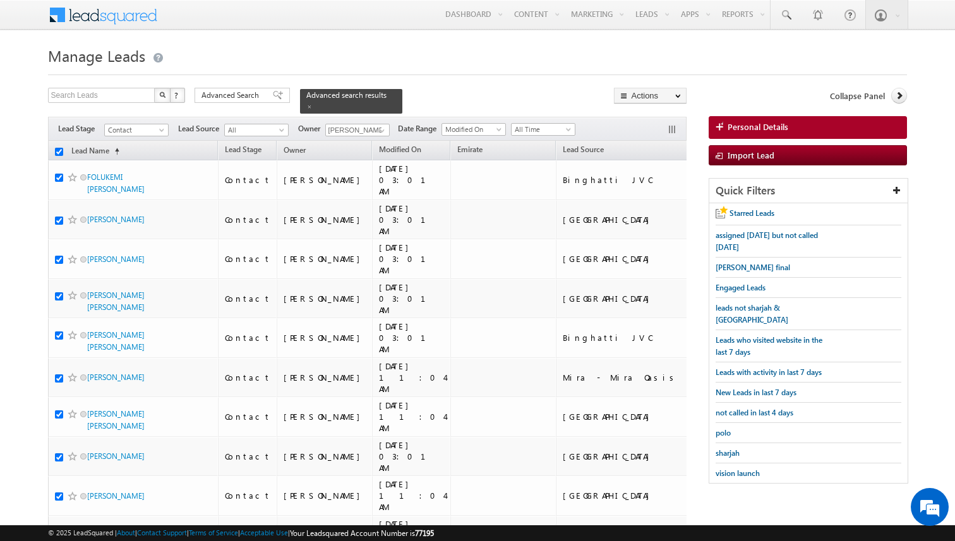
checkbox input "true"
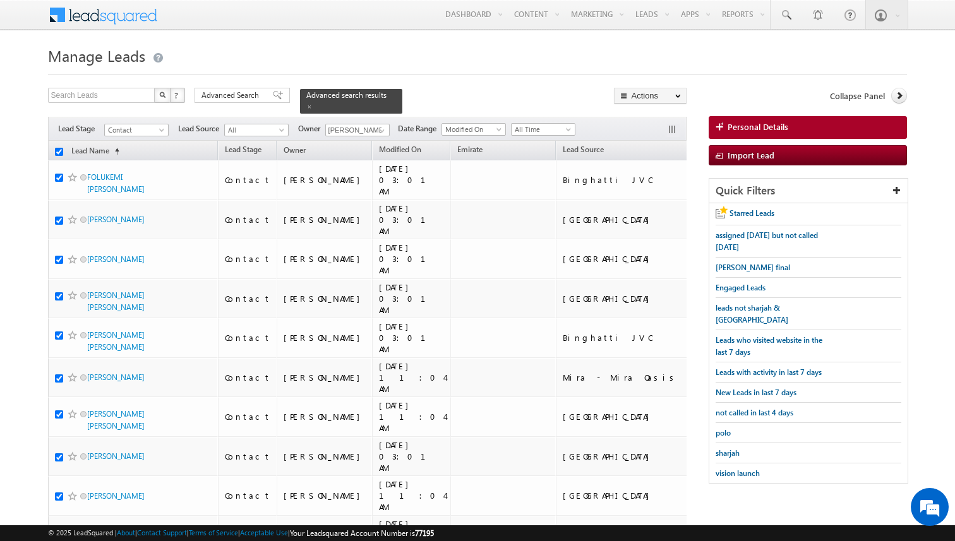
checkbox input "true"
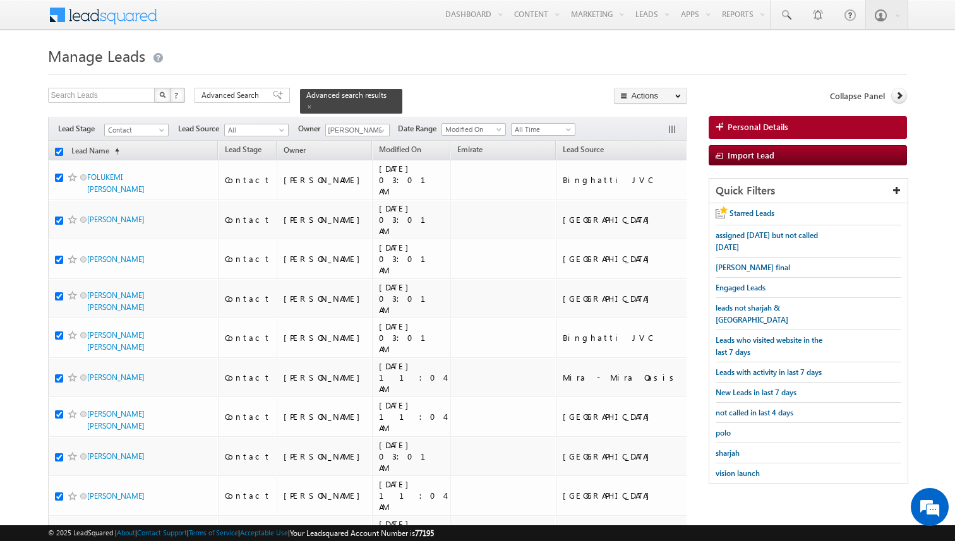
checkbox input "true"
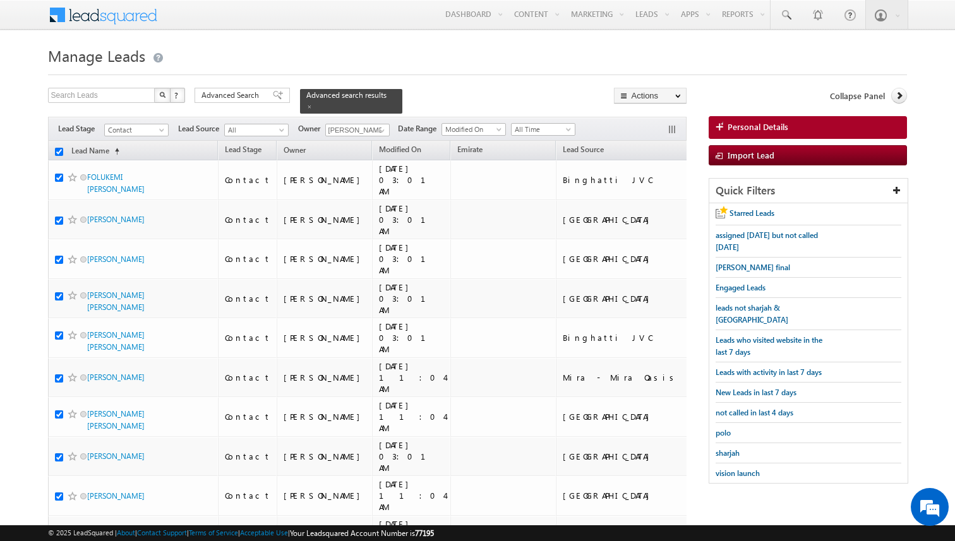
checkbox input "true"
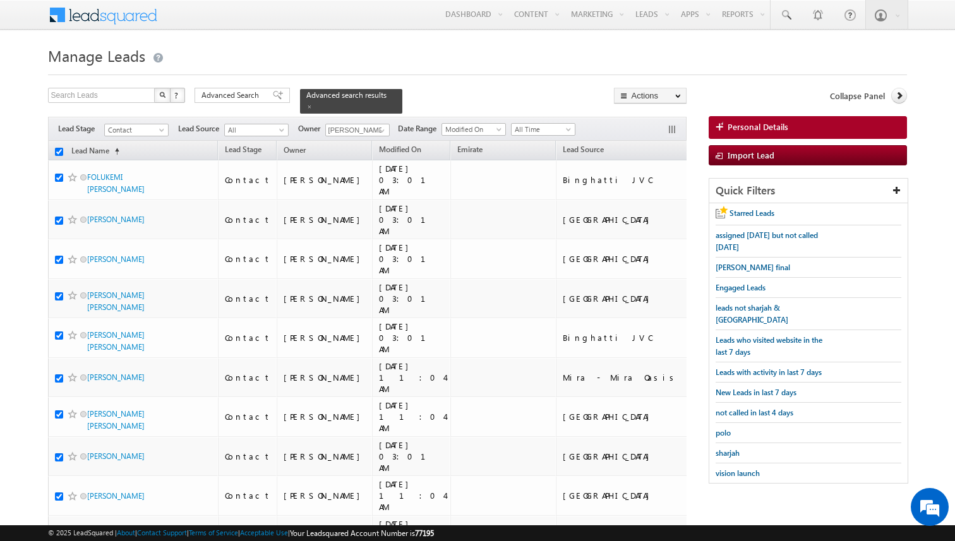
checkbox input "true"
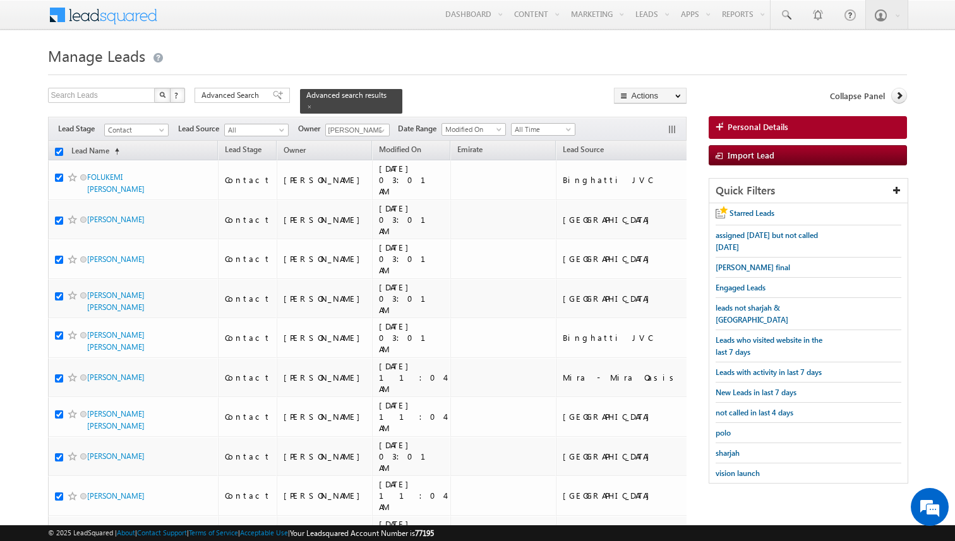
checkbox input "true"
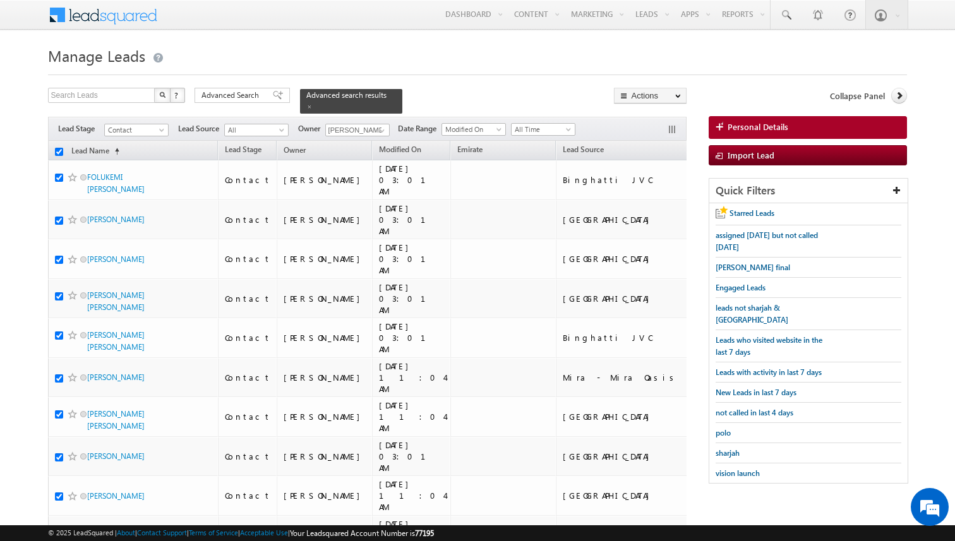
checkbox input "true"
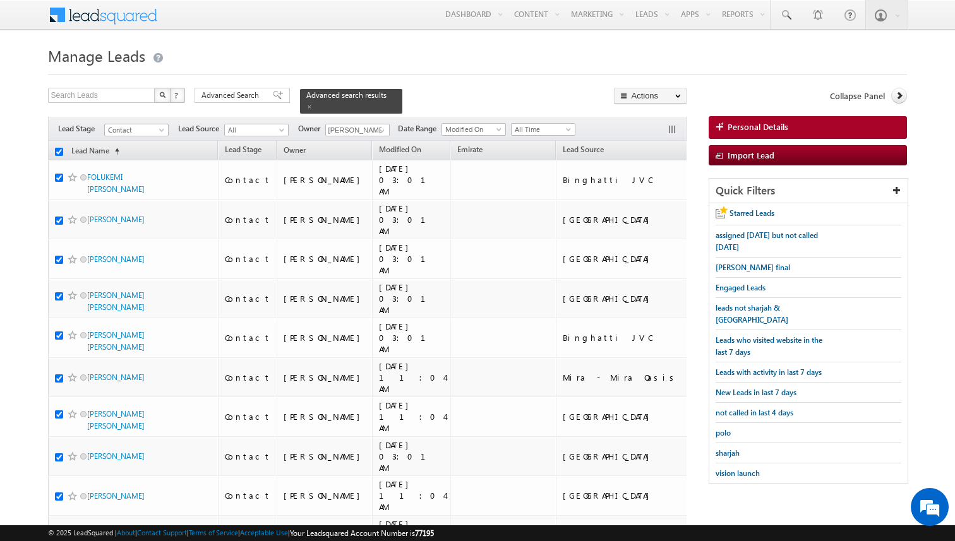
checkbox input "true"
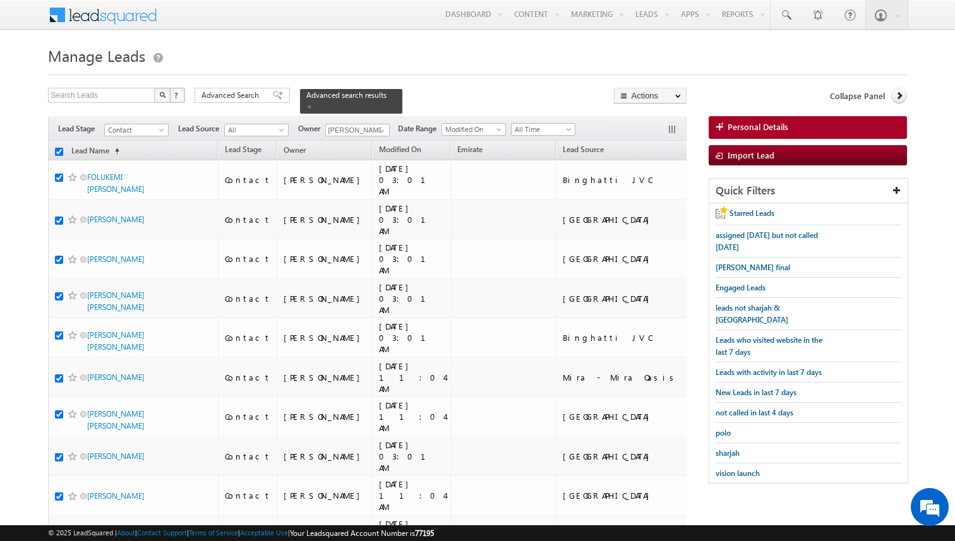
checkbox input "true"
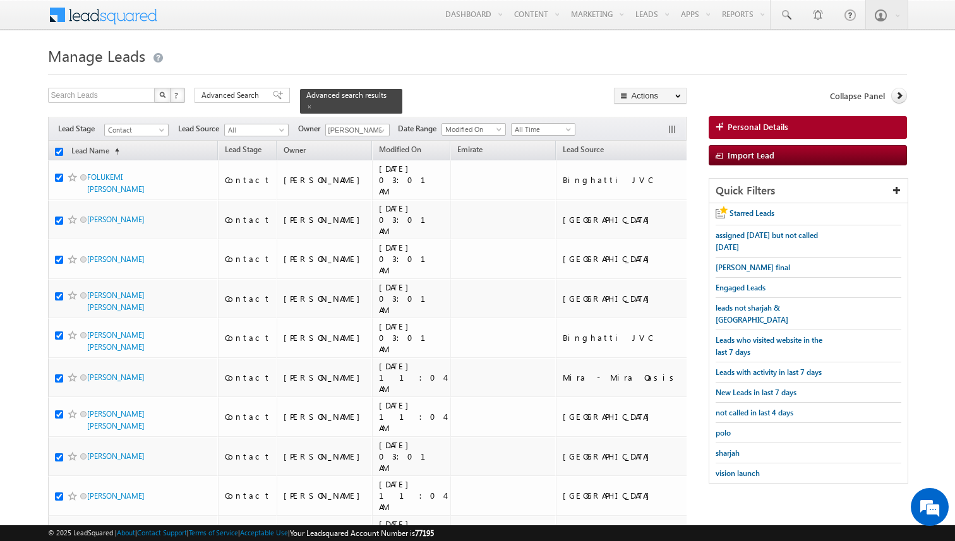
checkbox input "true"
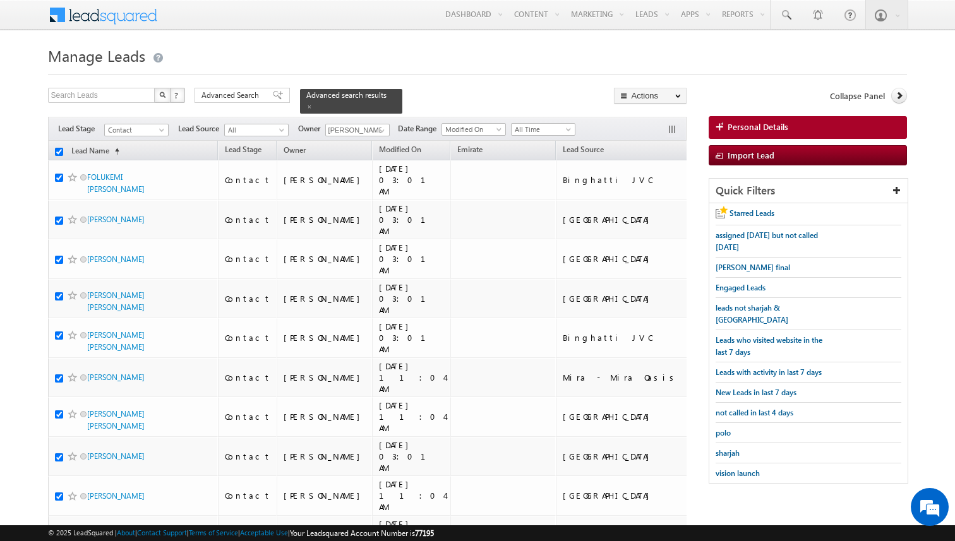
checkbox input "true"
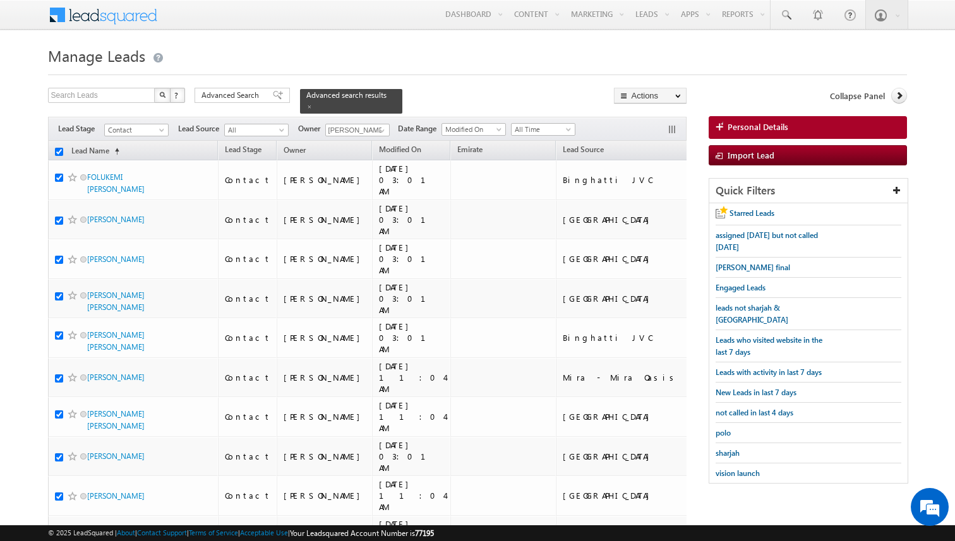
checkbox input "true"
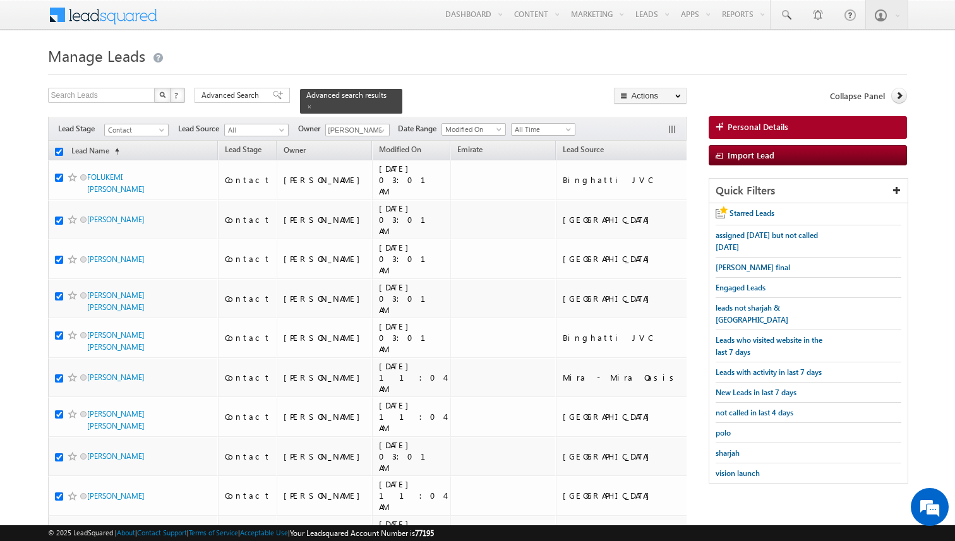
checkbox input "true"
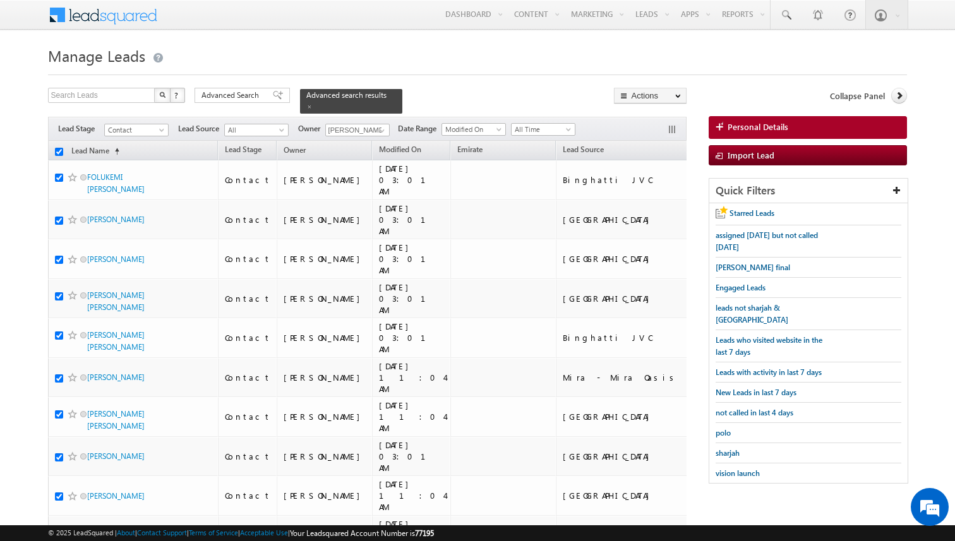
checkbox input "true"
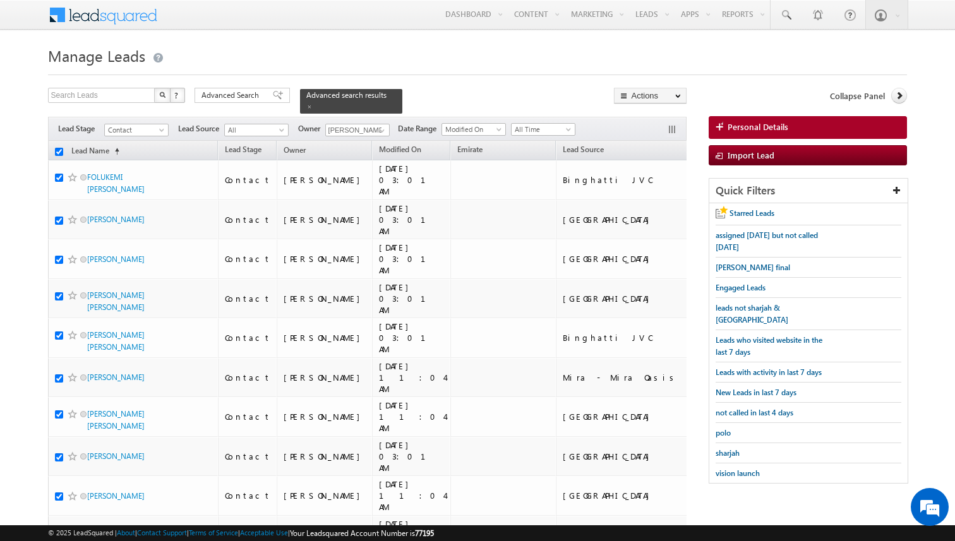
checkbox input "true"
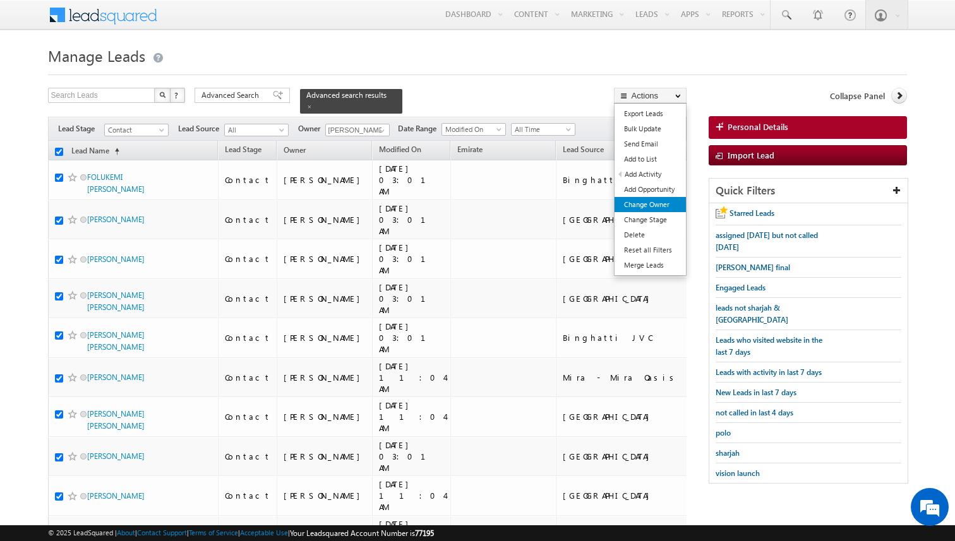
click at [650, 207] on link "Change Owner" at bounding box center [649, 204] width 71 height 15
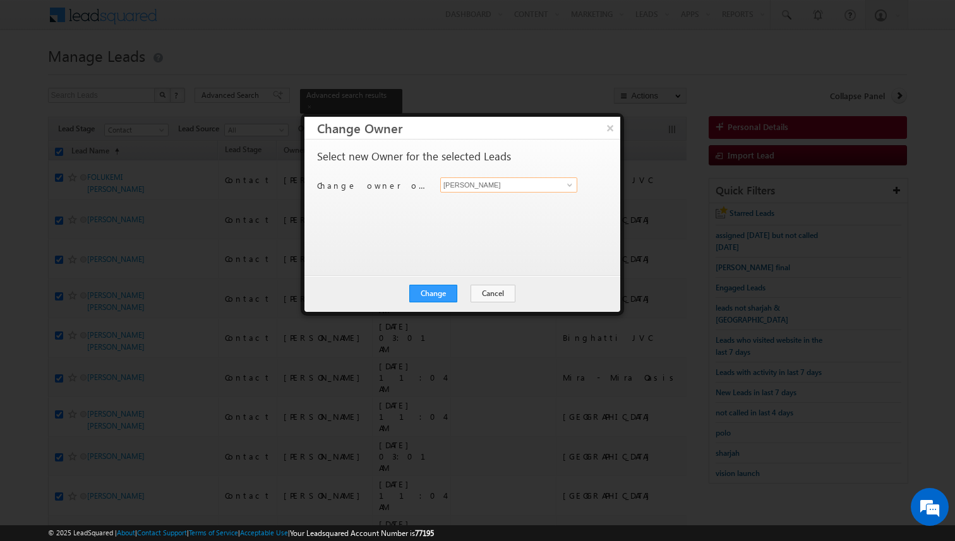
click at [499, 186] on input "[PERSON_NAME]" at bounding box center [508, 184] width 137 height 15
click at [486, 297] on button "Cancel" at bounding box center [492, 294] width 45 height 18
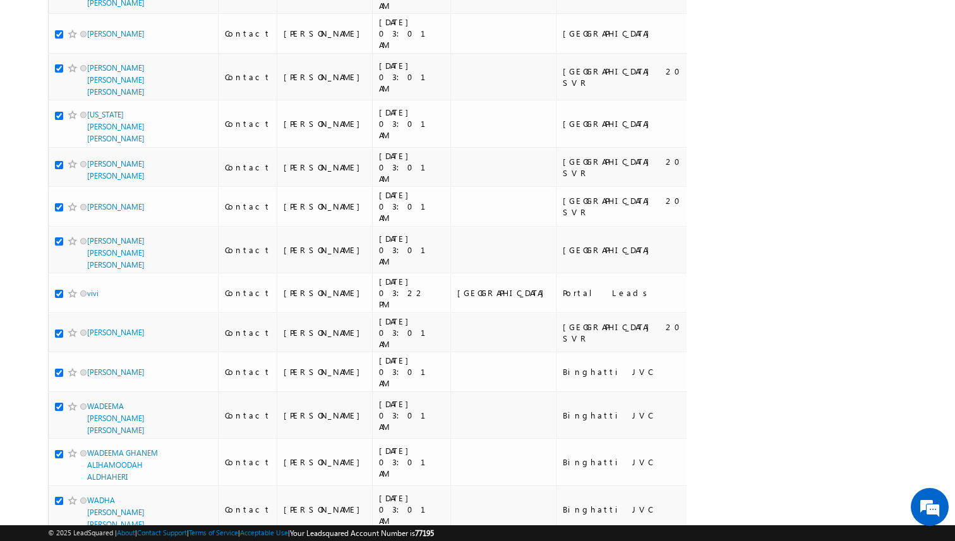
scroll to position [7927, 0]
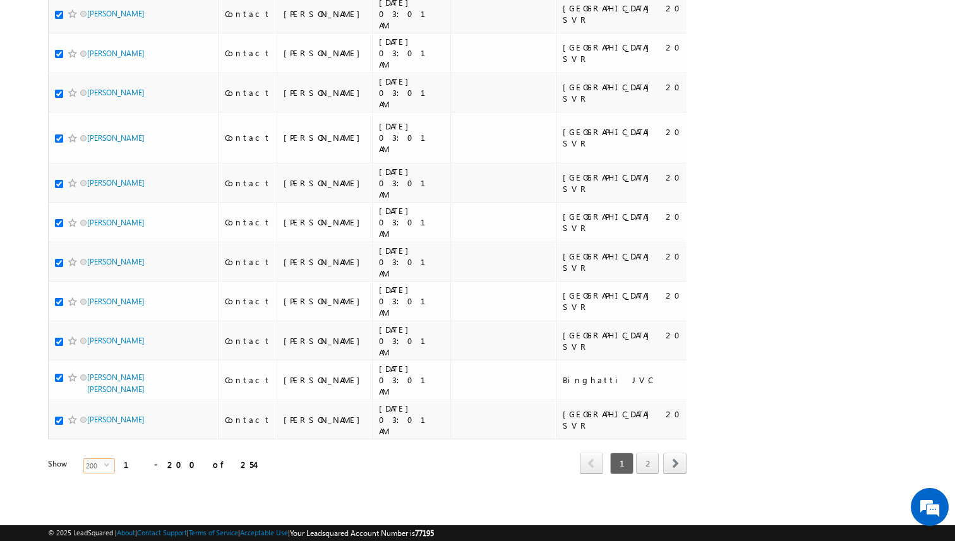
click at [104, 468] on span "select" at bounding box center [109, 469] width 10 height 21
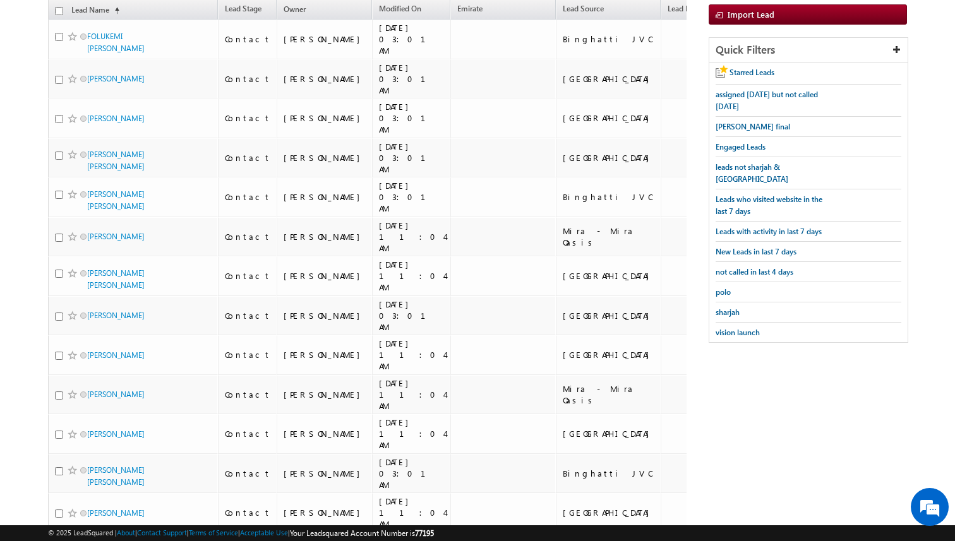
scroll to position [0, 0]
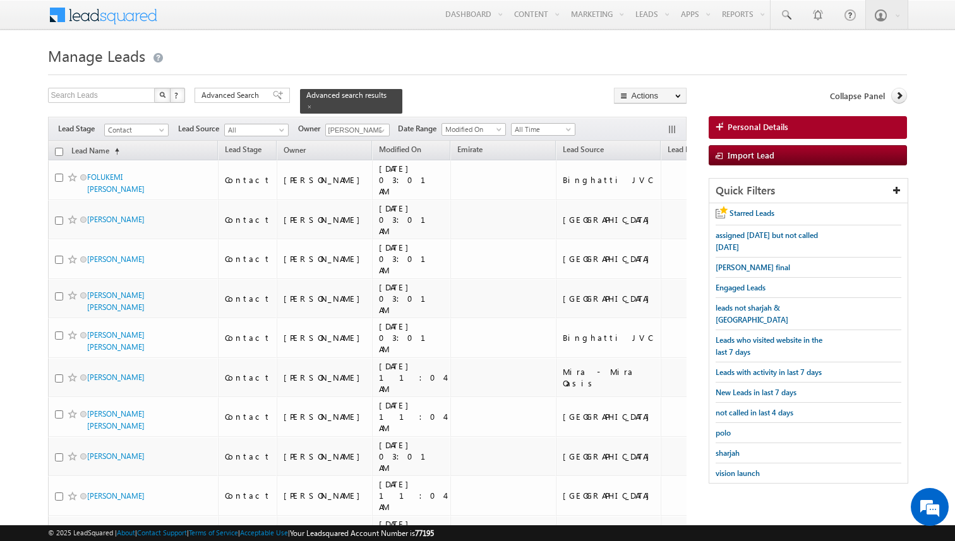
click at [60, 152] on input "checkbox" at bounding box center [59, 152] width 8 height 8
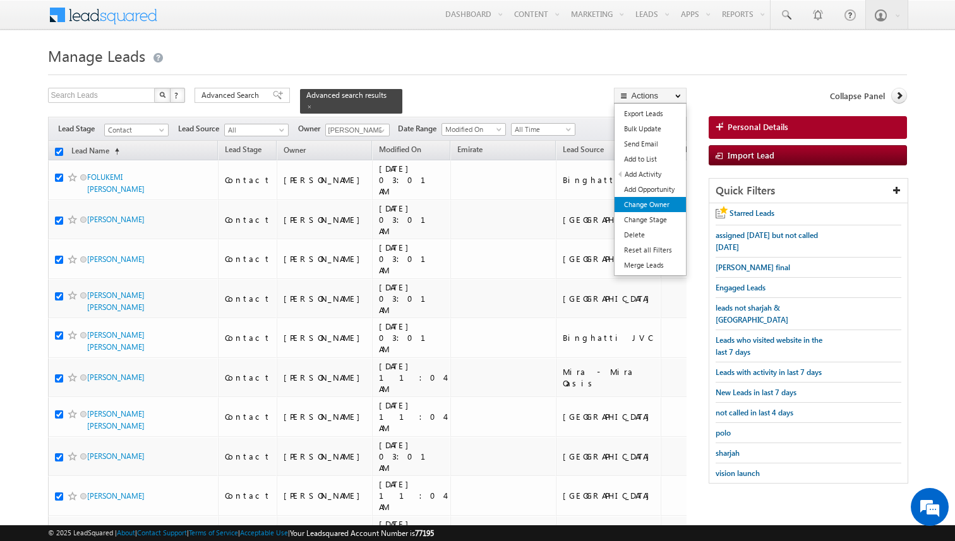
click at [652, 201] on link "Change Owner" at bounding box center [649, 204] width 71 height 15
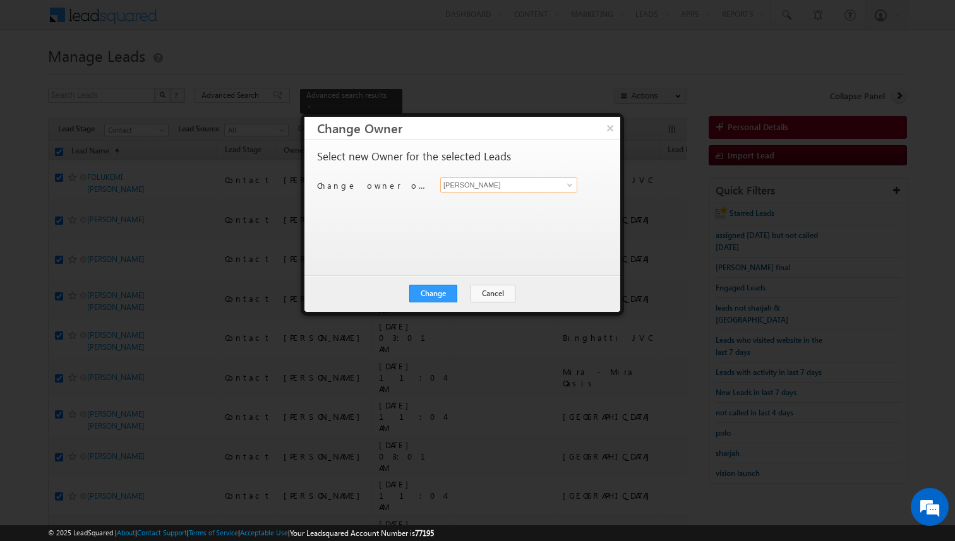
click at [484, 186] on input "[PERSON_NAME]" at bounding box center [508, 184] width 137 height 15
click at [434, 293] on button "Change" at bounding box center [433, 294] width 48 height 18
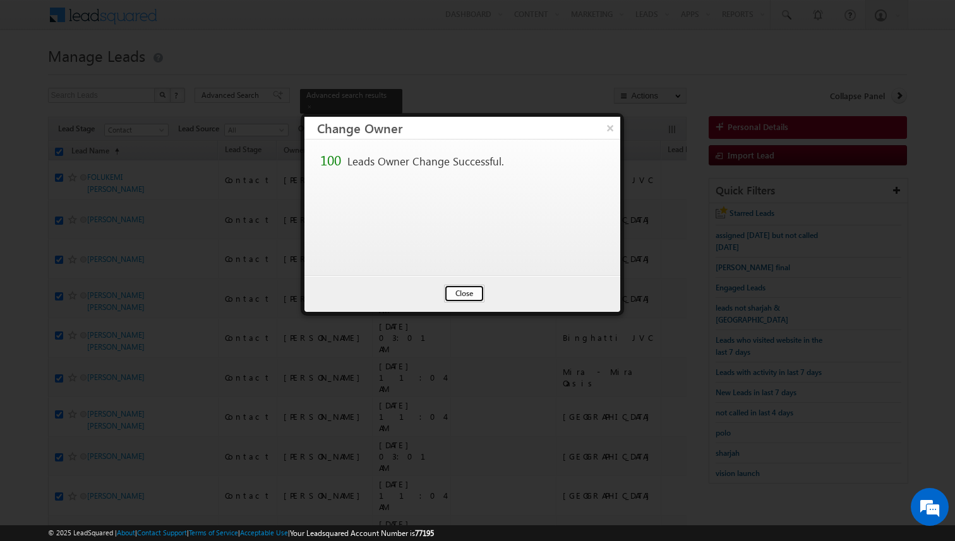
click at [466, 296] on button "Close" at bounding box center [464, 294] width 40 height 18
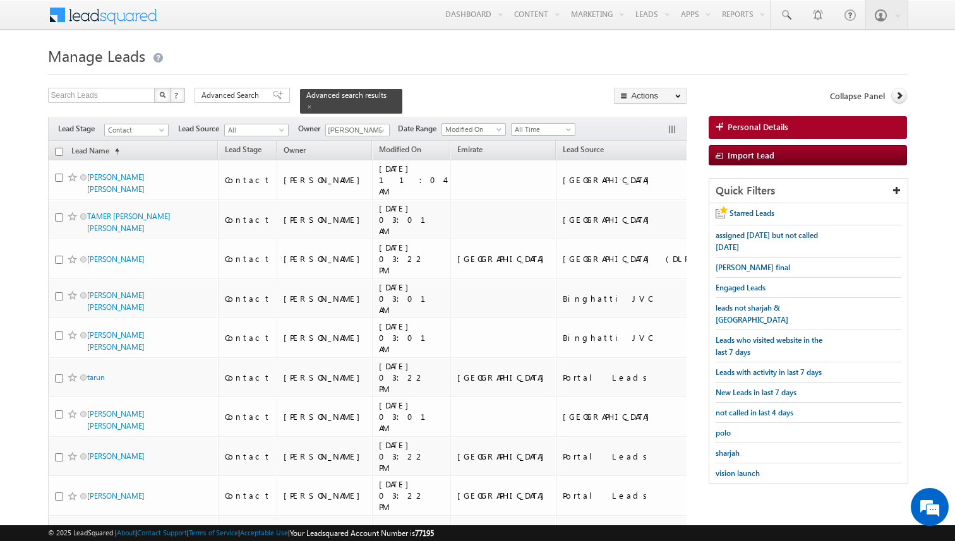
click at [57, 151] on input "checkbox" at bounding box center [59, 152] width 8 height 8
checkbox input "true"
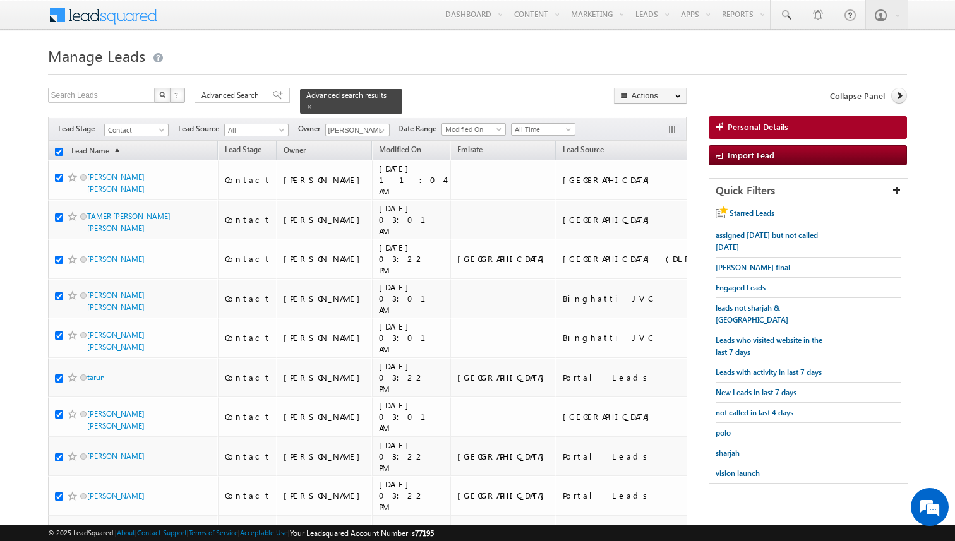
checkbox input "true"
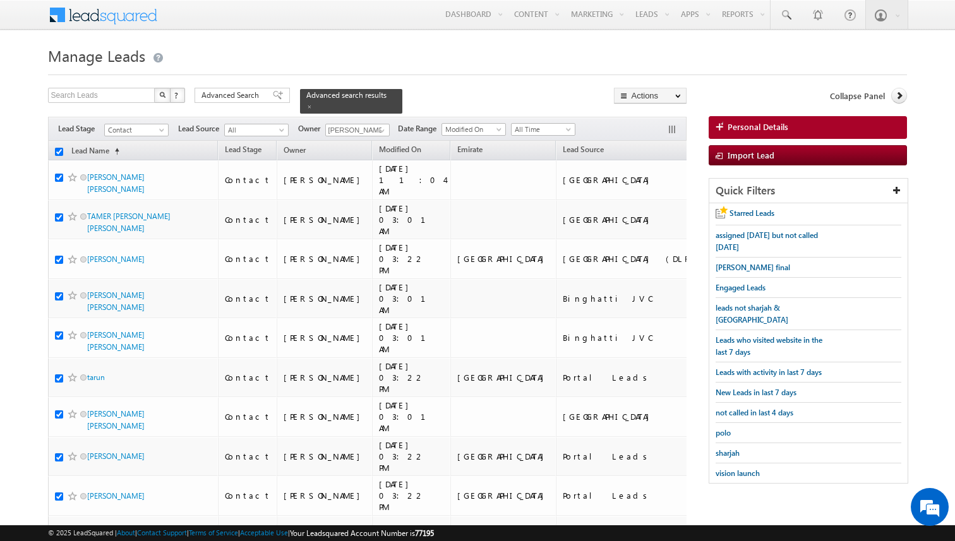
checkbox input "true"
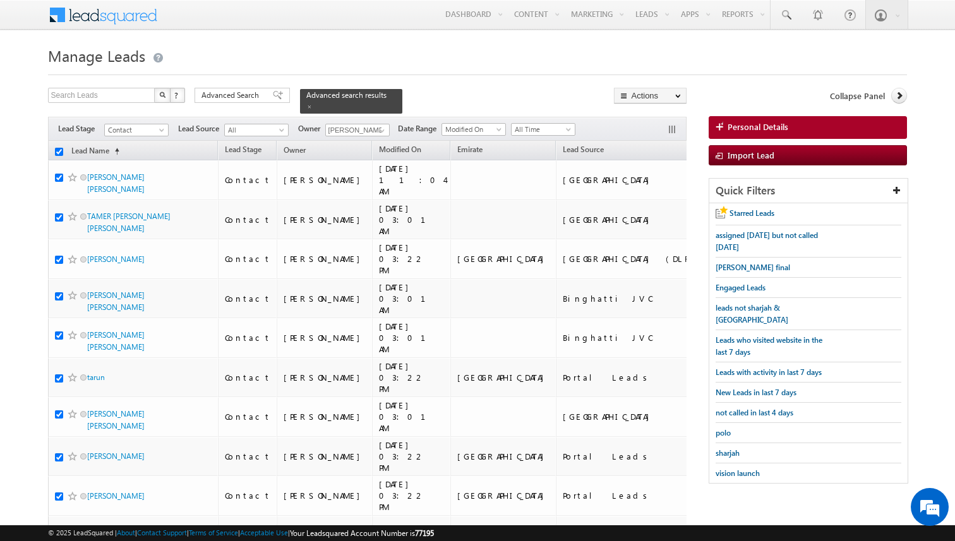
checkbox input "true"
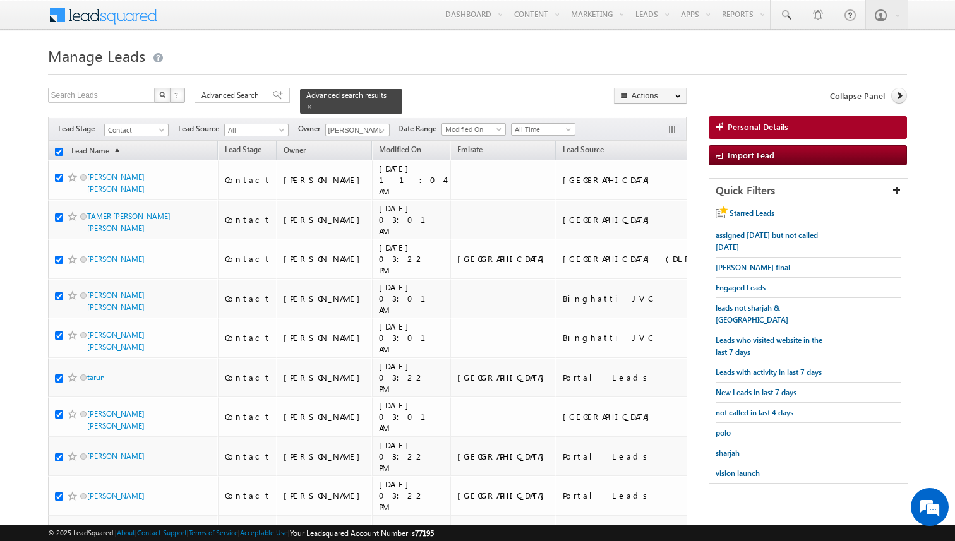
checkbox input "true"
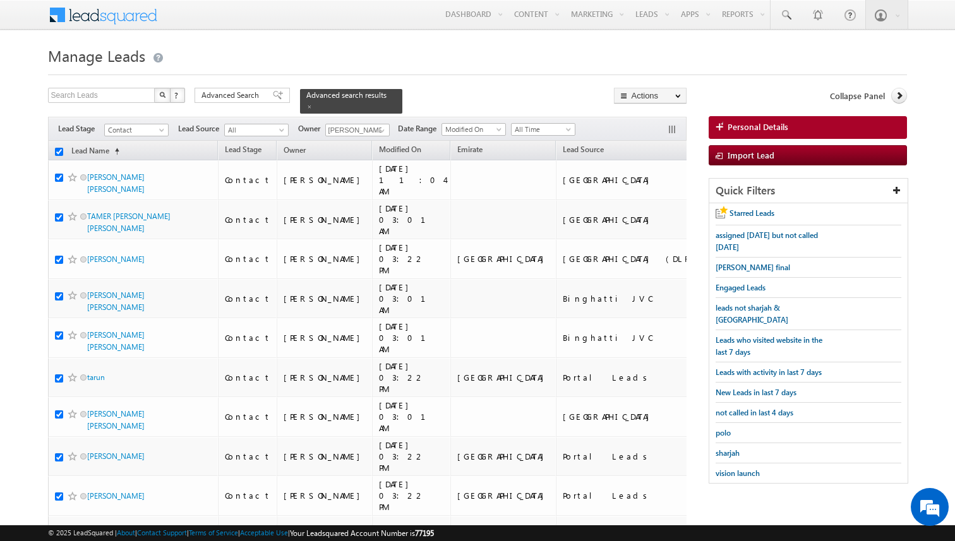
checkbox input "true"
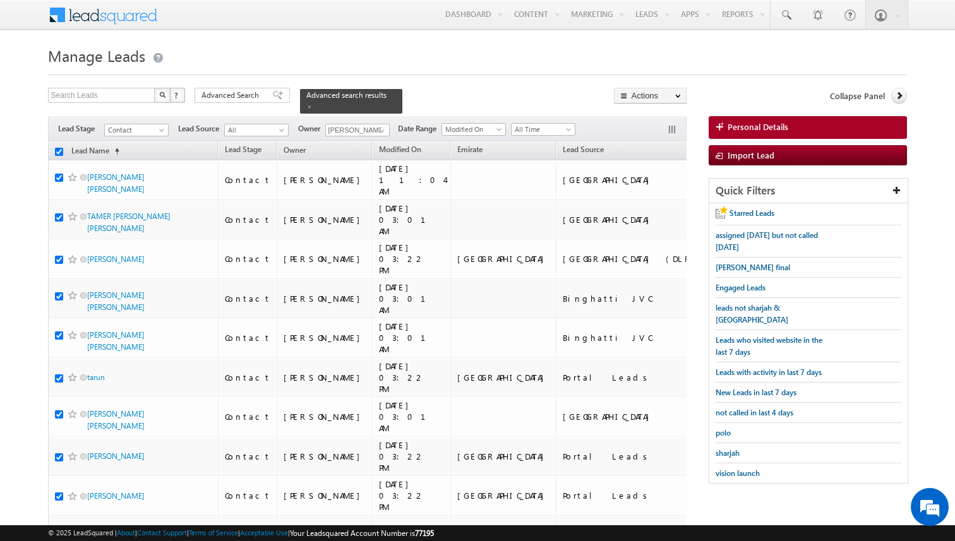
checkbox input "true"
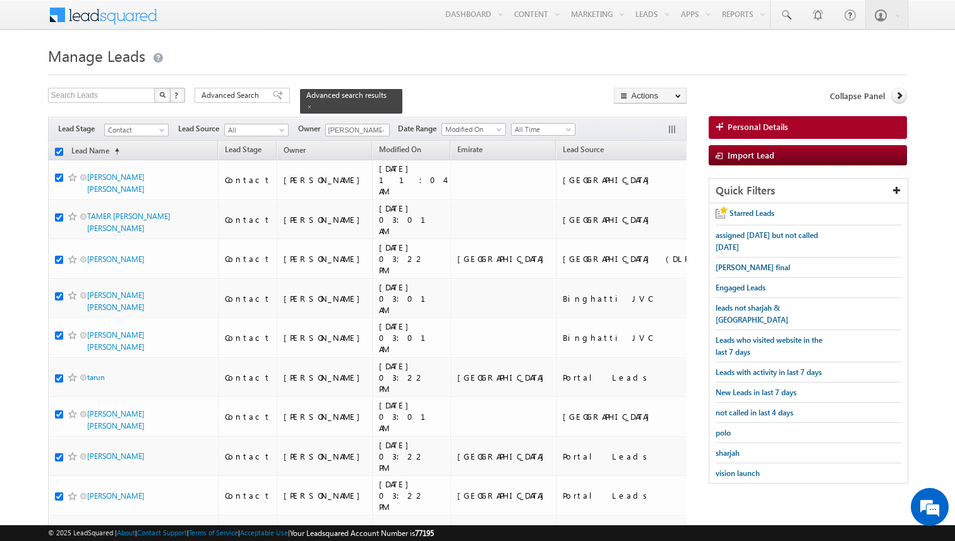
checkbox input "true"
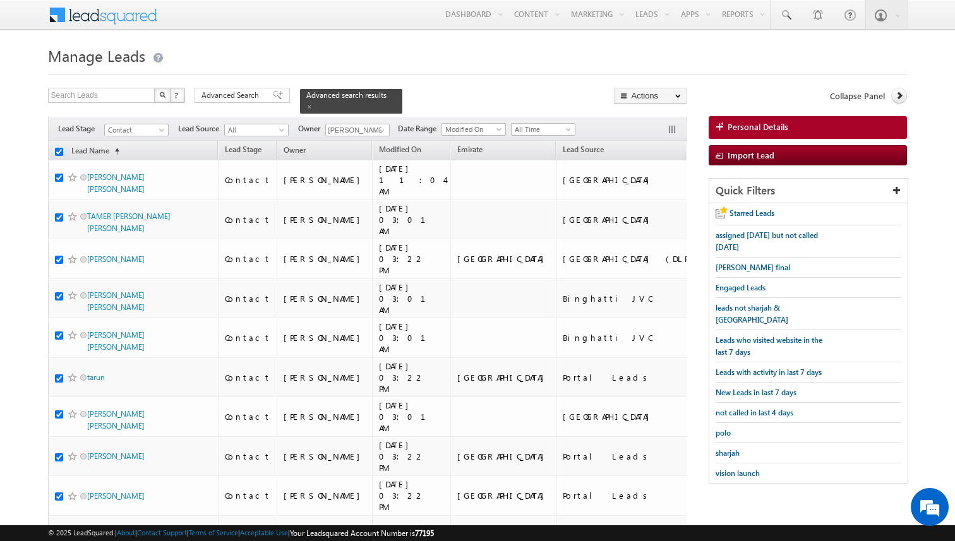
checkbox input "true"
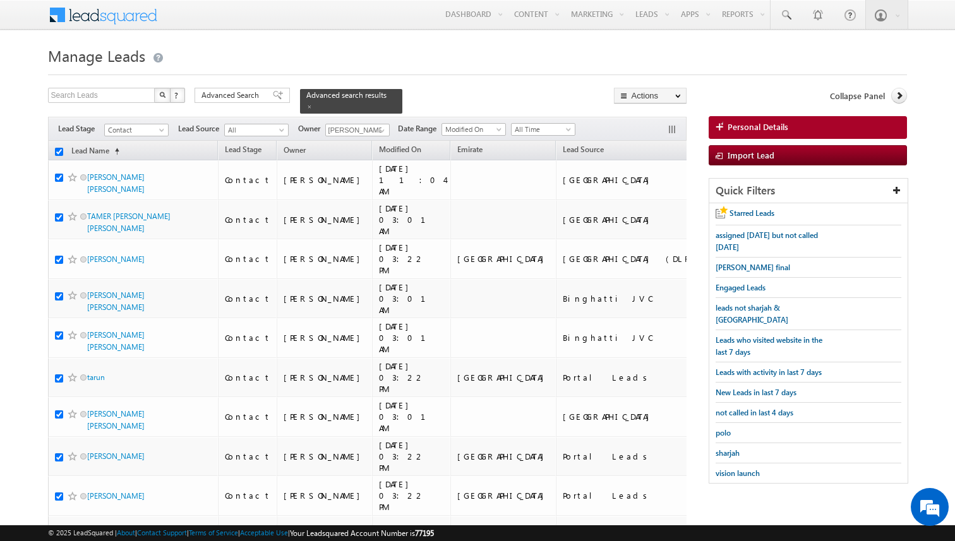
checkbox input "true"
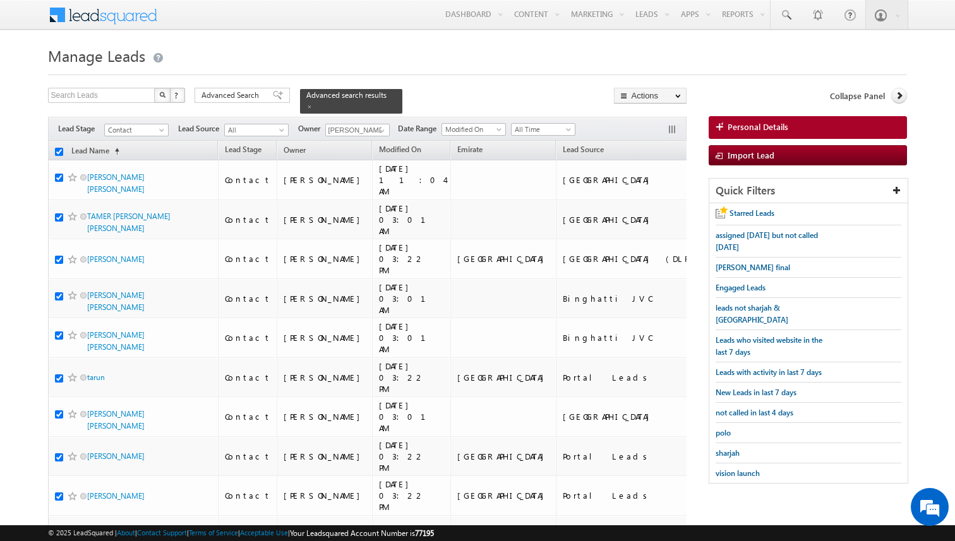
checkbox input "true"
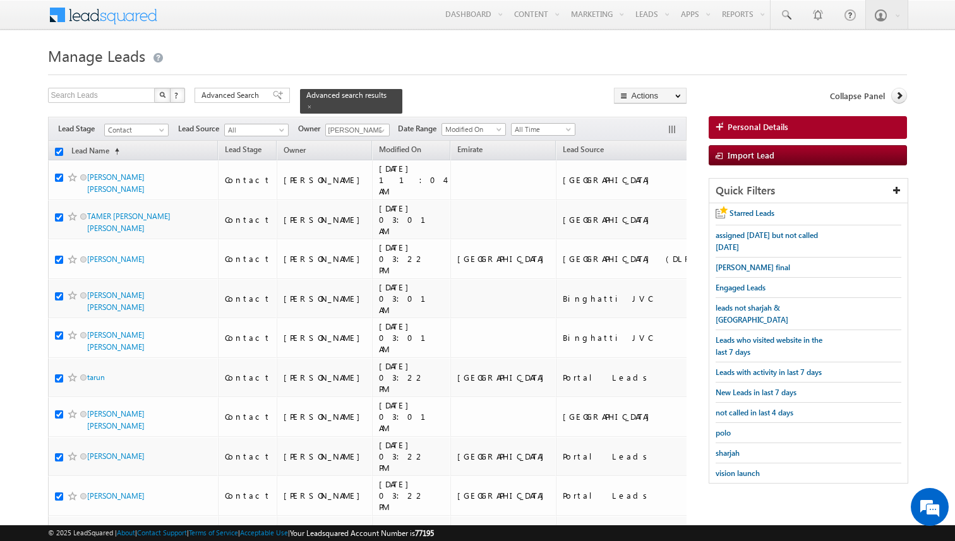
checkbox input "true"
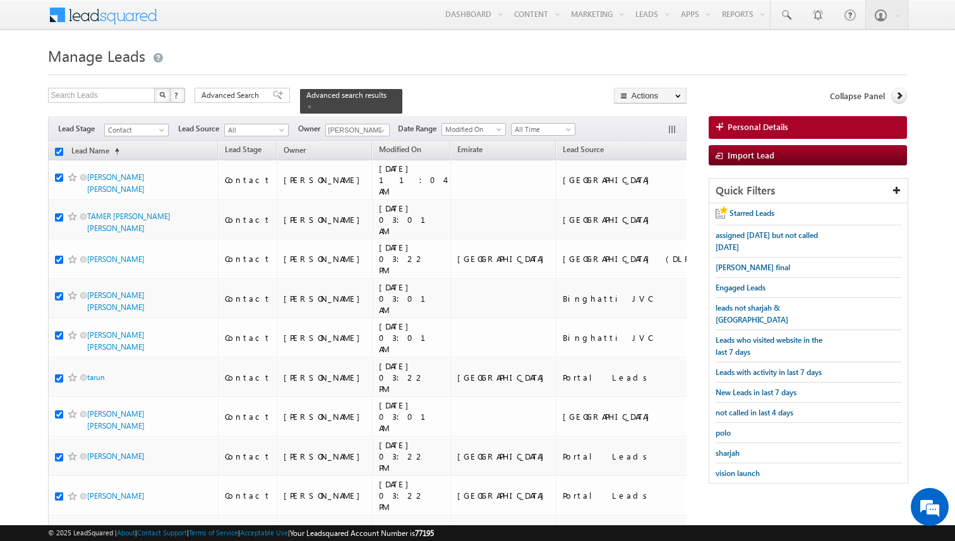
checkbox input "true"
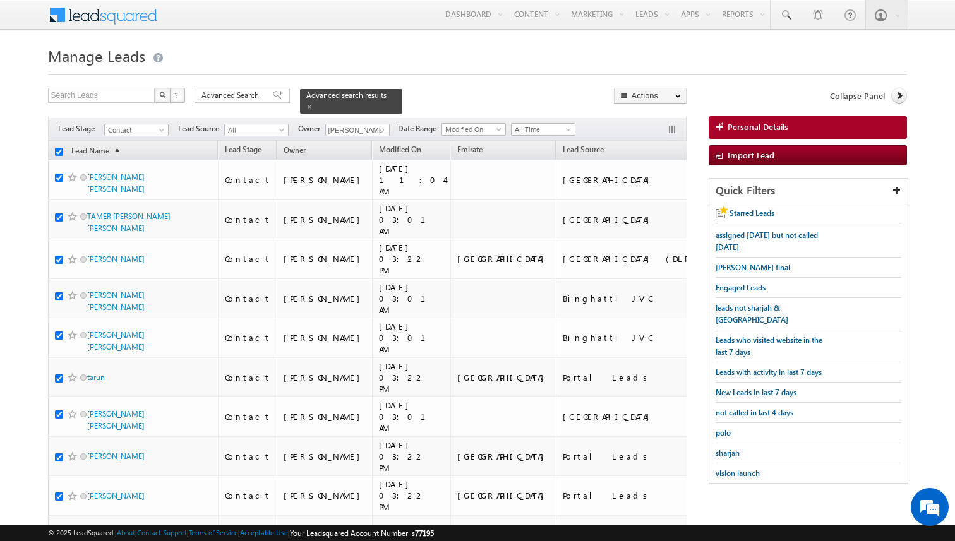
checkbox input "true"
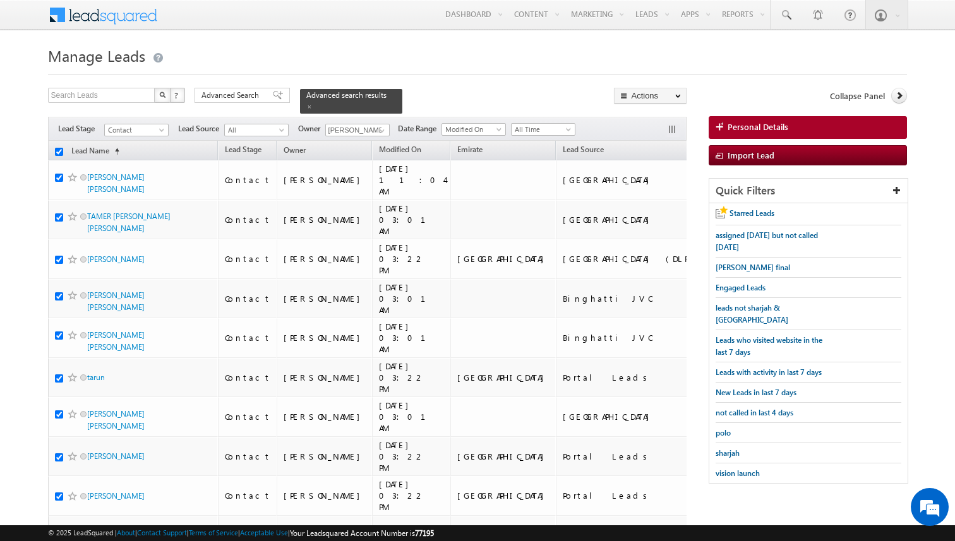
checkbox input "true"
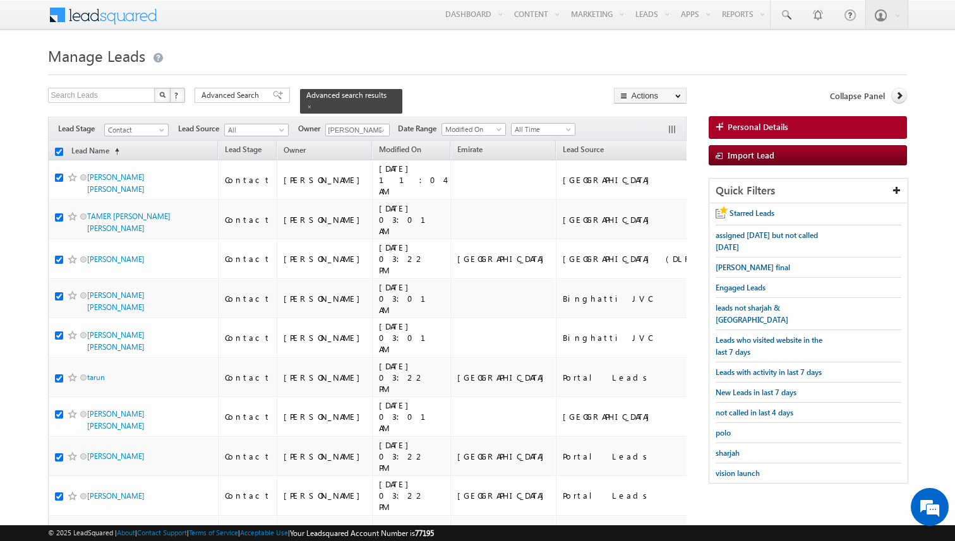
checkbox input "true"
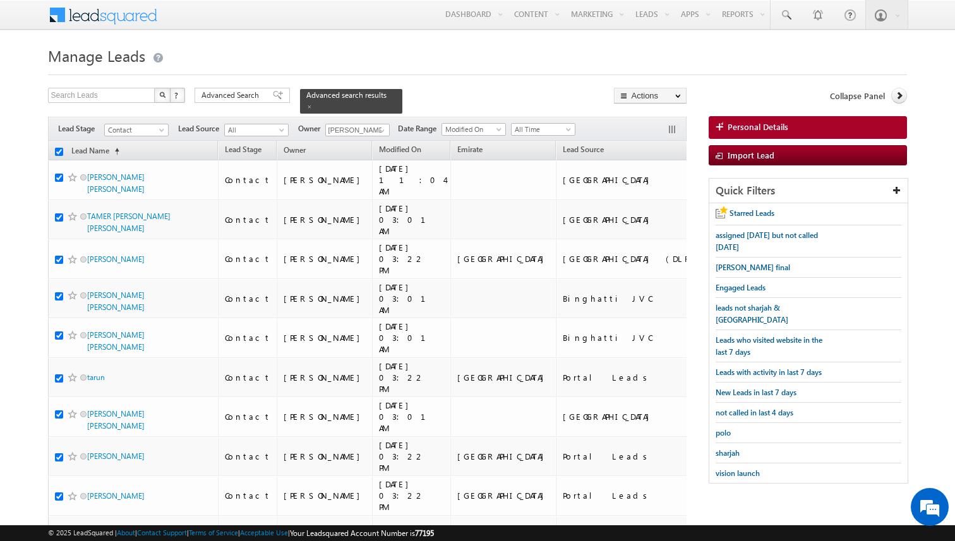
checkbox input "true"
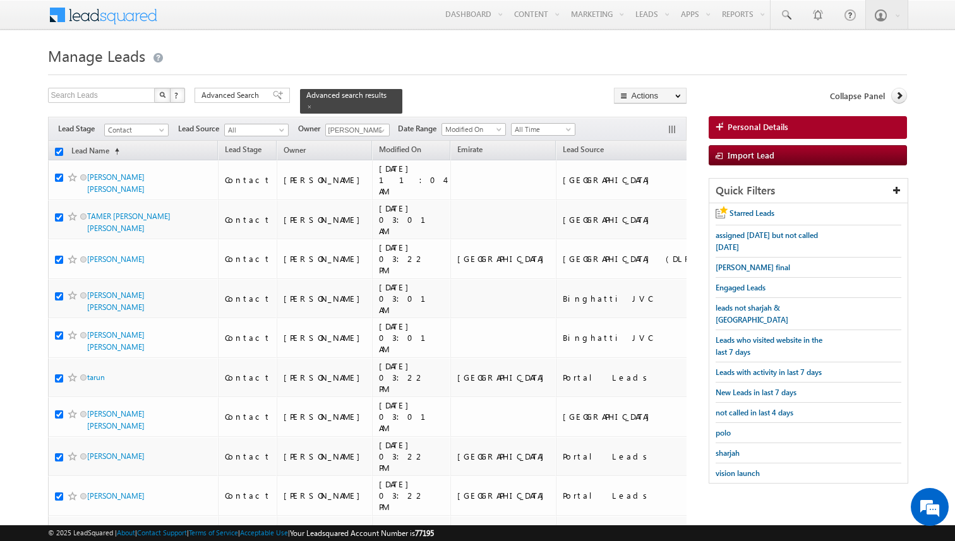
checkbox input "true"
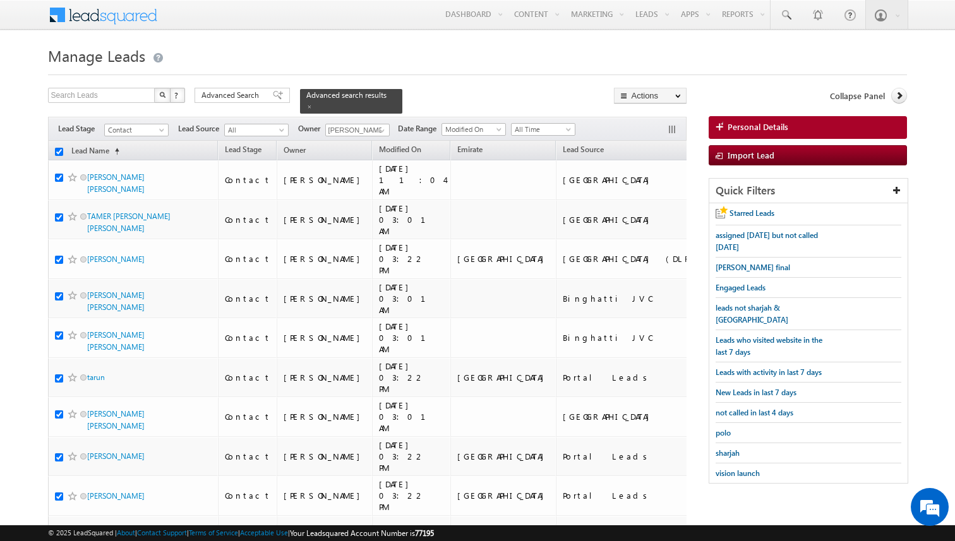
checkbox input "true"
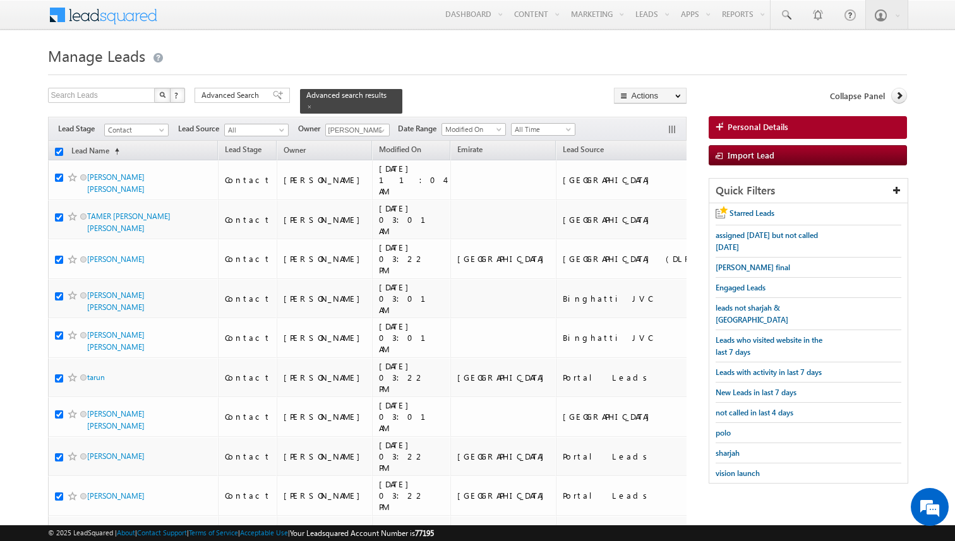
checkbox input "true"
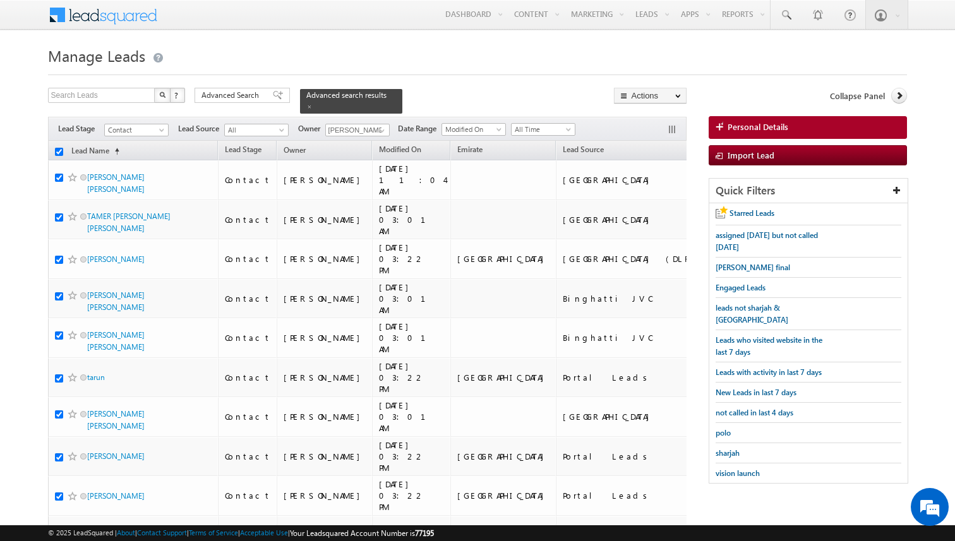
checkbox input "true"
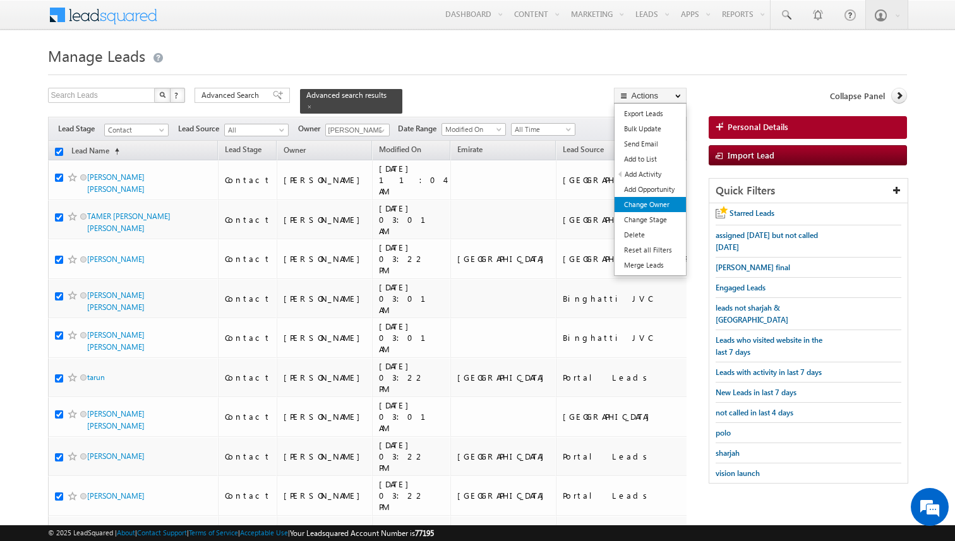
click at [655, 206] on link "Change Owner" at bounding box center [649, 204] width 71 height 15
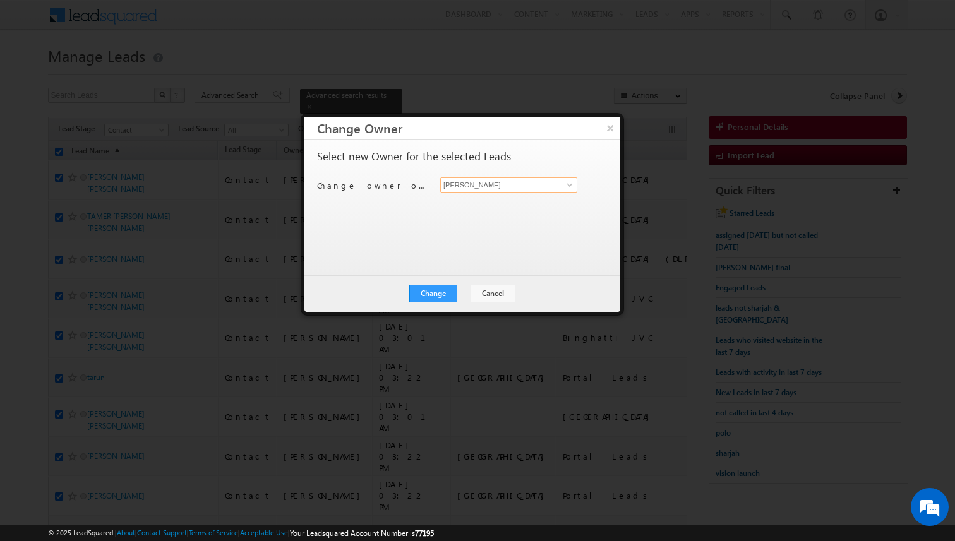
click at [487, 187] on input "[PERSON_NAME]" at bounding box center [508, 184] width 137 height 15
type input "[PERSON_NAME]"
click at [448, 296] on button "Change" at bounding box center [433, 294] width 48 height 18
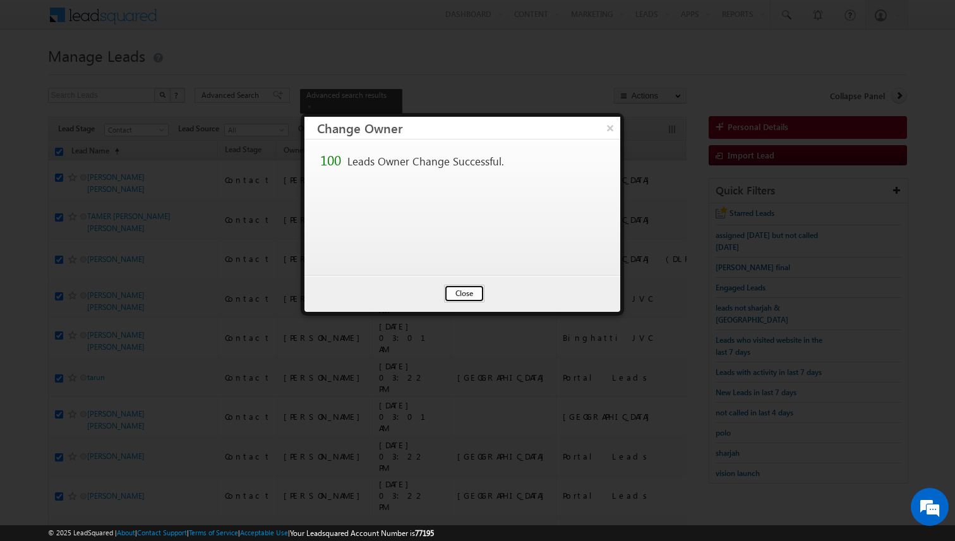
click at [474, 298] on button "Close" at bounding box center [464, 294] width 40 height 18
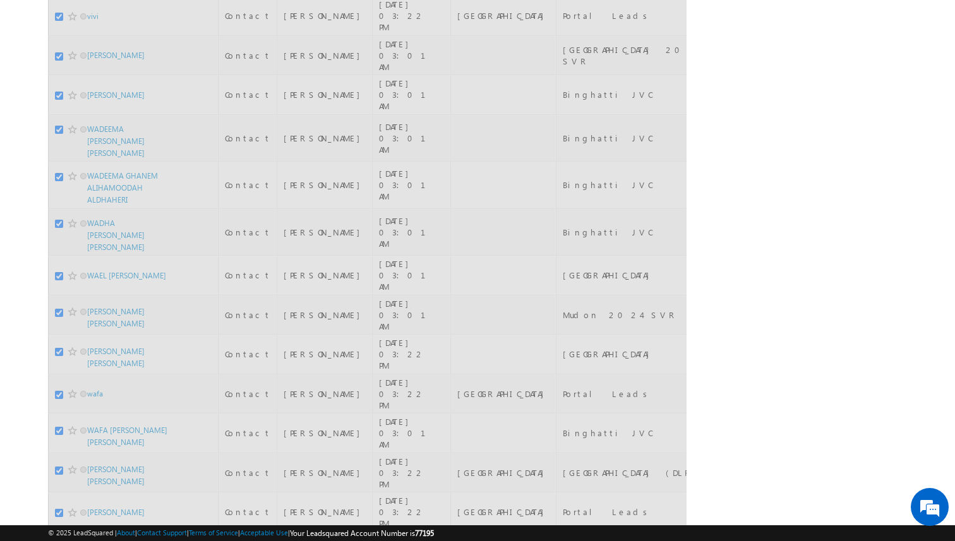
checkbox input "false"
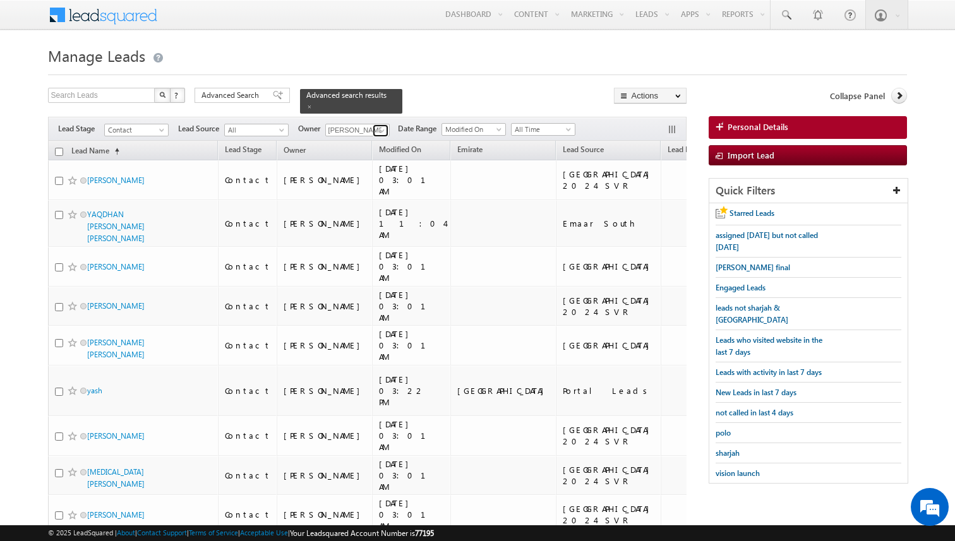
click at [381, 131] on span at bounding box center [382, 131] width 10 height 10
click at [382, 130] on span at bounding box center [382, 131] width 10 height 10
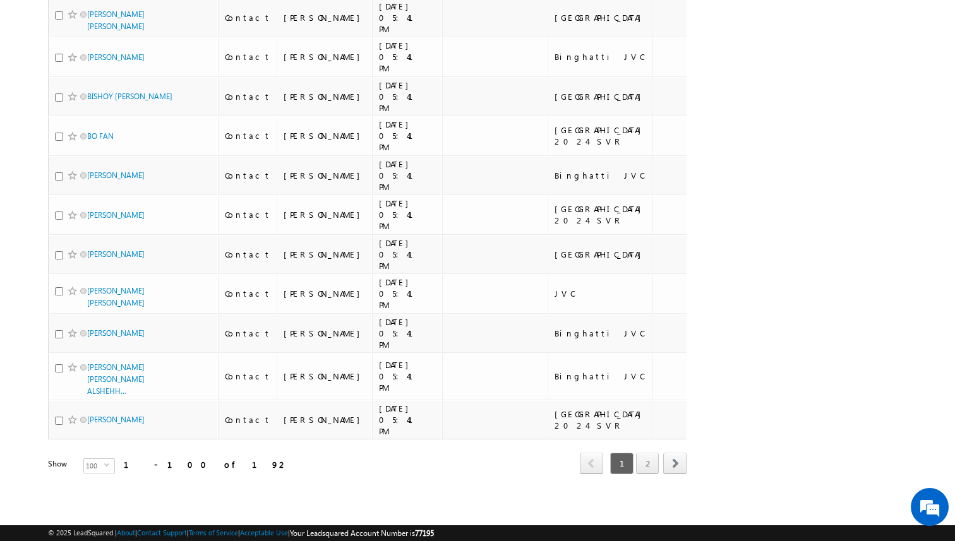
scroll to position [4116, 0]
type input "[PERSON_NAME]"
click at [95, 467] on span "100" at bounding box center [94, 466] width 20 height 14
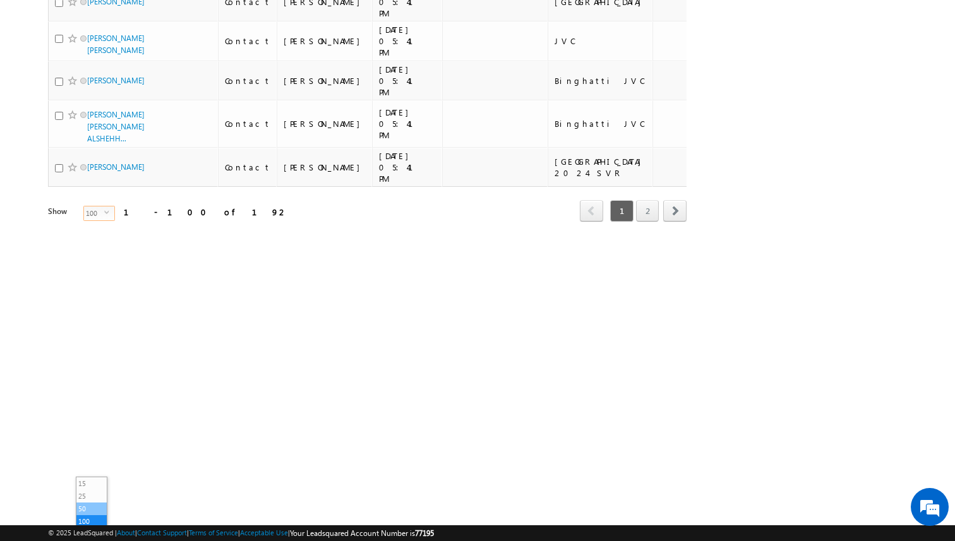
click at [90, 505] on li "50" at bounding box center [91, 509] width 30 height 13
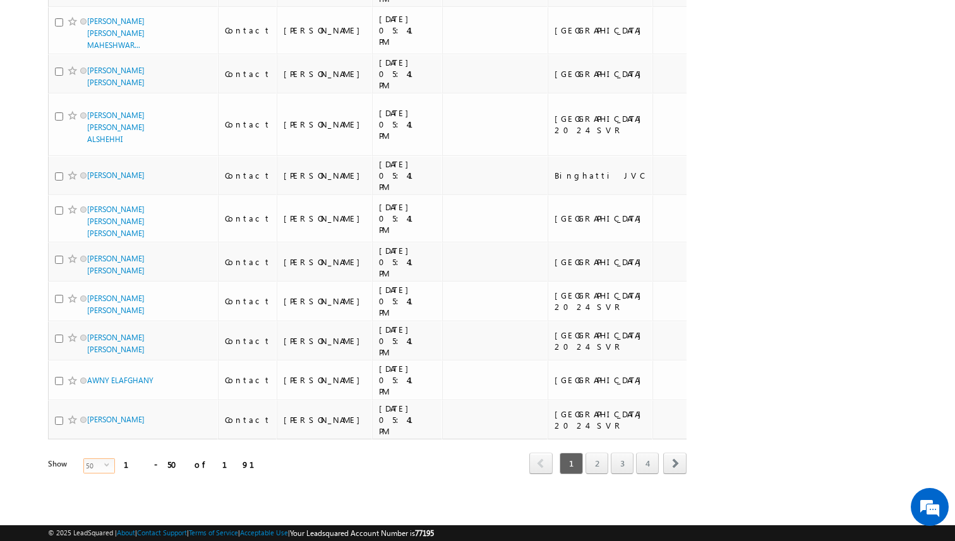
scroll to position [1921, 0]
click at [604, 465] on link "2" at bounding box center [596, 463] width 23 height 21
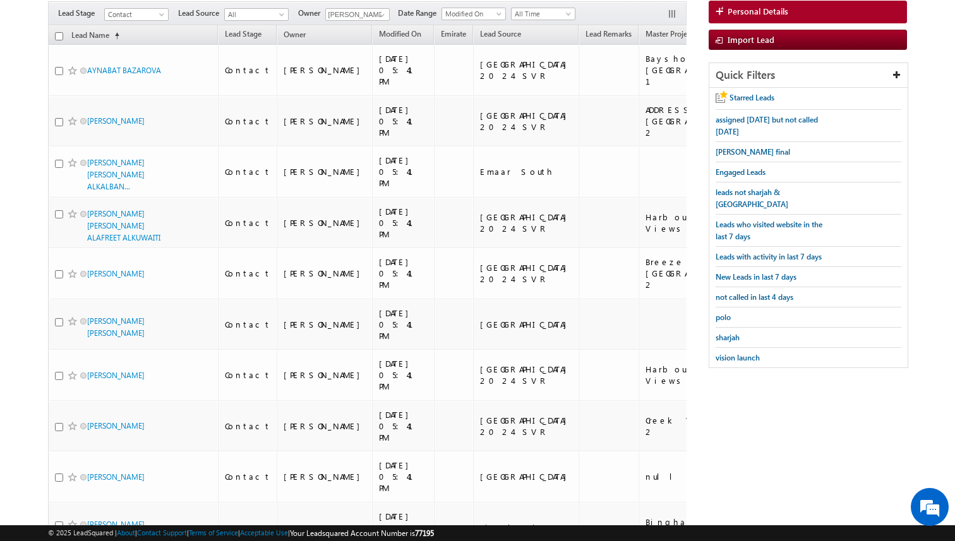
scroll to position [8, 0]
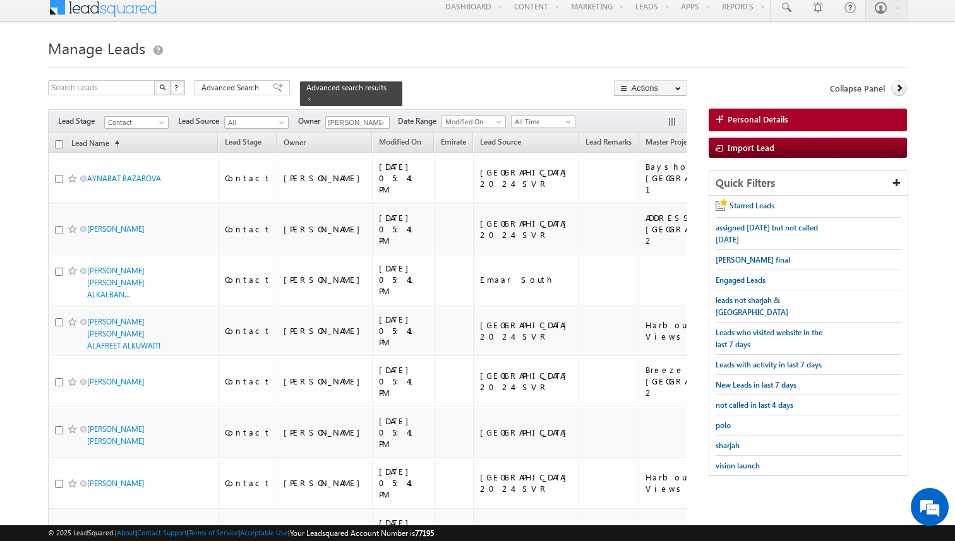
click at [58, 146] on input "checkbox" at bounding box center [59, 144] width 8 height 8
checkbox input "true"
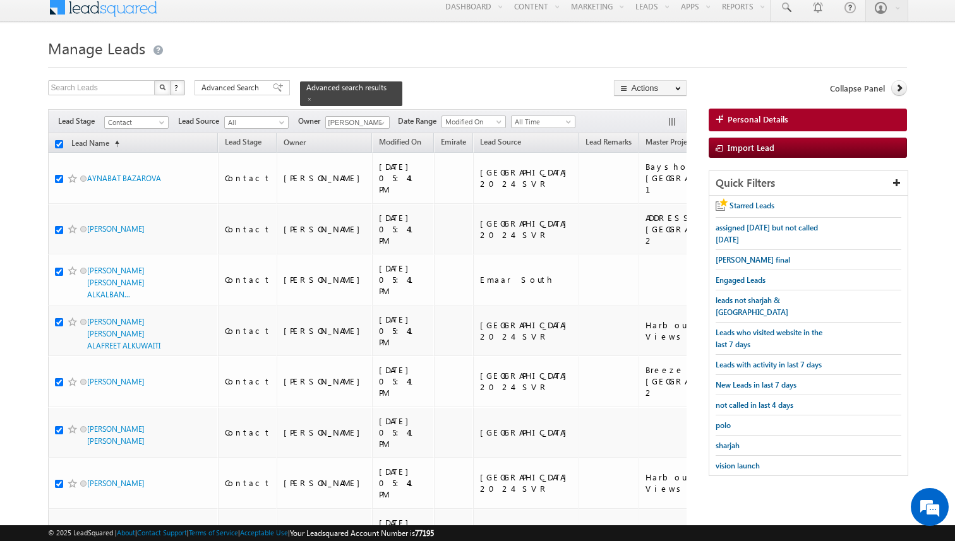
checkbox input "true"
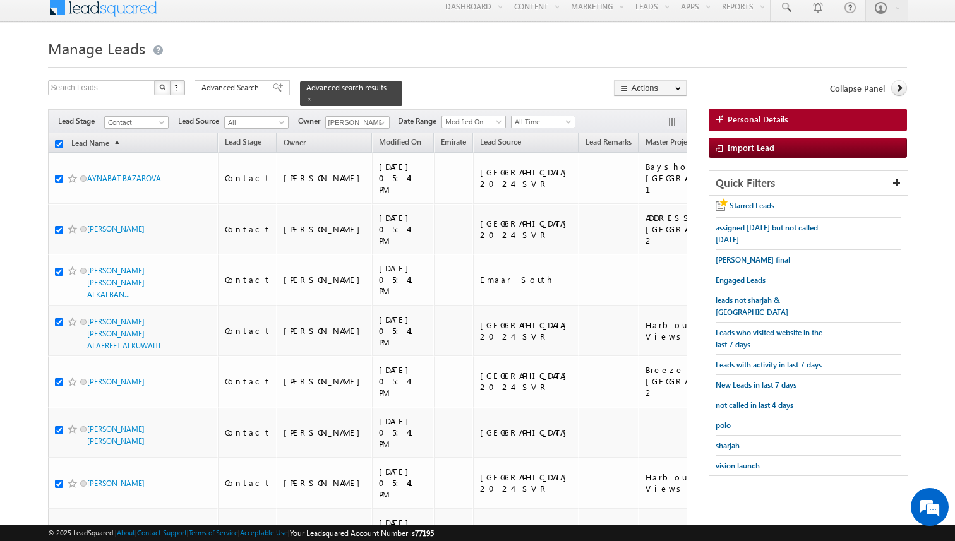
checkbox input "true"
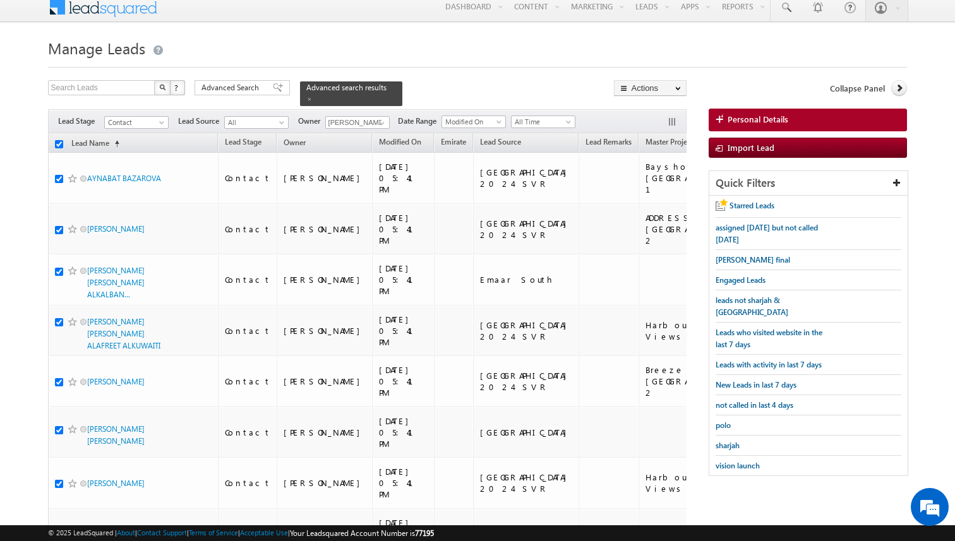
checkbox input "true"
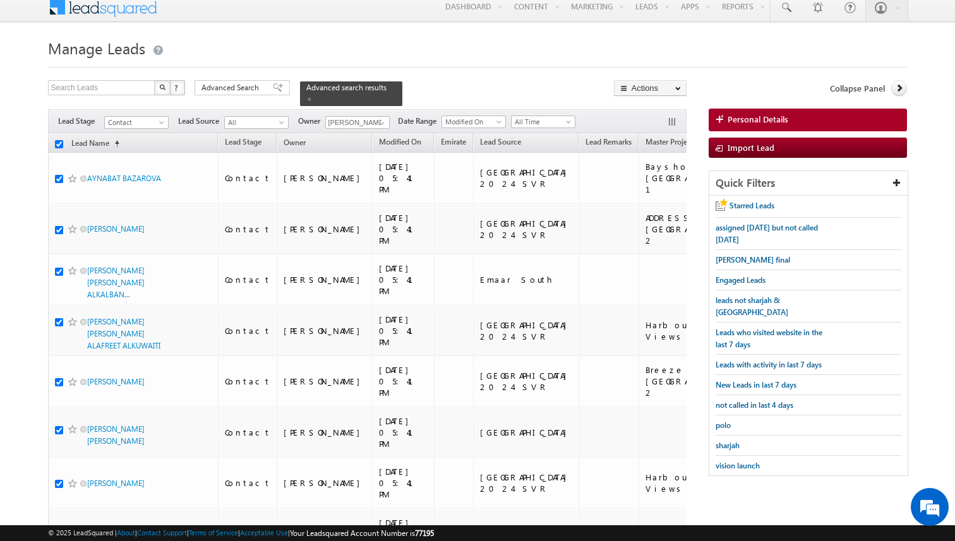
checkbox input "true"
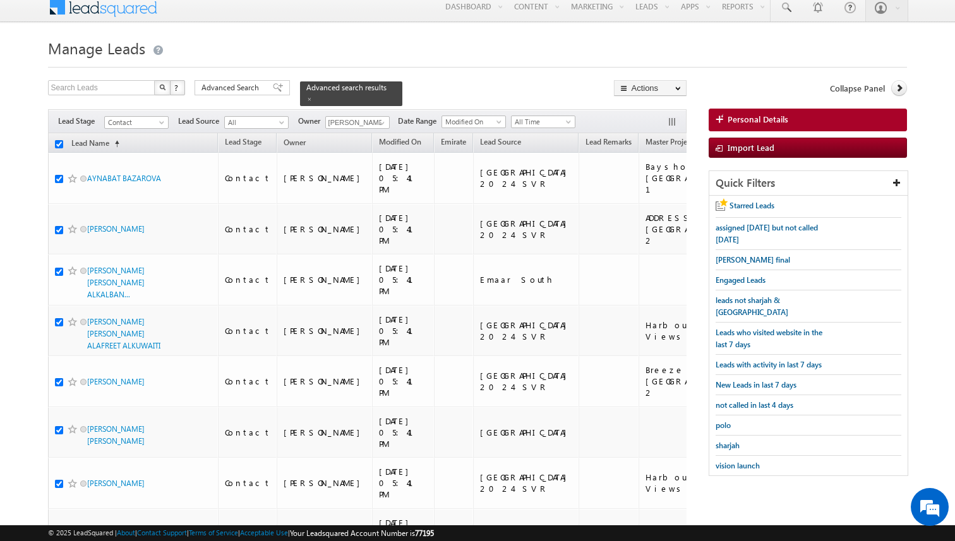
checkbox input "true"
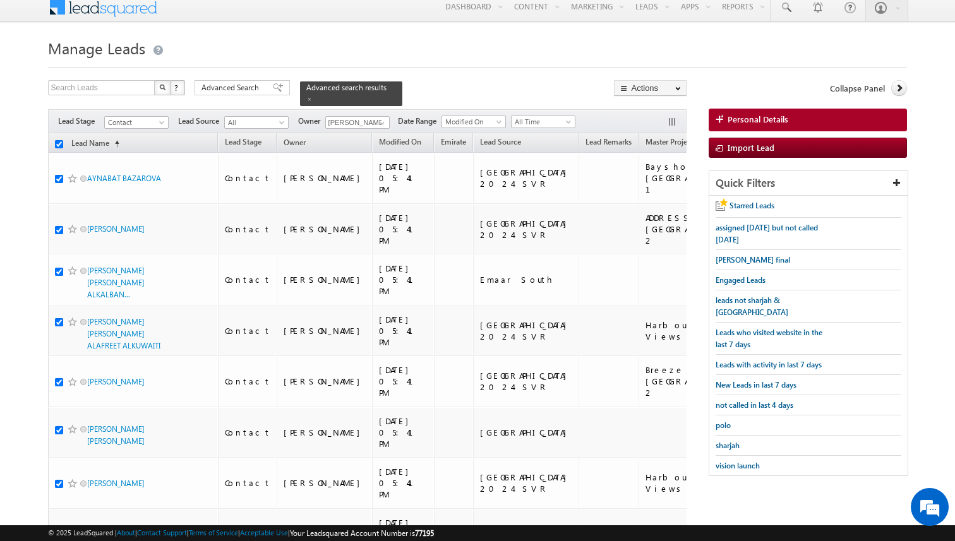
checkbox input "true"
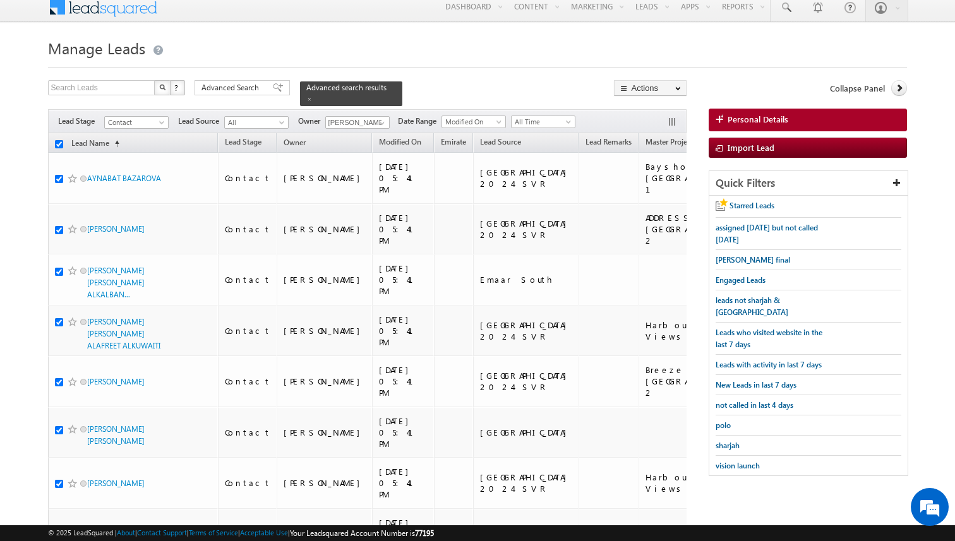
checkbox input "true"
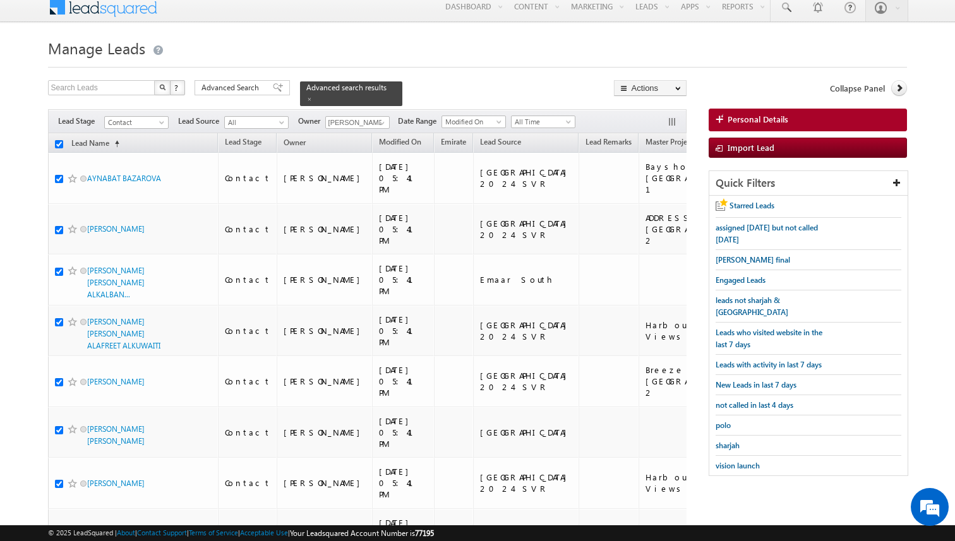
checkbox input "true"
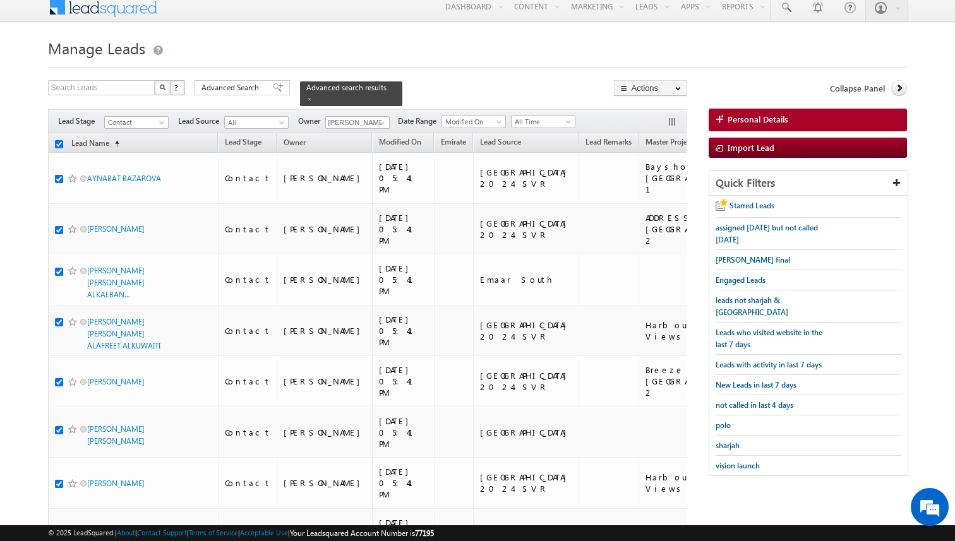
checkbox input "true"
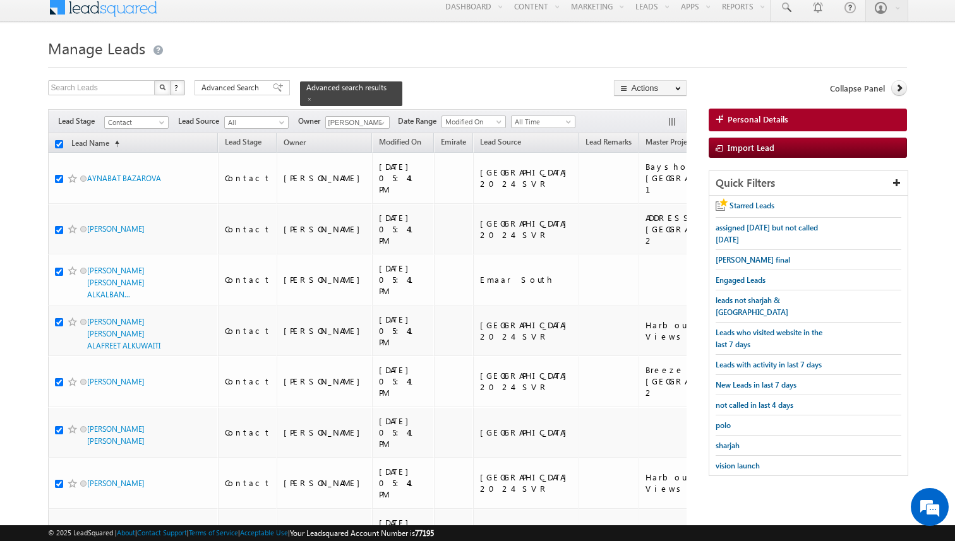
checkbox input "true"
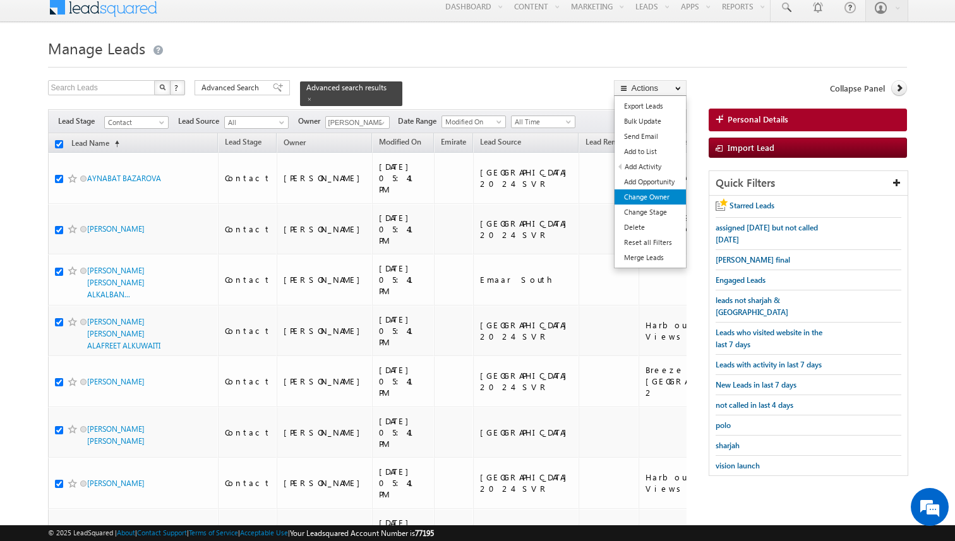
click at [659, 197] on link "Change Owner" at bounding box center [649, 196] width 71 height 15
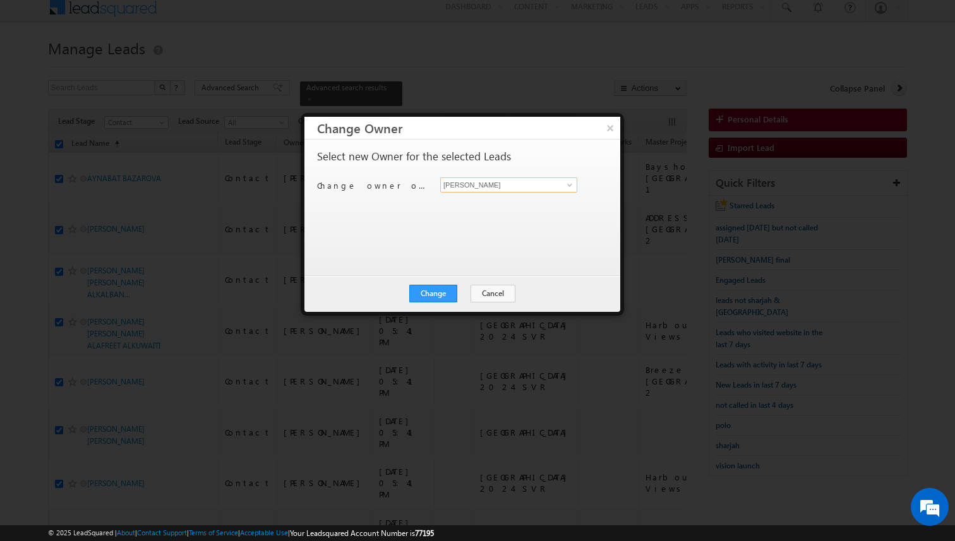
click at [458, 186] on input "[PERSON_NAME]" at bounding box center [508, 184] width 137 height 15
type input "[PERSON_NAME]"
click at [428, 290] on button "Change" at bounding box center [433, 294] width 48 height 18
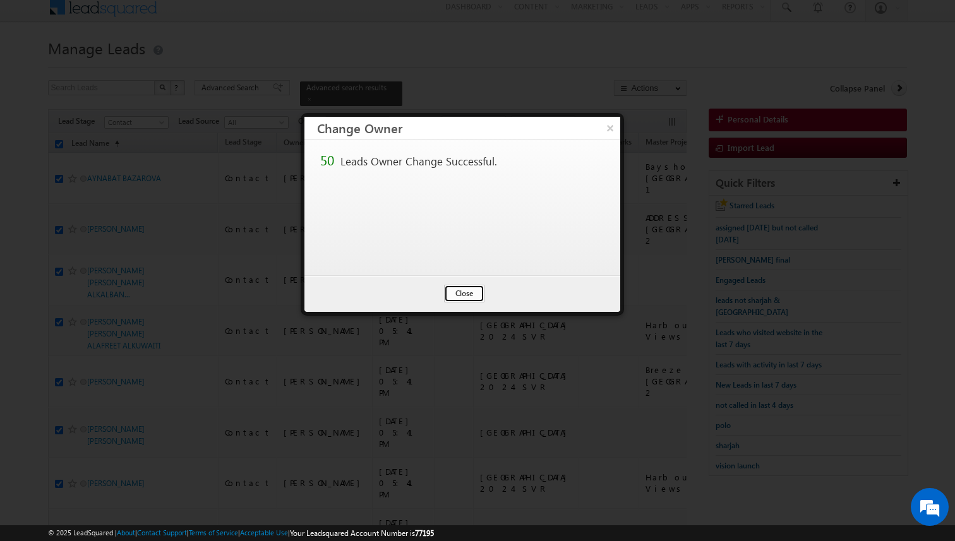
click at [462, 297] on button "Close" at bounding box center [464, 294] width 40 height 18
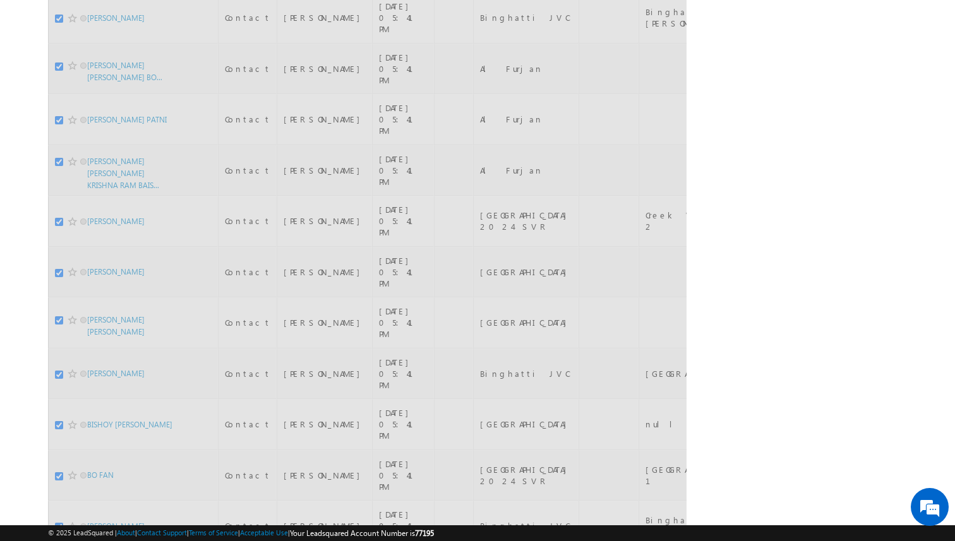
checkbox input "false"
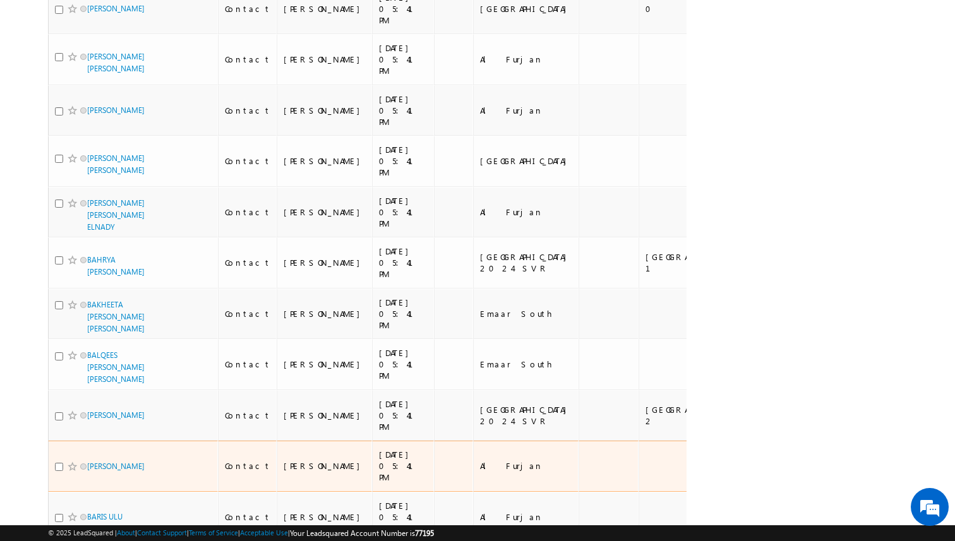
scroll to position [0, 0]
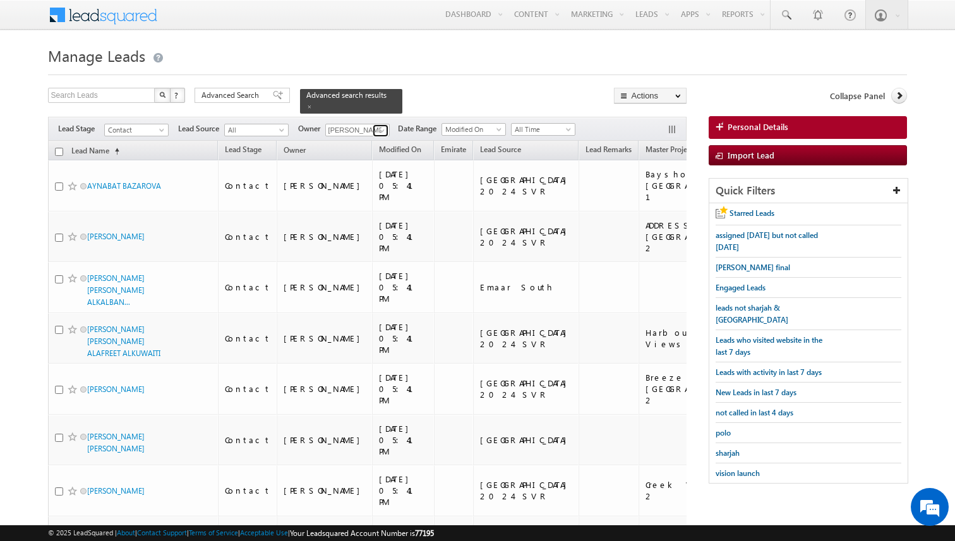
click at [384, 131] on span at bounding box center [382, 131] width 10 height 10
type input "[PERSON_NAME]"
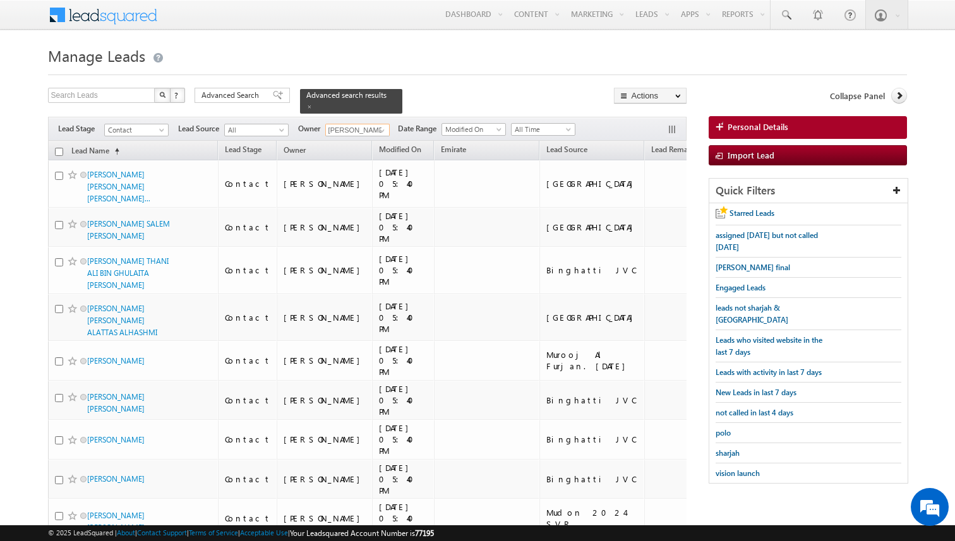
click at [57, 148] on input "checkbox" at bounding box center [59, 152] width 8 height 8
checkbox input "true"
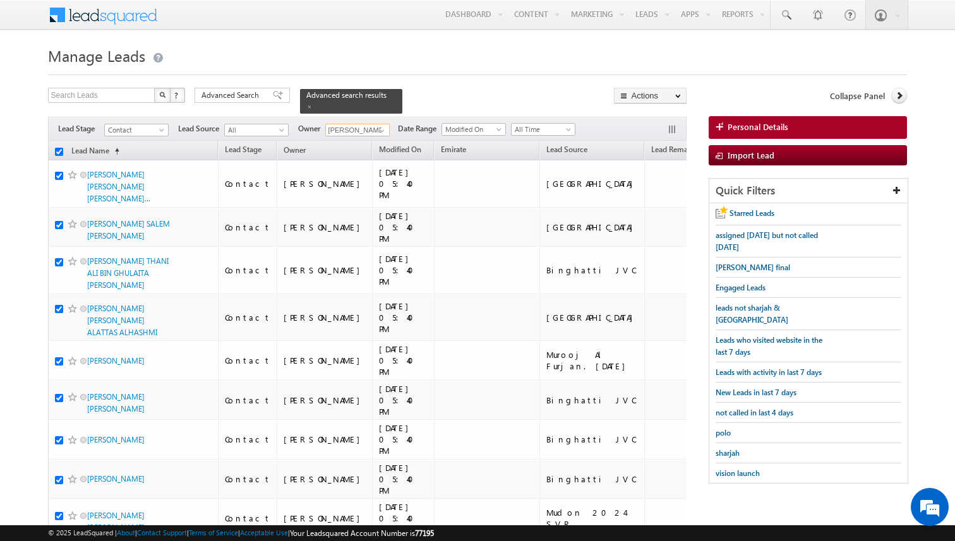
checkbox input "true"
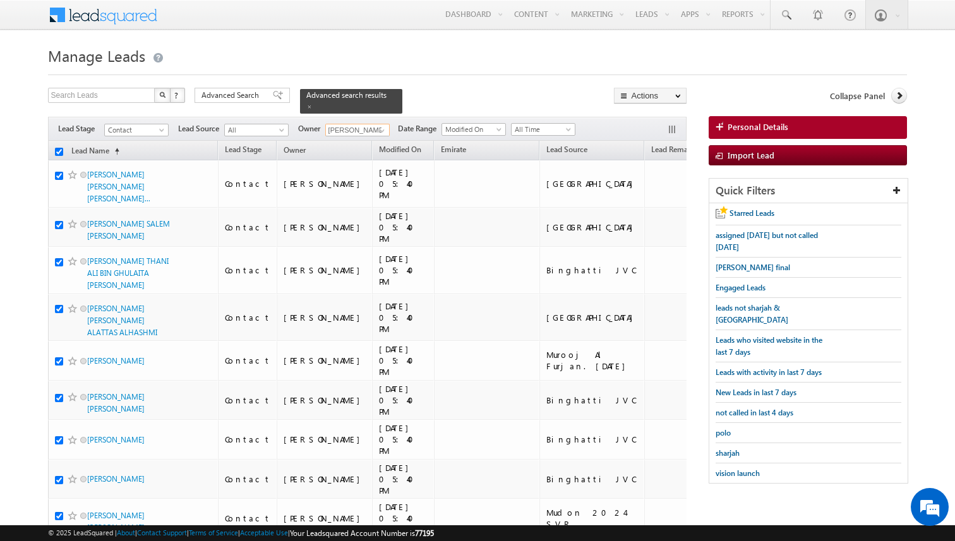
checkbox input "true"
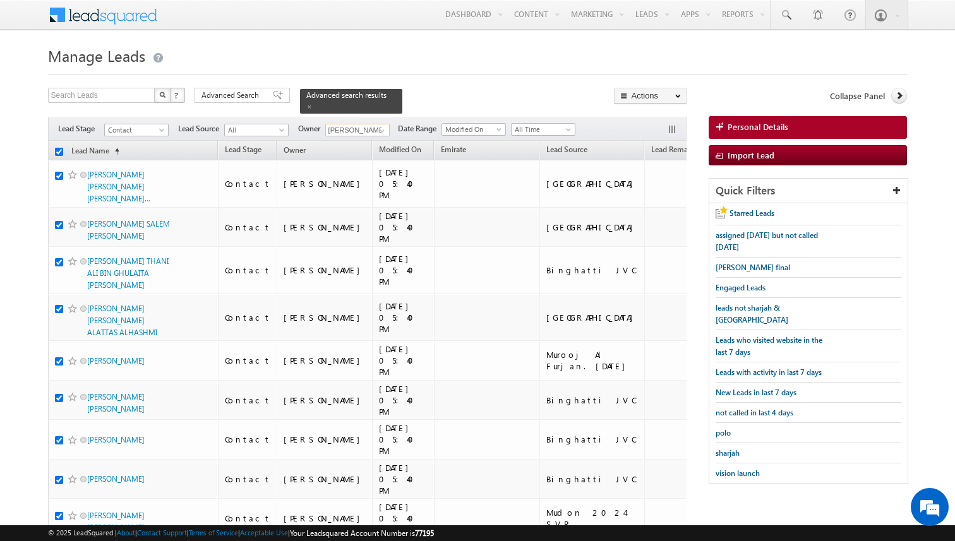
checkbox input "true"
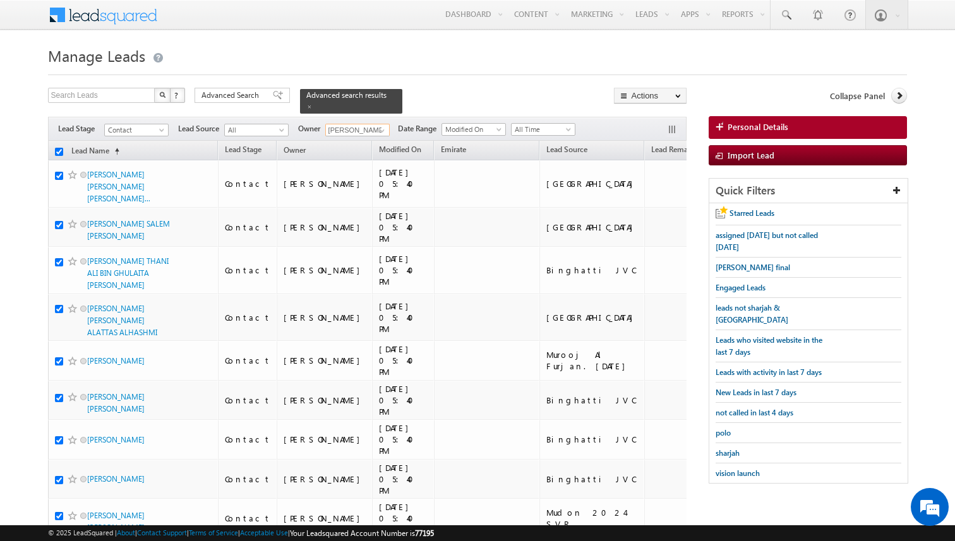
checkbox input "true"
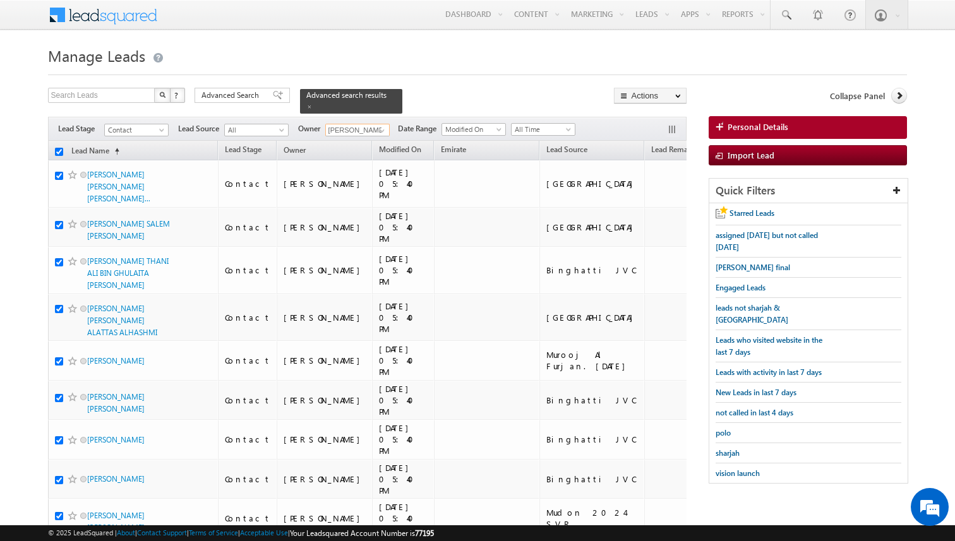
checkbox input "true"
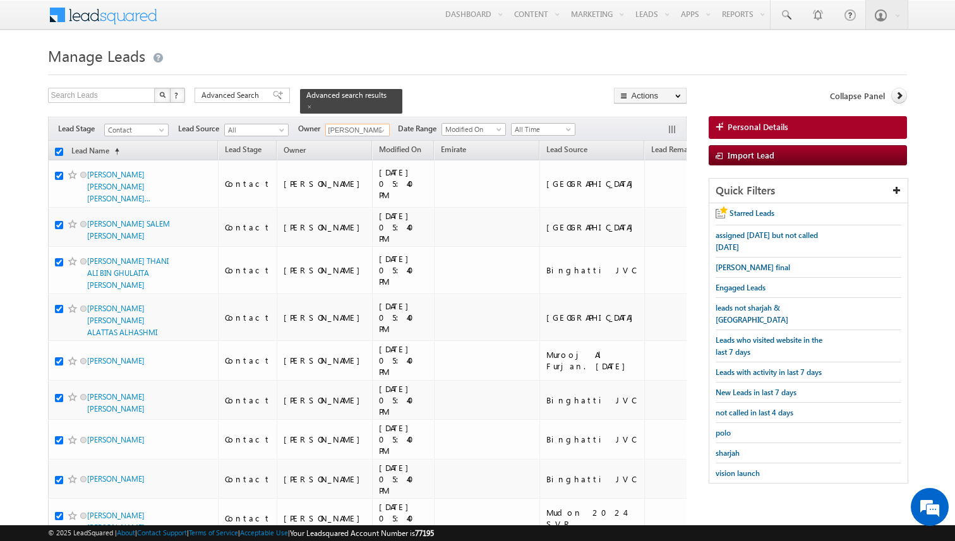
checkbox input "true"
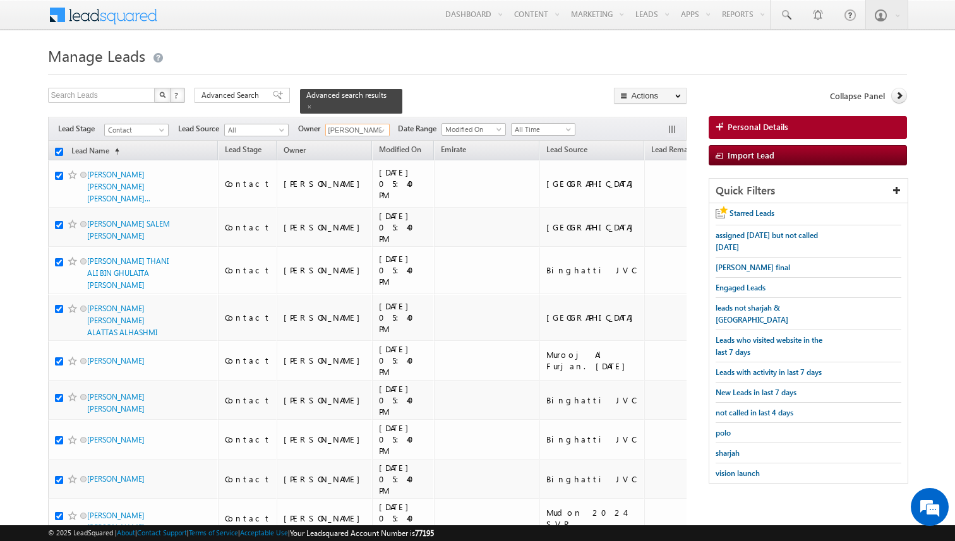
checkbox input "true"
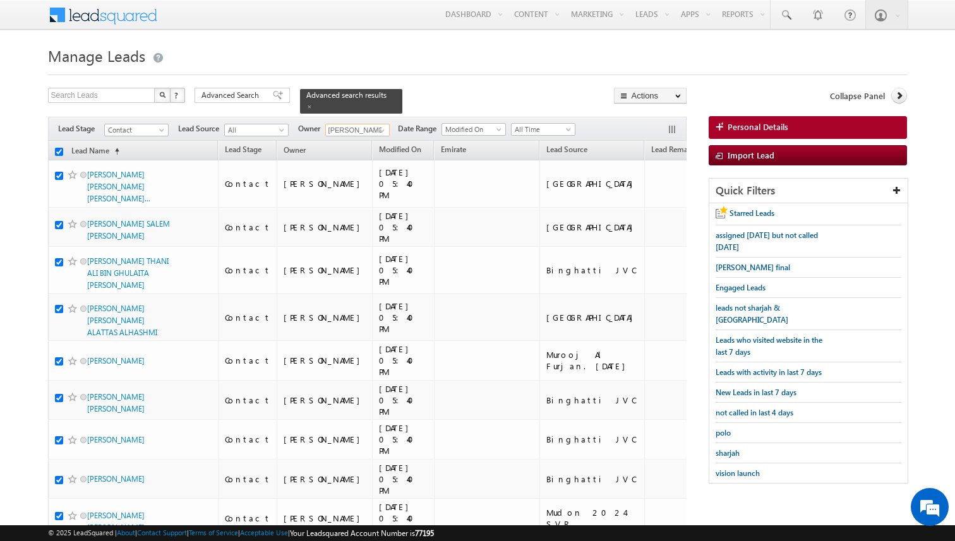
checkbox input "true"
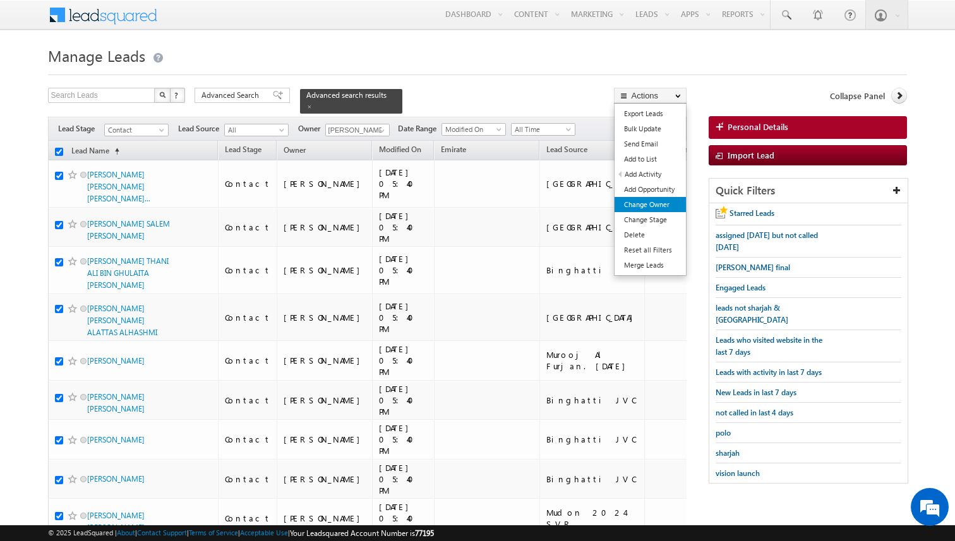
click at [649, 198] on link "Change Owner" at bounding box center [649, 204] width 71 height 15
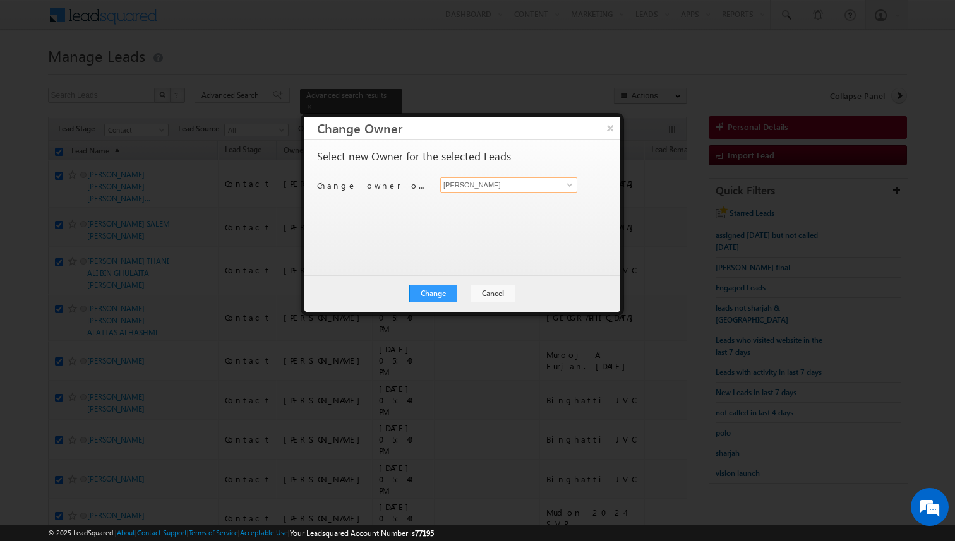
click at [542, 182] on input "[PERSON_NAME]" at bounding box center [508, 184] width 137 height 15
click at [453, 296] on button "Change" at bounding box center [433, 294] width 48 height 18
